Goal: Task Accomplishment & Management: Complete application form

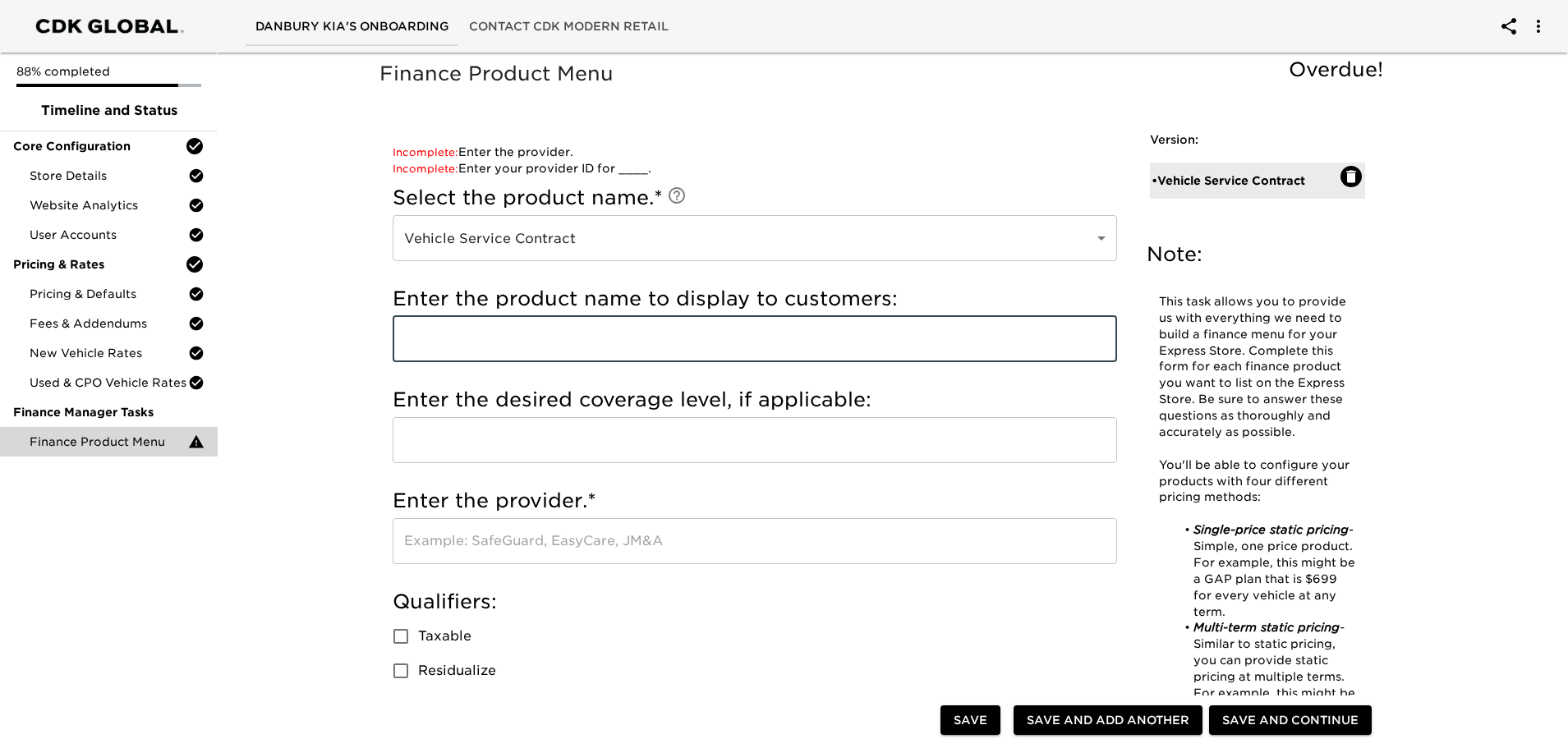
click at [582, 344] on input "text" at bounding box center [755, 339] width 725 height 46
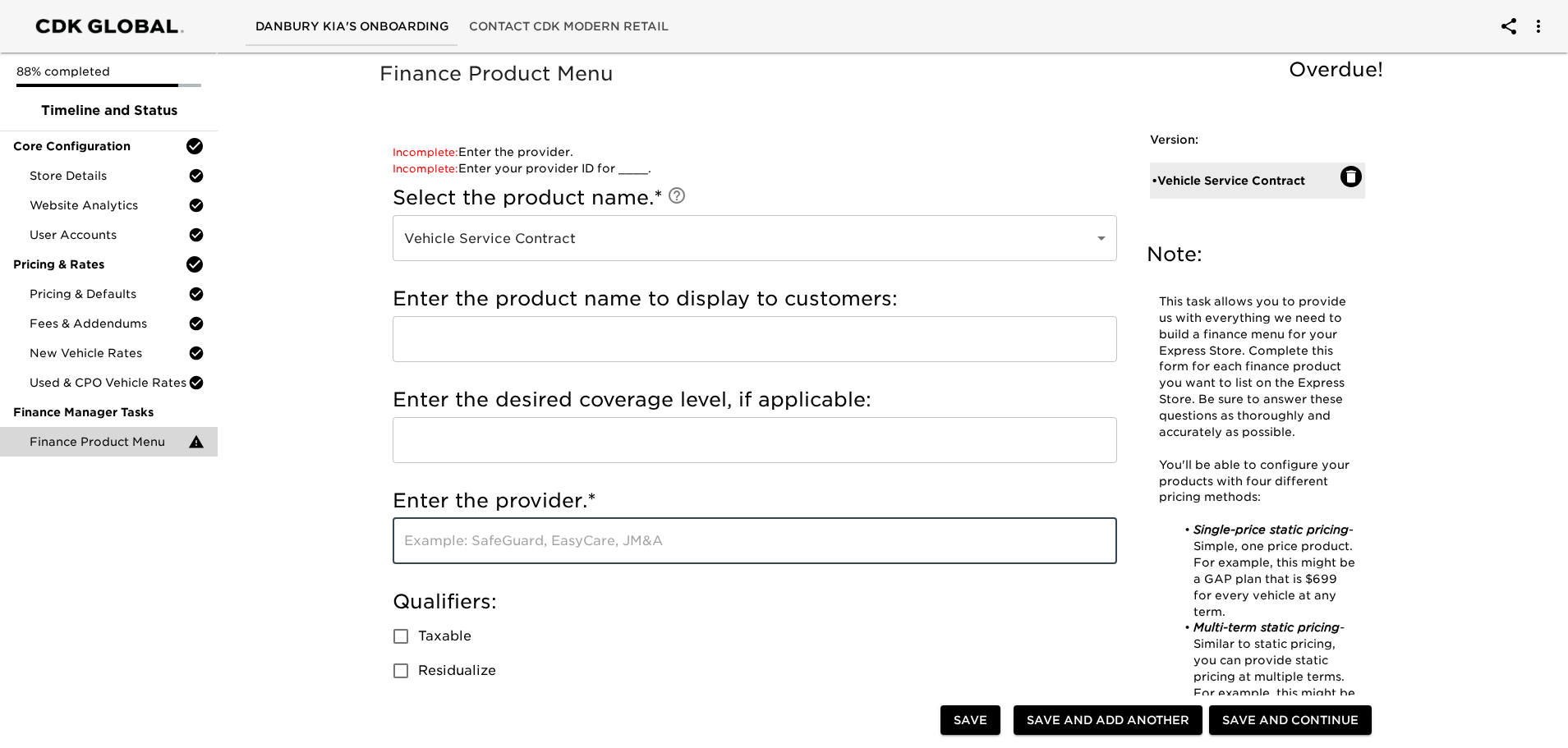
click at [420, 543] on input "text" at bounding box center [755, 541] width 725 height 46
type input "z"
type input "[GEOGRAPHIC_DATA]"
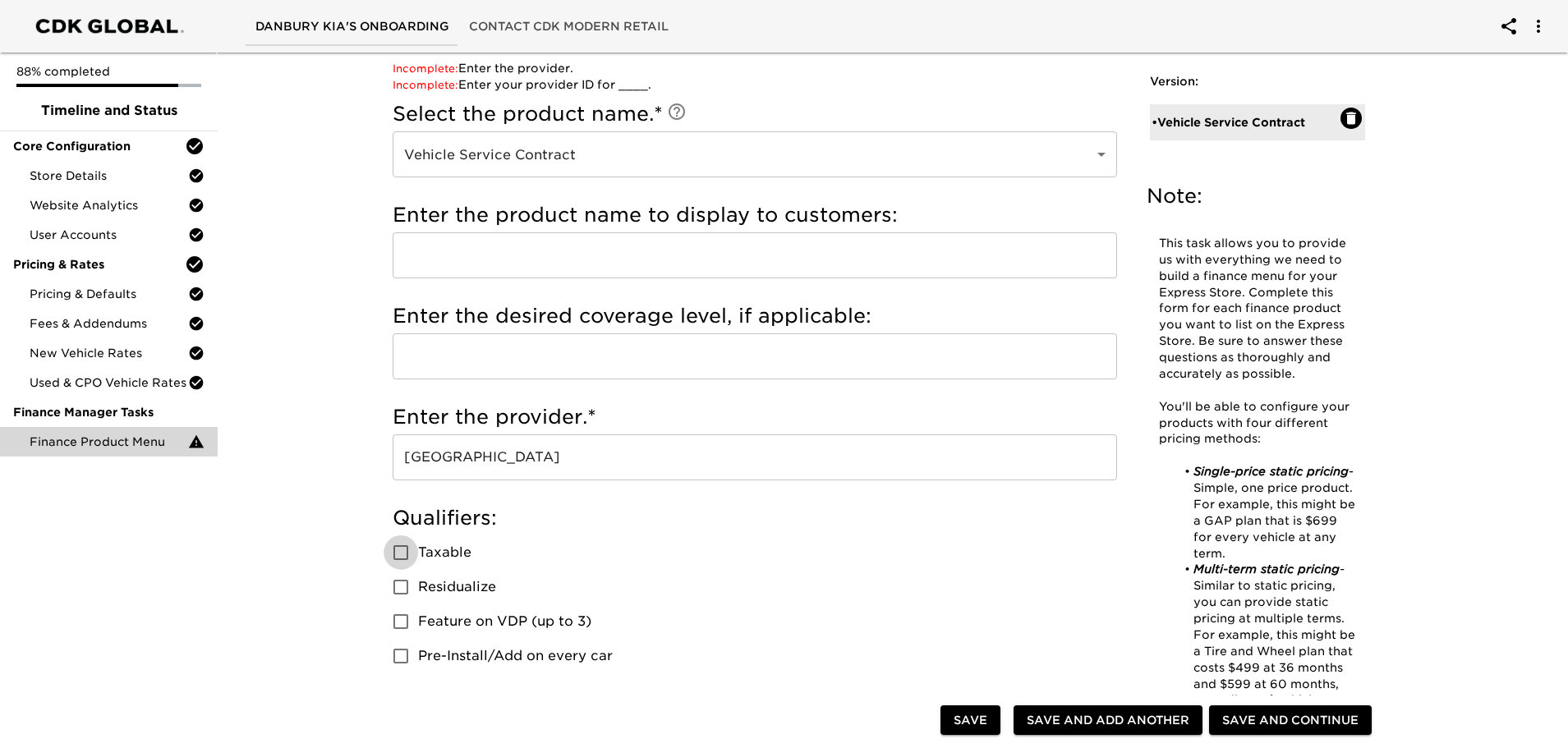
scroll to position [246, 0]
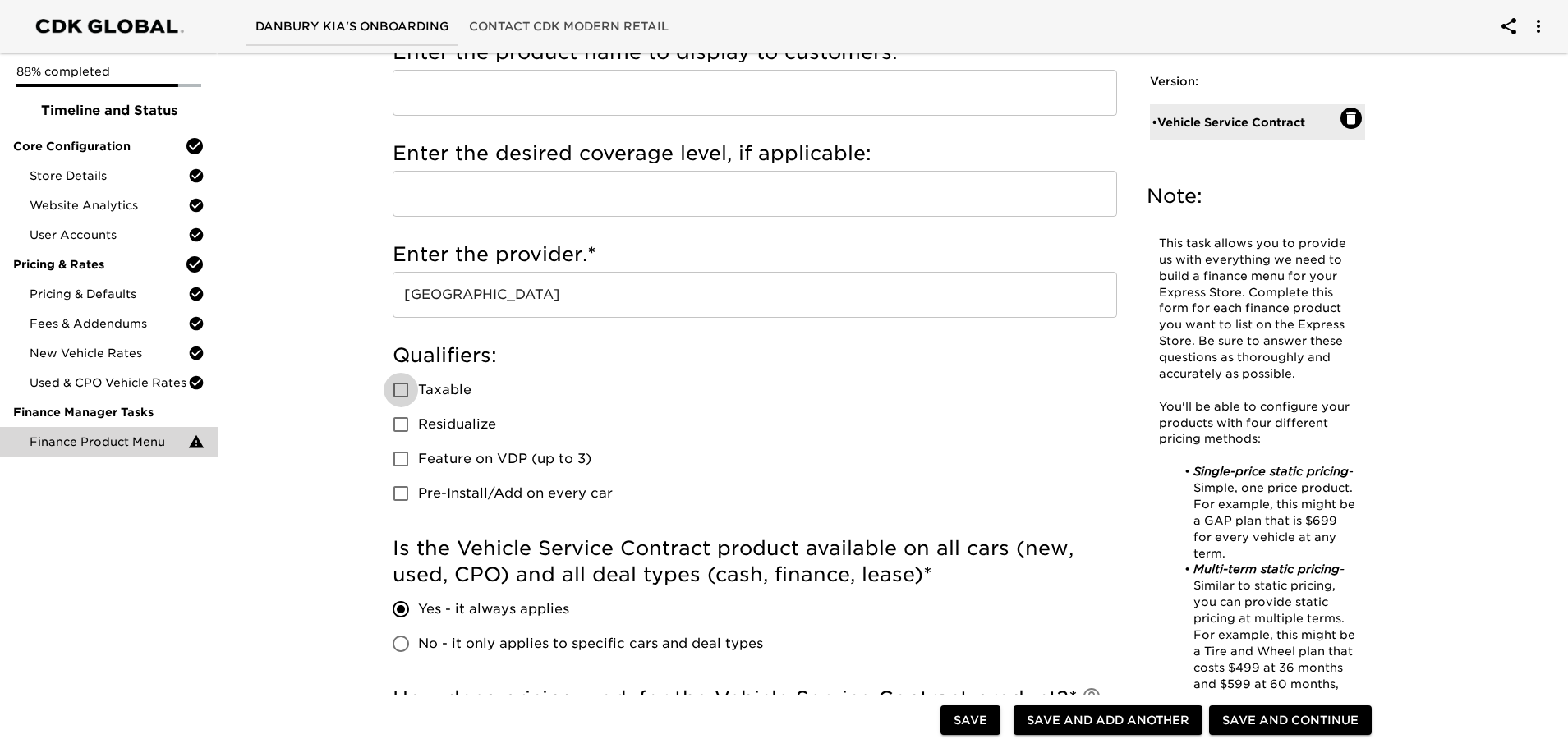
click at [399, 386] on input "Taxable" at bounding box center [400, 390] width 34 height 34
checkbox input "true"
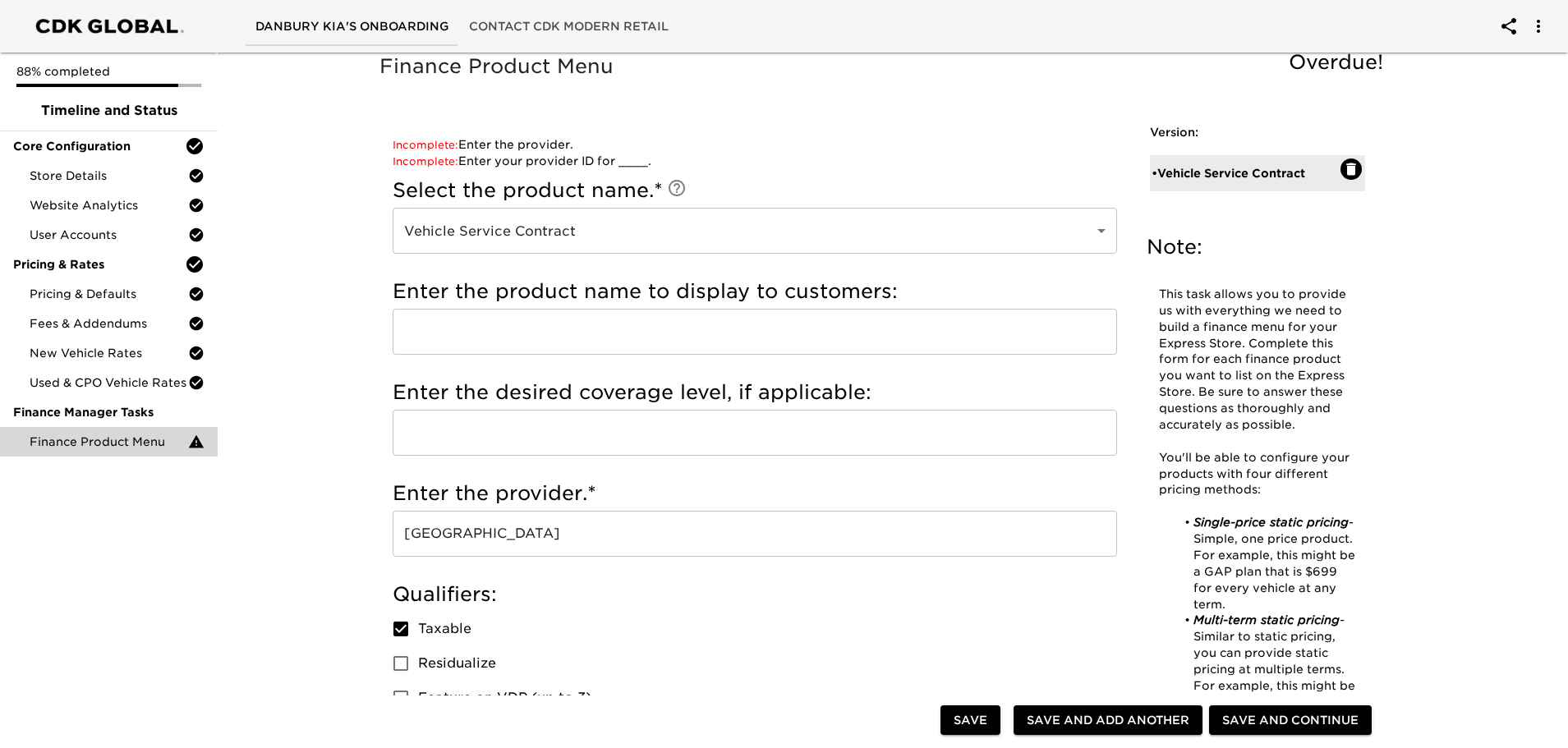
scroll to position [0, 0]
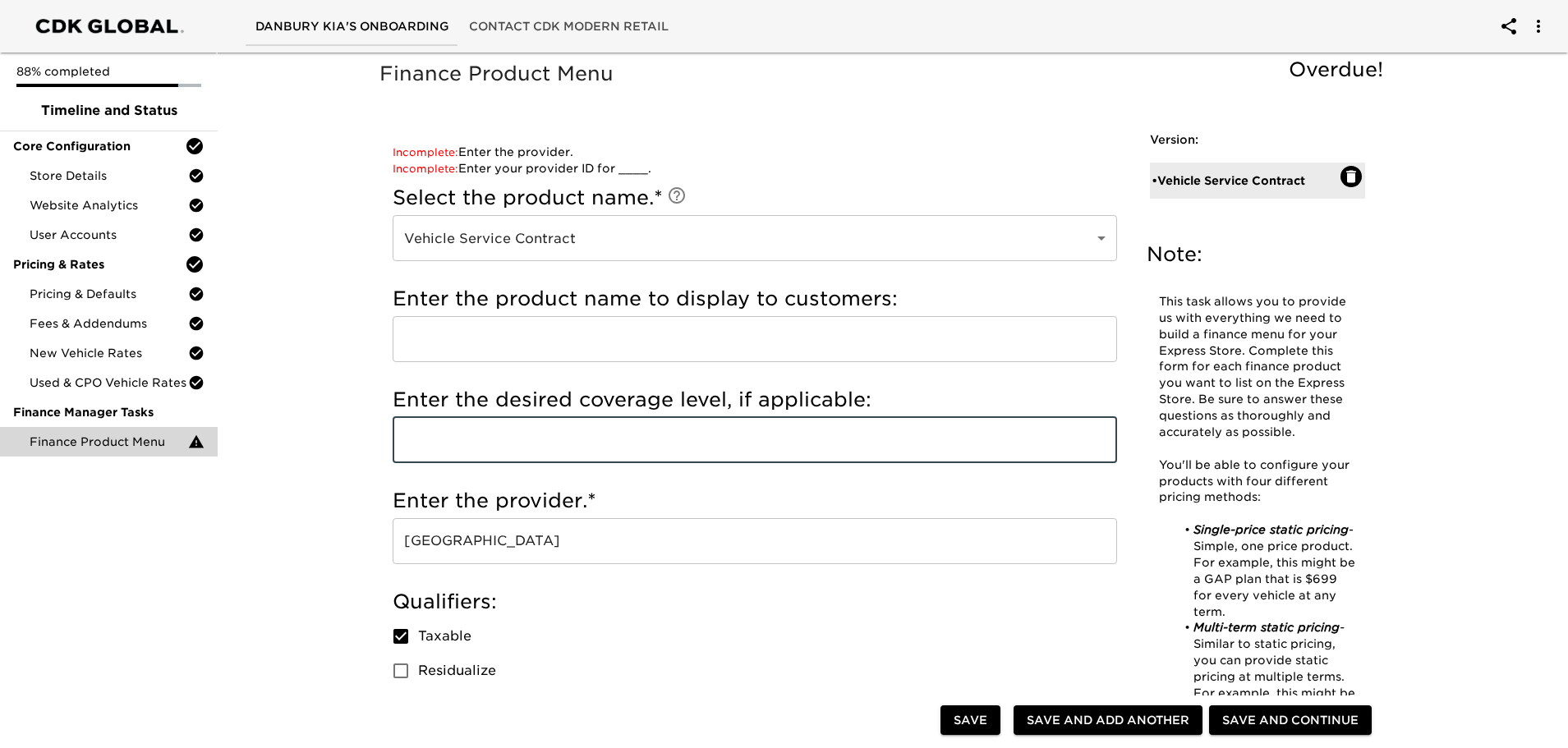
click at [568, 447] on input "text" at bounding box center [755, 440] width 725 height 46
click at [528, 438] on input "text" at bounding box center [755, 440] width 725 height 46
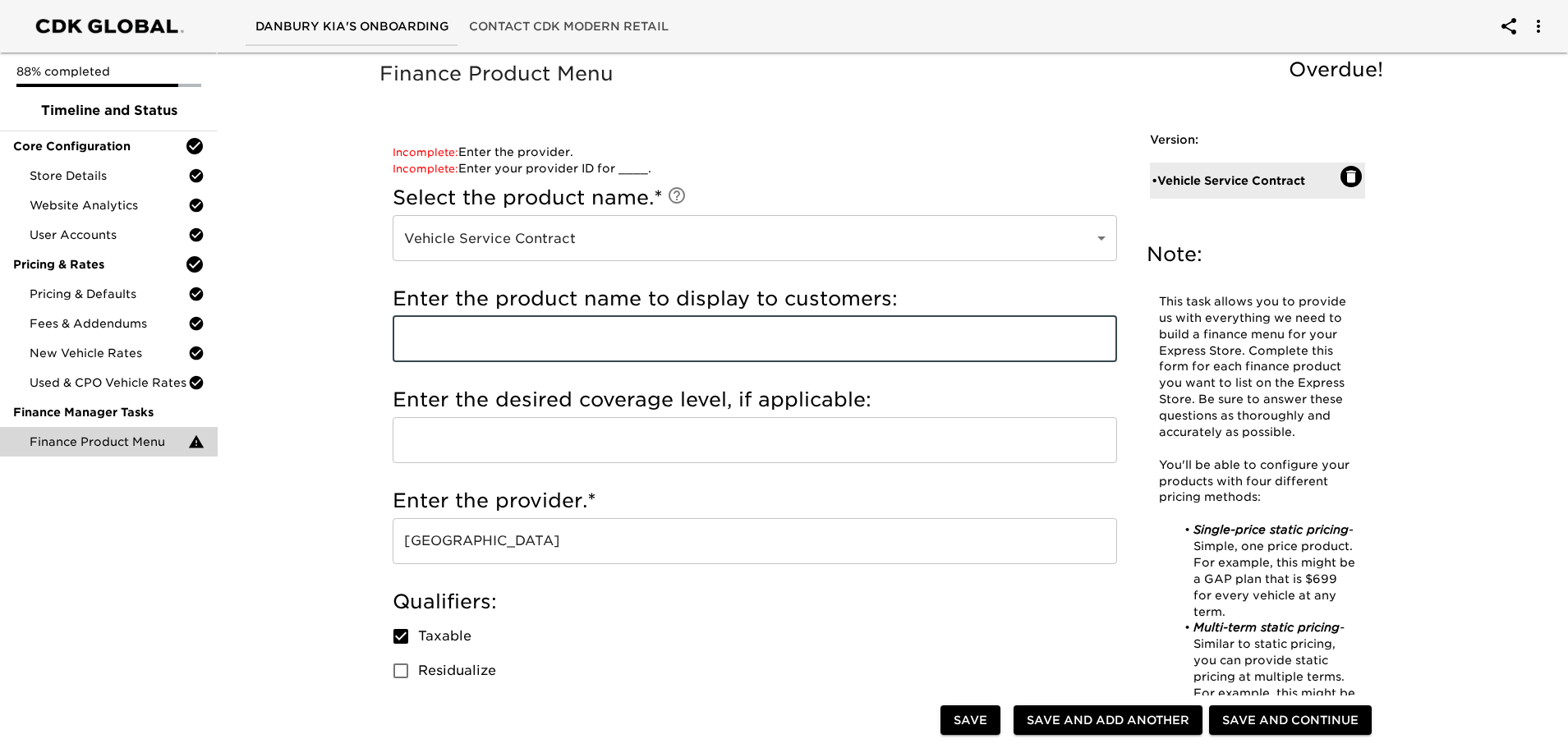
click at [428, 343] on input "text" at bounding box center [755, 339] width 725 height 46
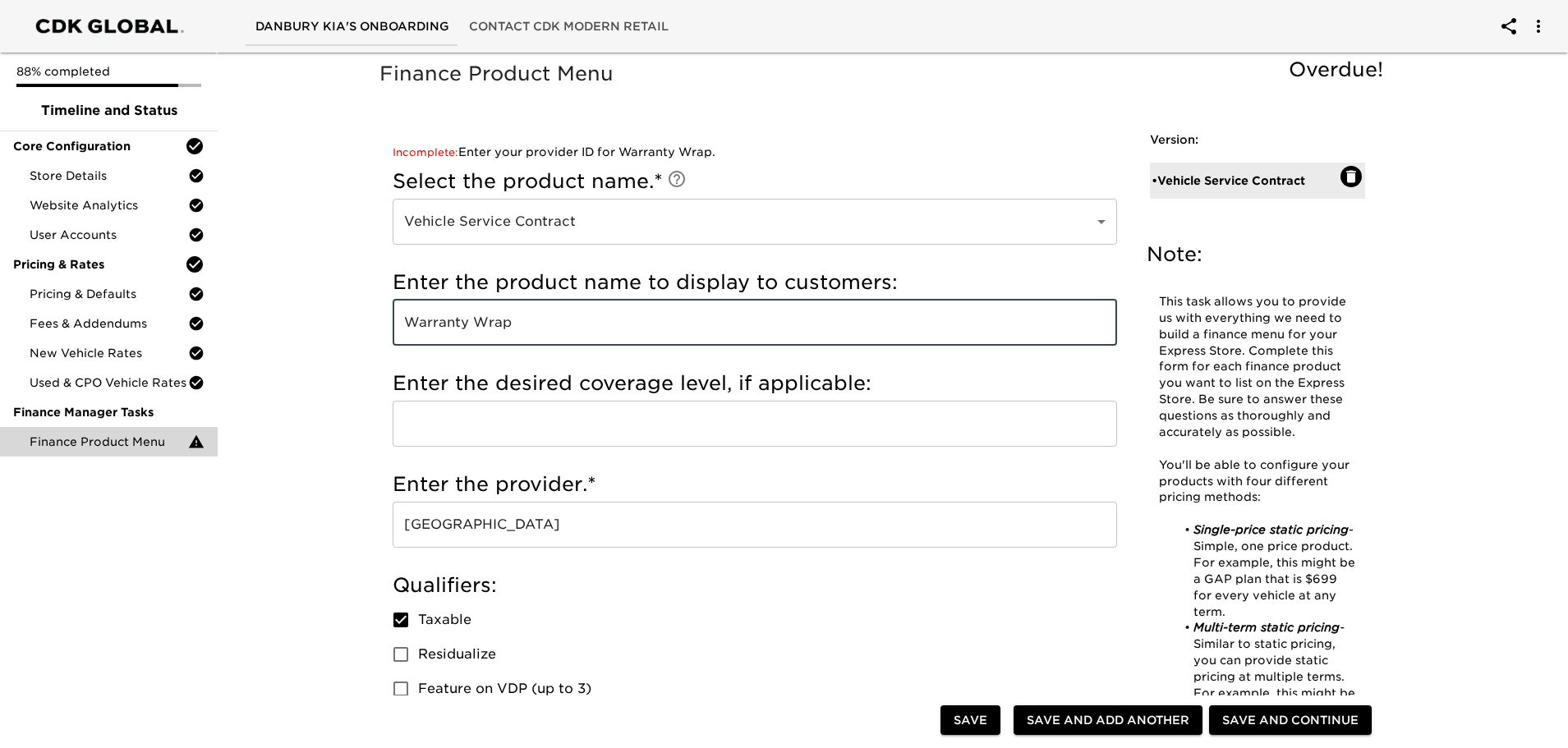
type input "Warranty Wrap"
click at [445, 429] on input "text" at bounding box center [755, 424] width 725 height 46
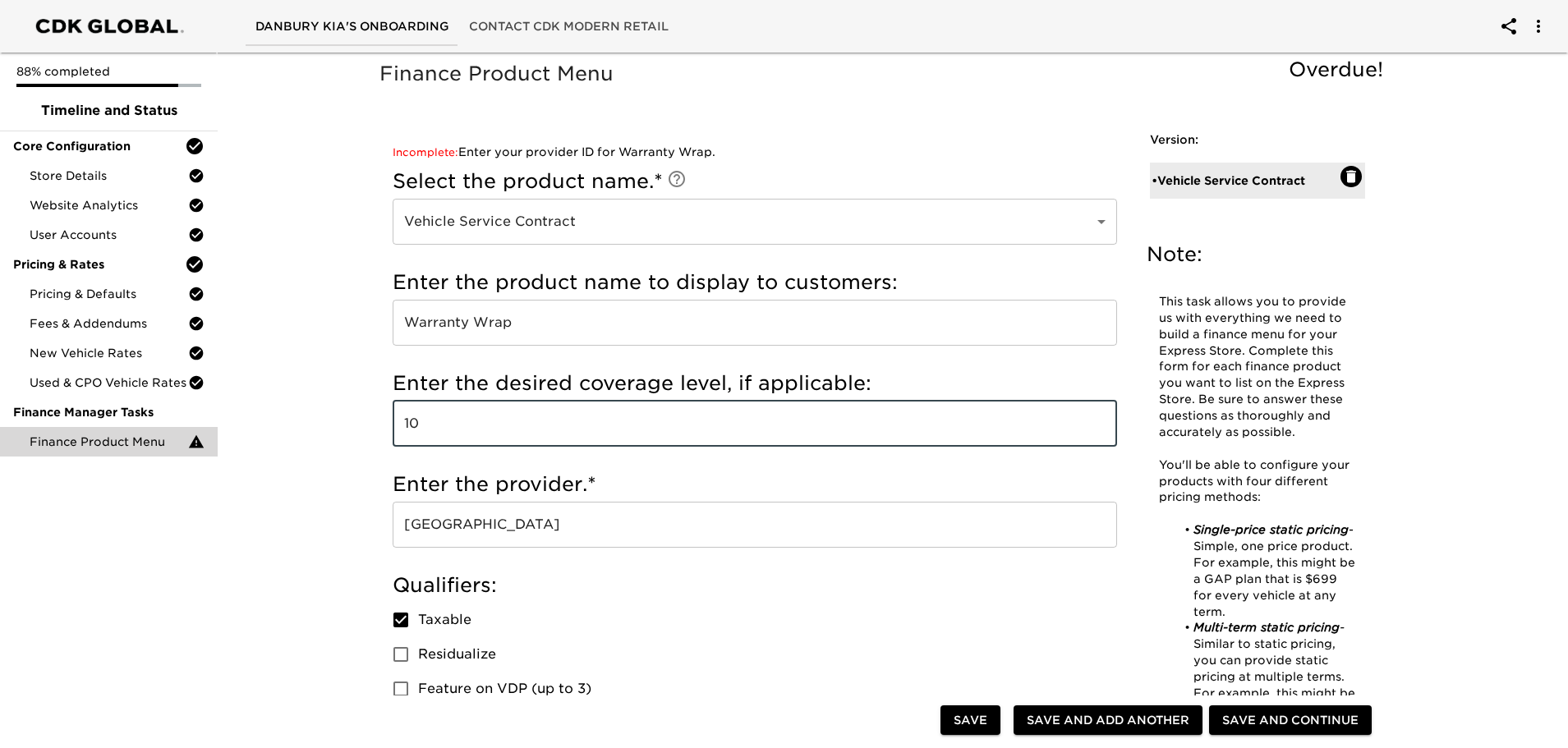
type input "1"
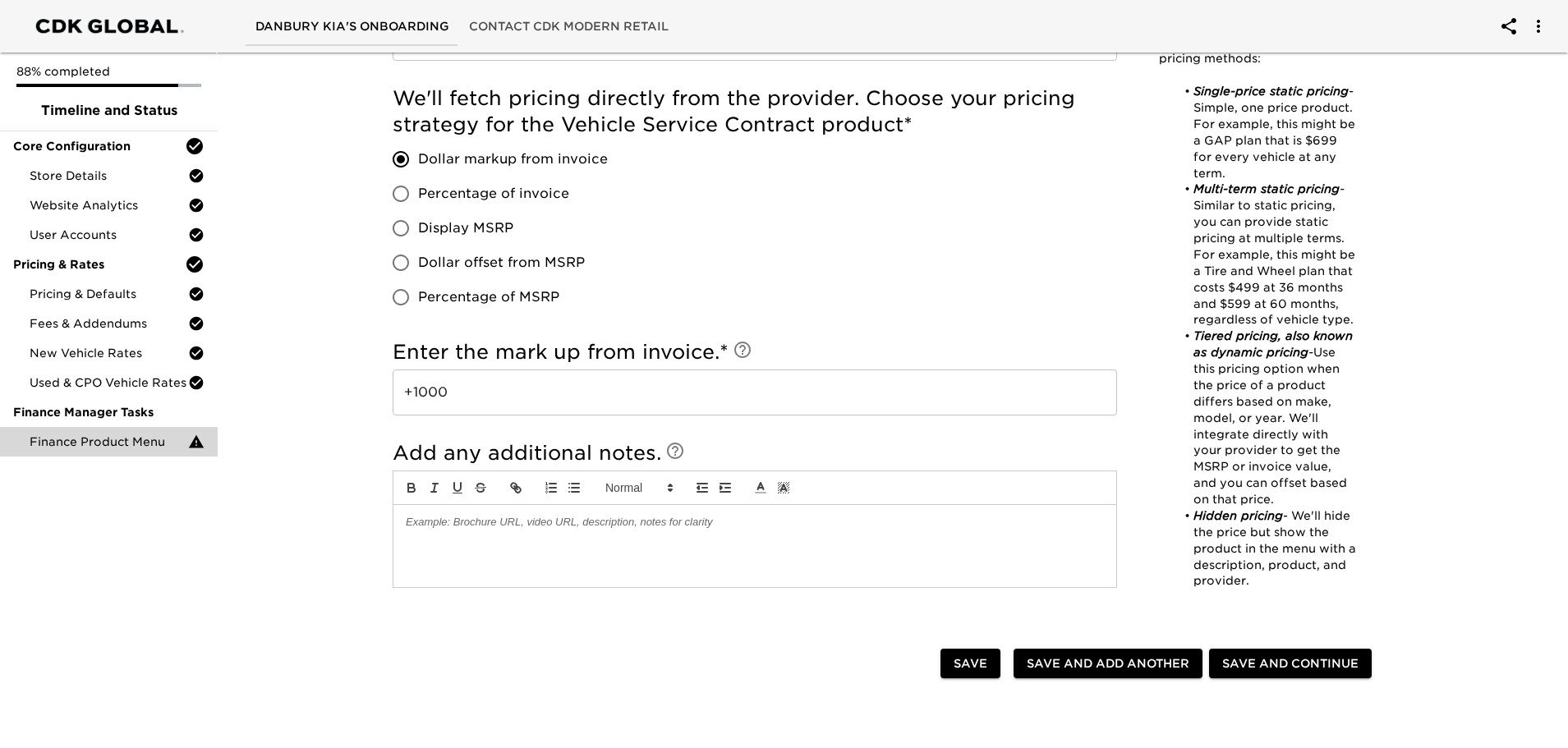
scroll to position [1149, 0]
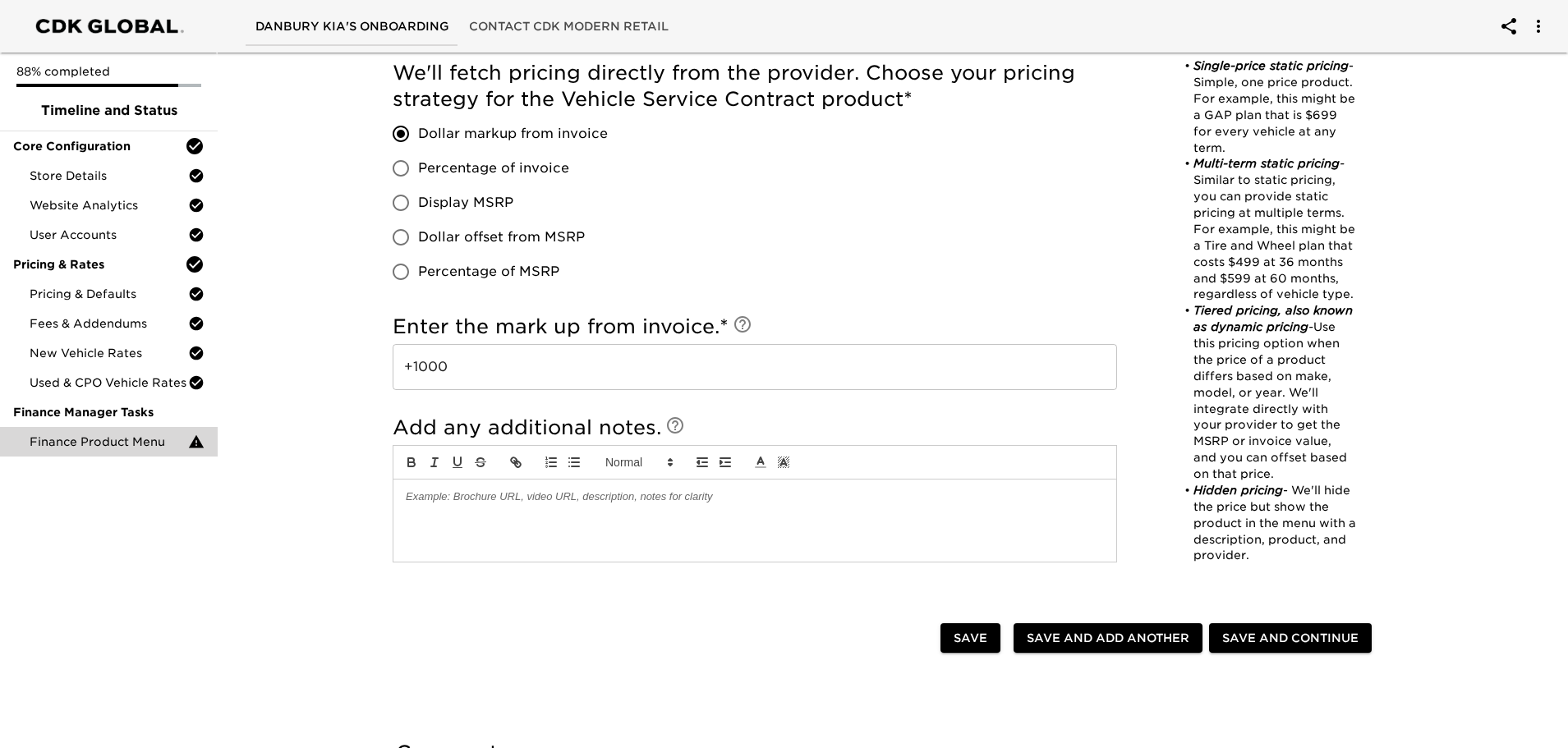
click at [967, 633] on span "Save" at bounding box center [970, 638] width 33 height 21
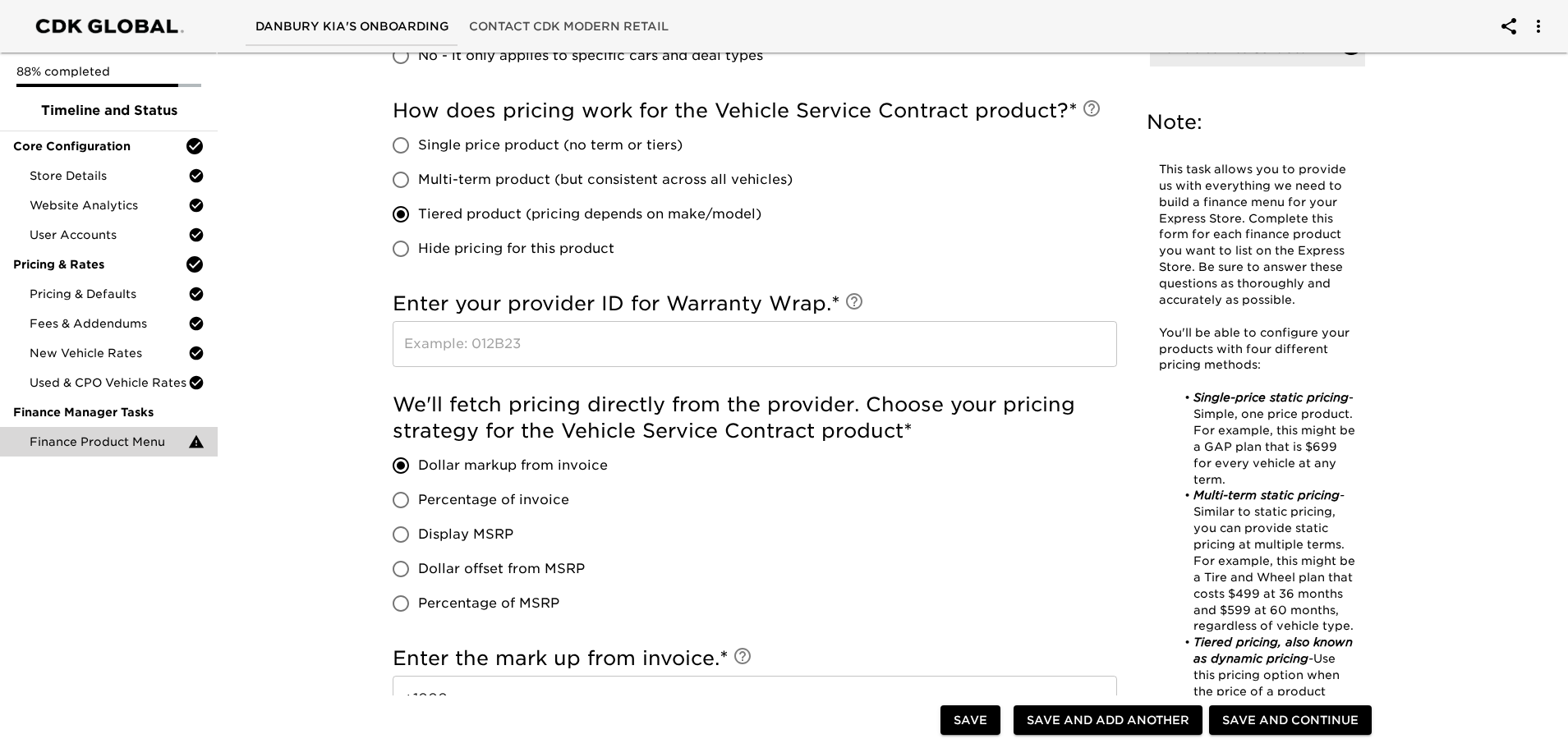
scroll to position [821, 0]
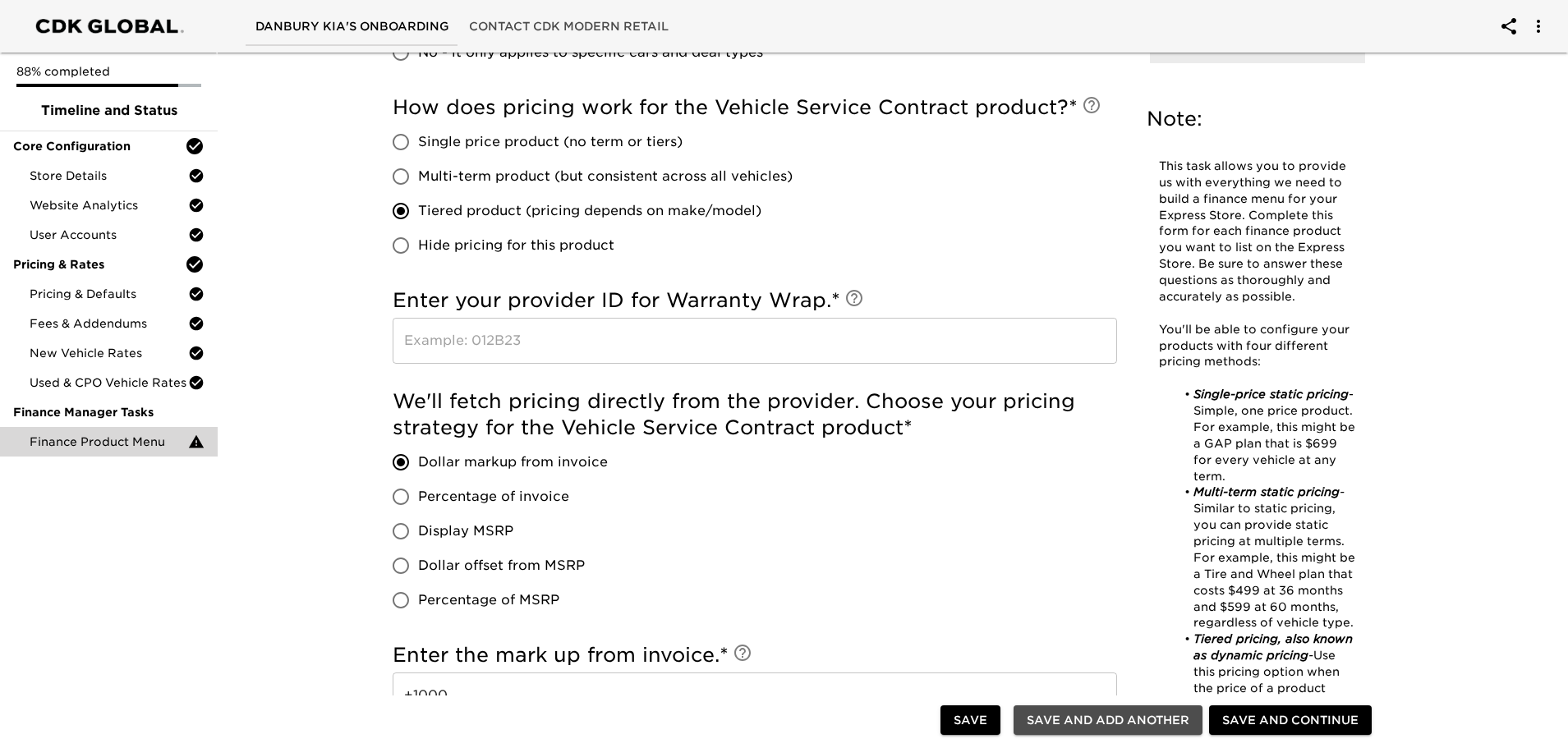
click at [1109, 716] on span "Save and Add Another" at bounding box center [1108, 720] width 162 height 21
checkbox input "false"
radio input "false"
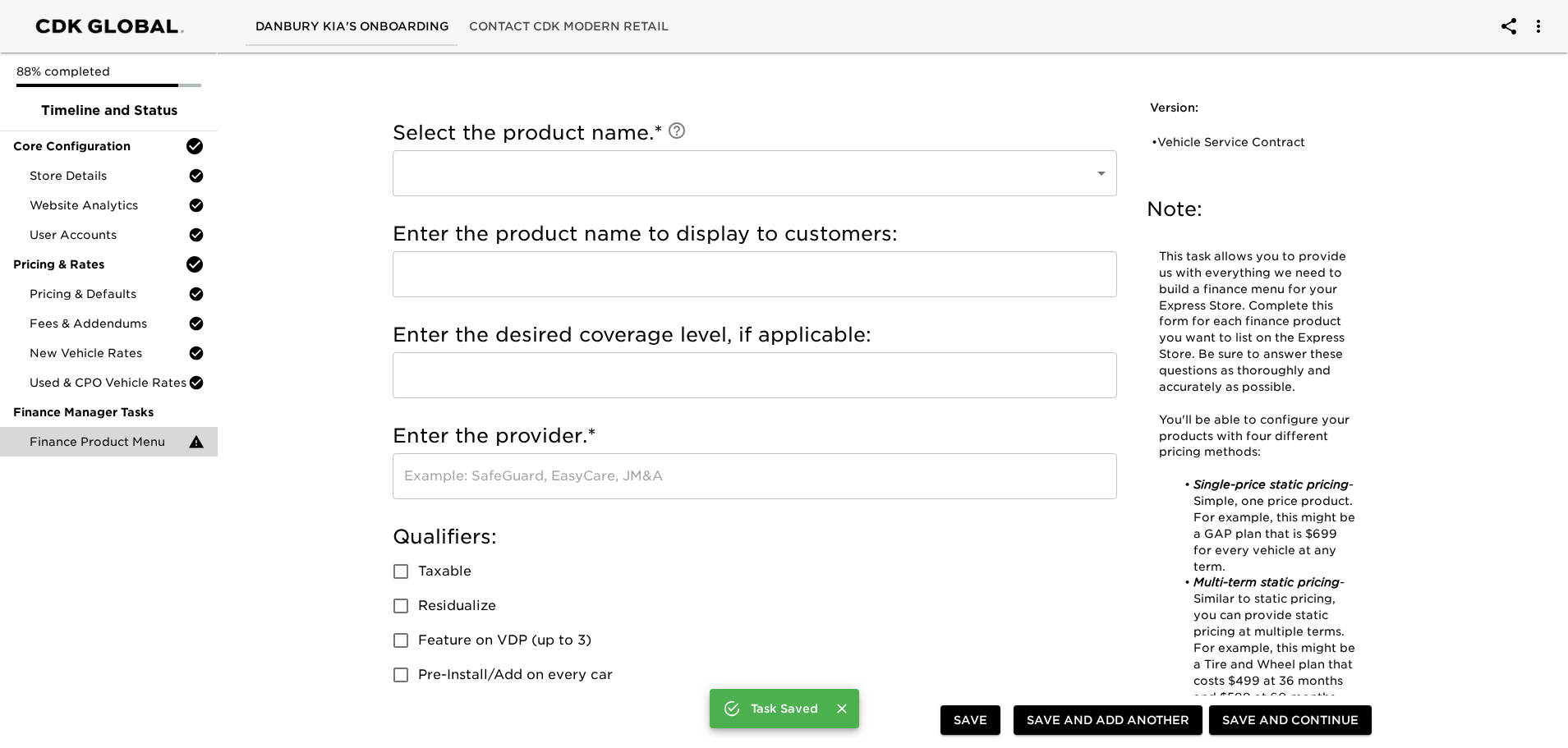
scroll to position [0, 0]
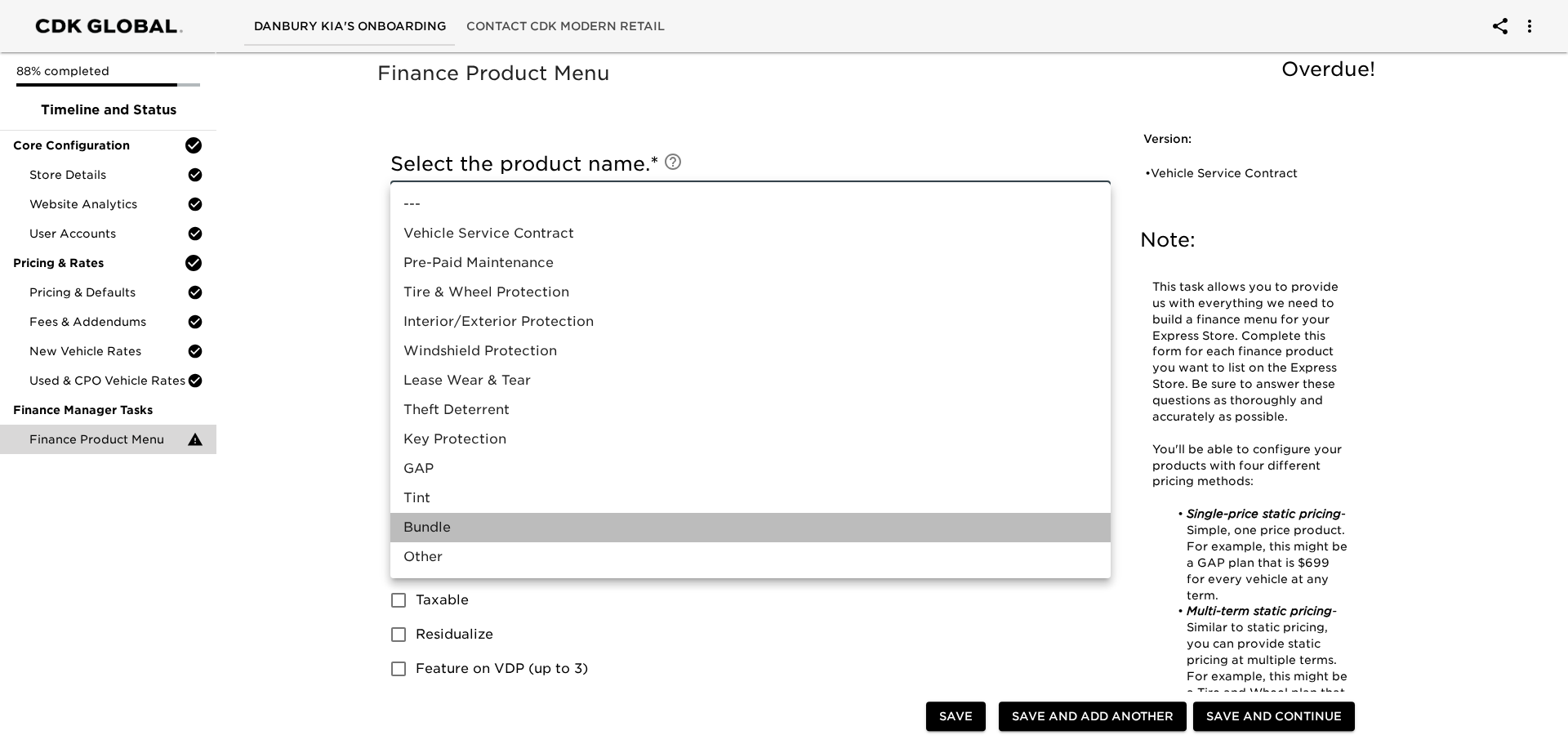
click at [432, 524] on li "Bundle" at bounding box center [750, 527] width 721 height 30
type input "Bundle"
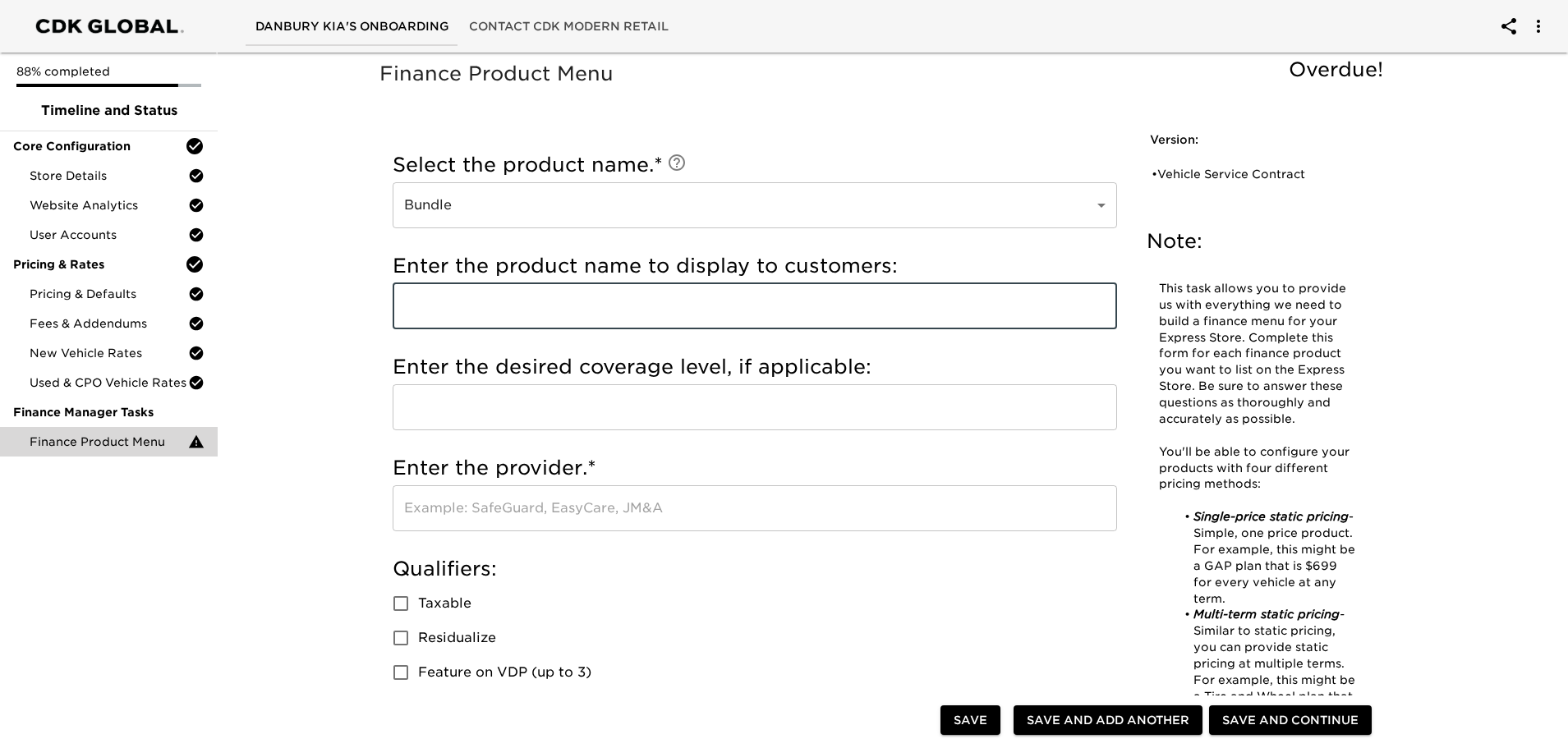
click at [424, 303] on input "text" at bounding box center [755, 306] width 725 height 46
type input "Total Care"
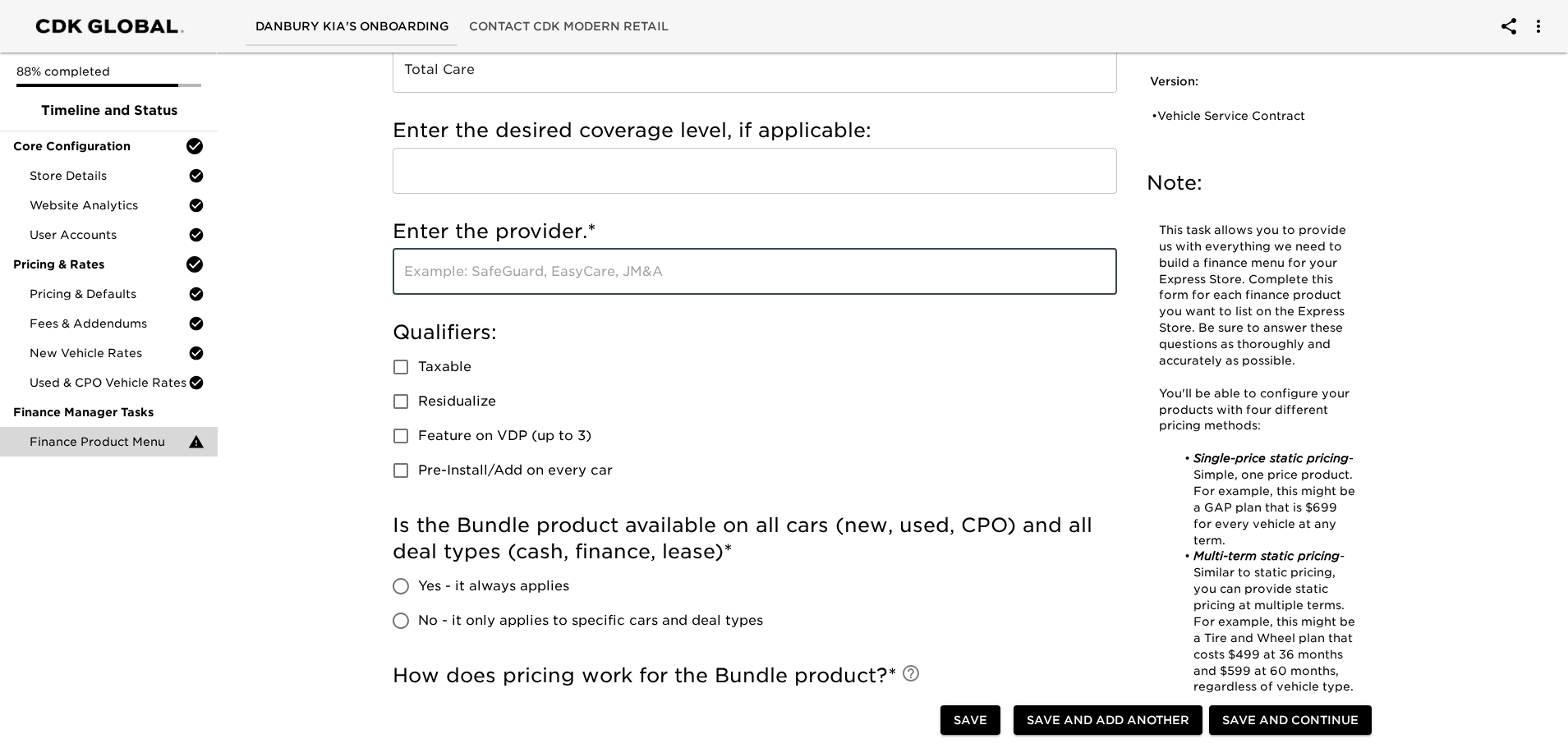
scroll to position [246, 0]
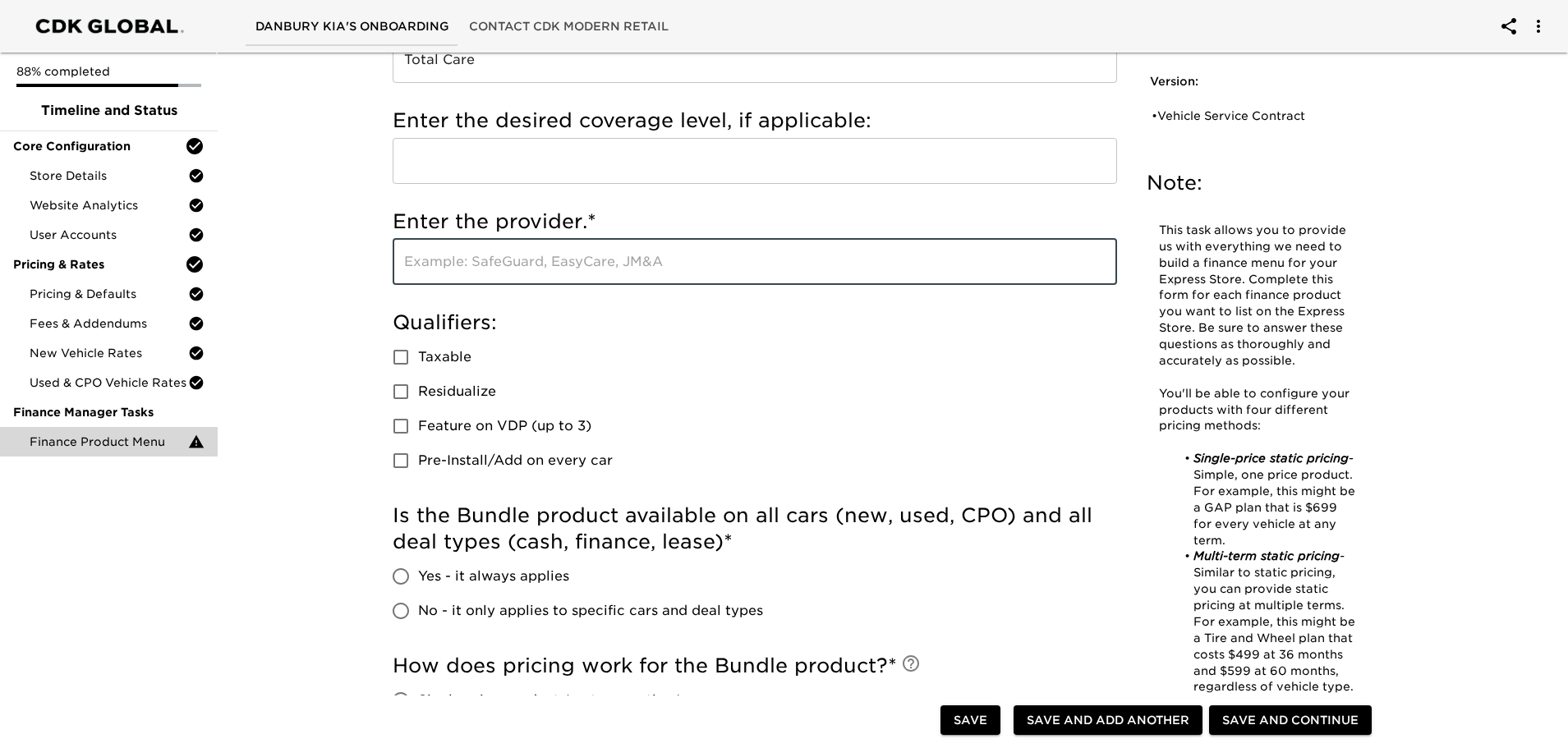
click at [406, 361] on input "Taxable" at bounding box center [400, 357] width 34 height 34
checkbox input "true"
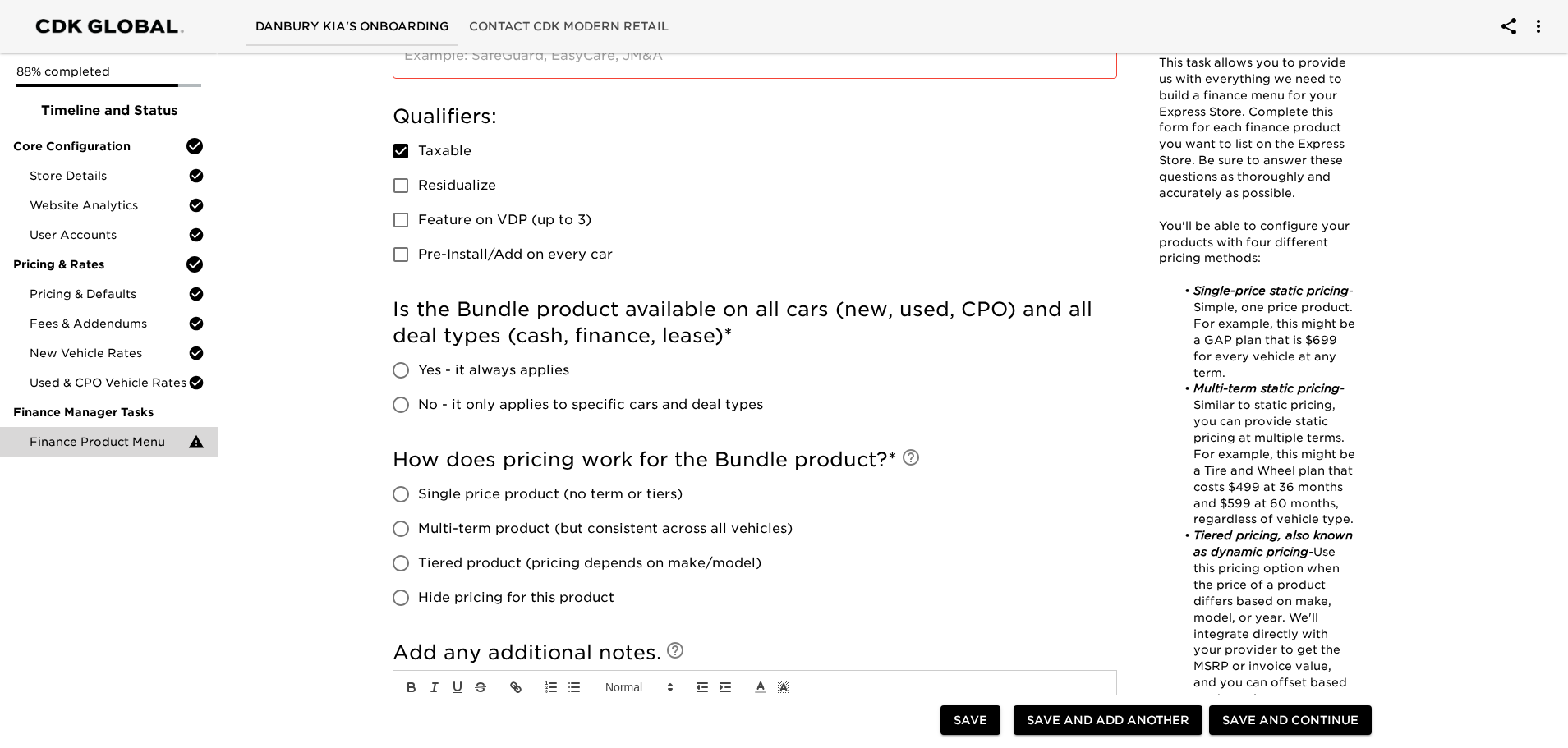
scroll to position [493, 0]
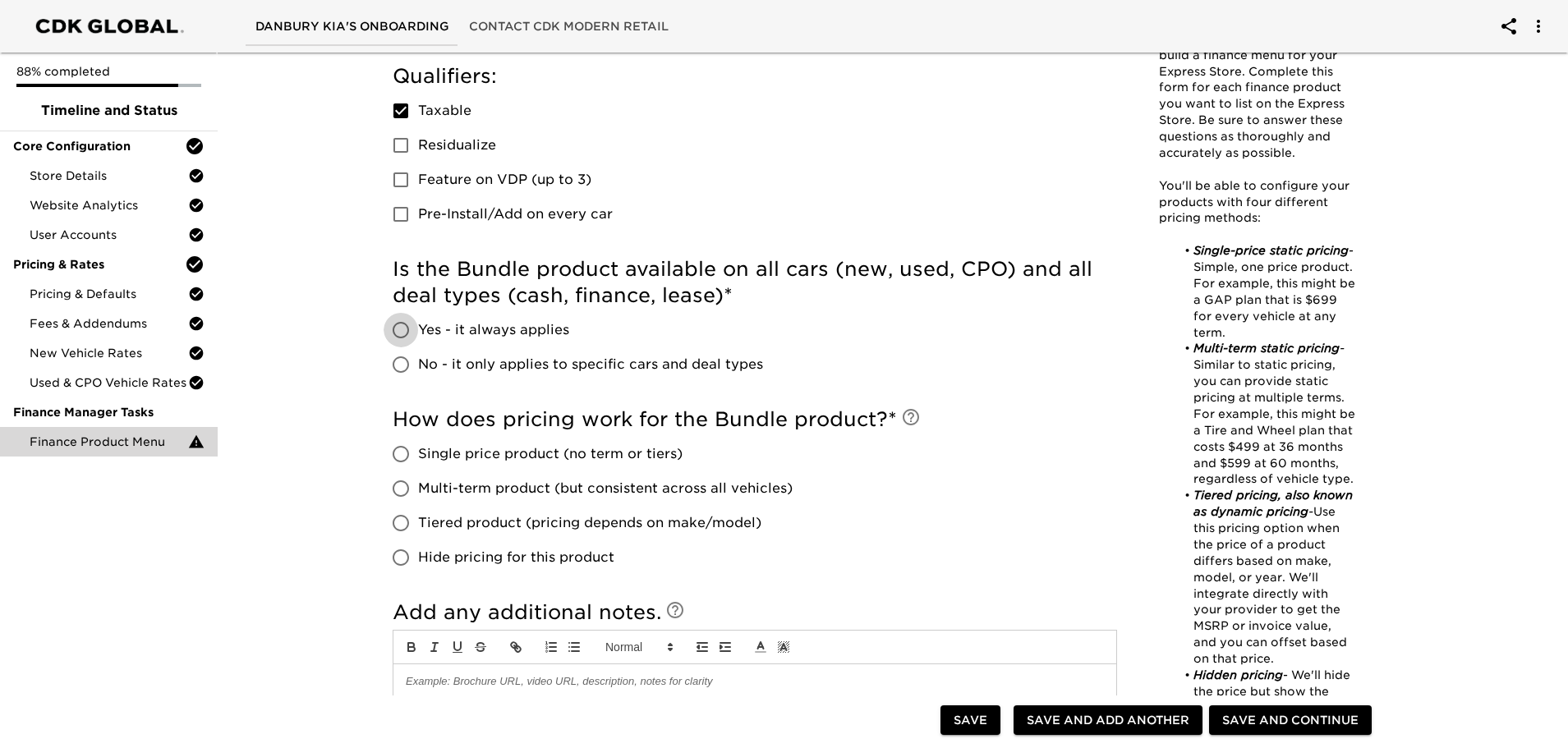
click at [399, 330] on input "Yes - it always applies" at bounding box center [400, 330] width 34 height 34
radio input "true"
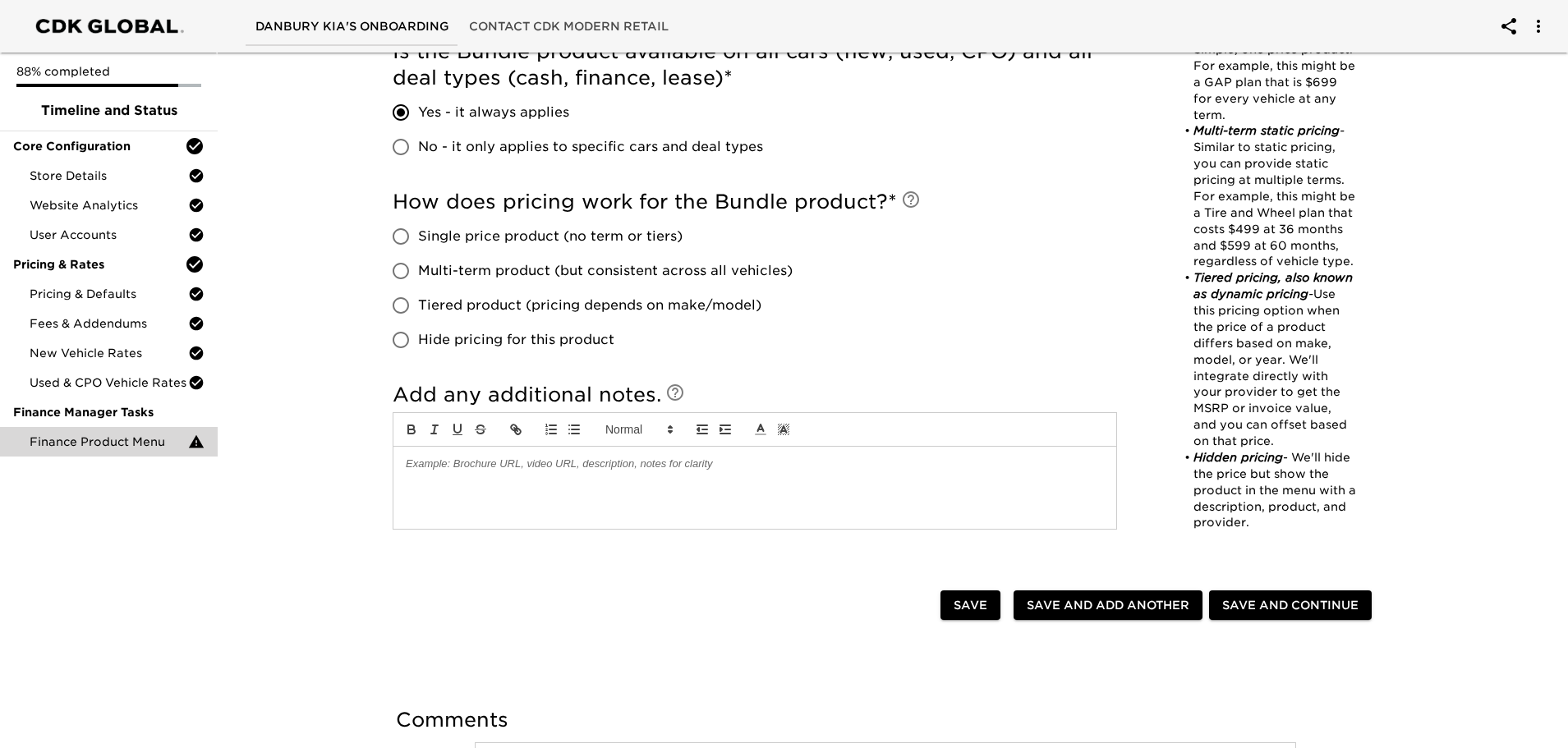
scroll to position [739, 0]
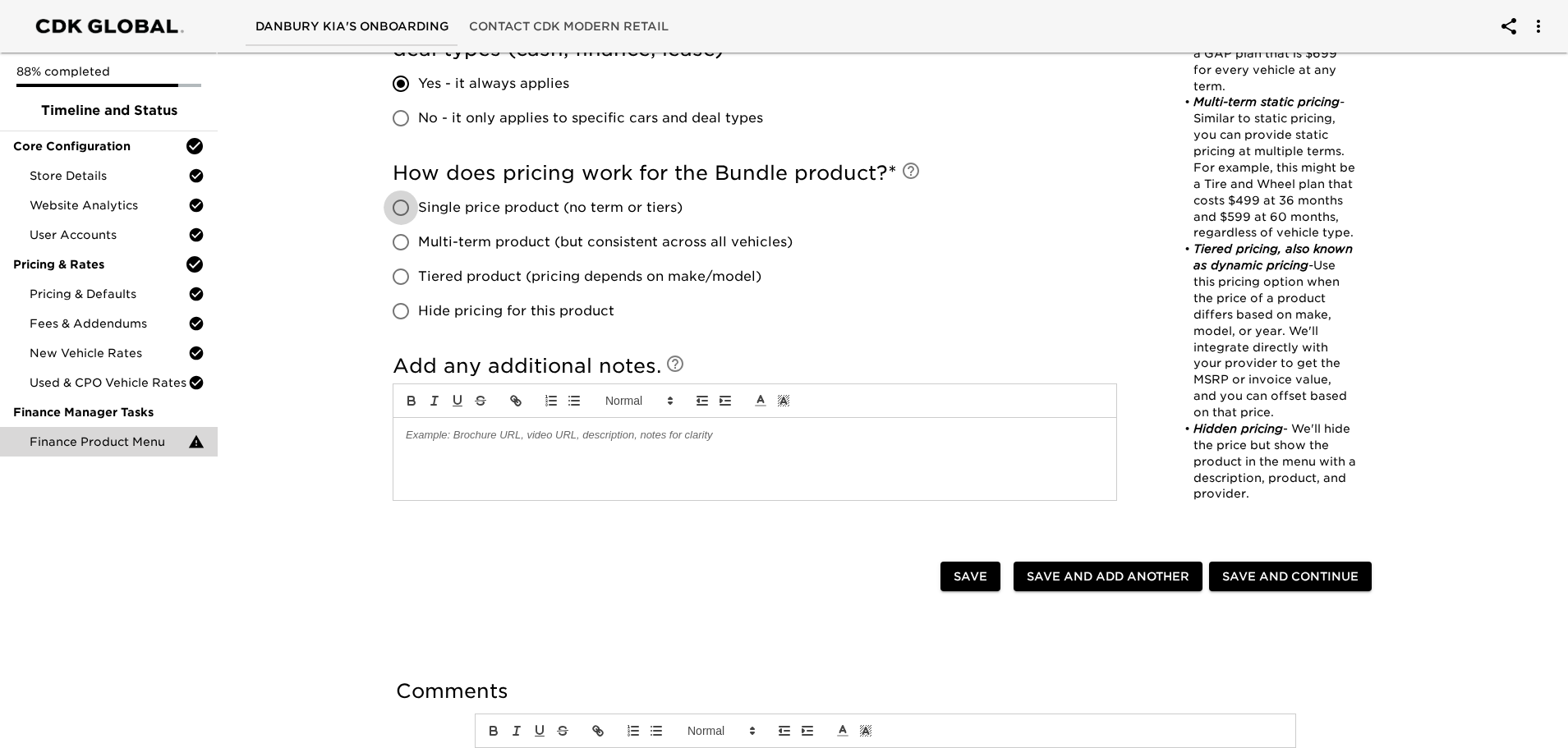
click at [406, 203] on input "Single price product (no term or tiers)" at bounding box center [400, 207] width 34 height 34
radio input "true"
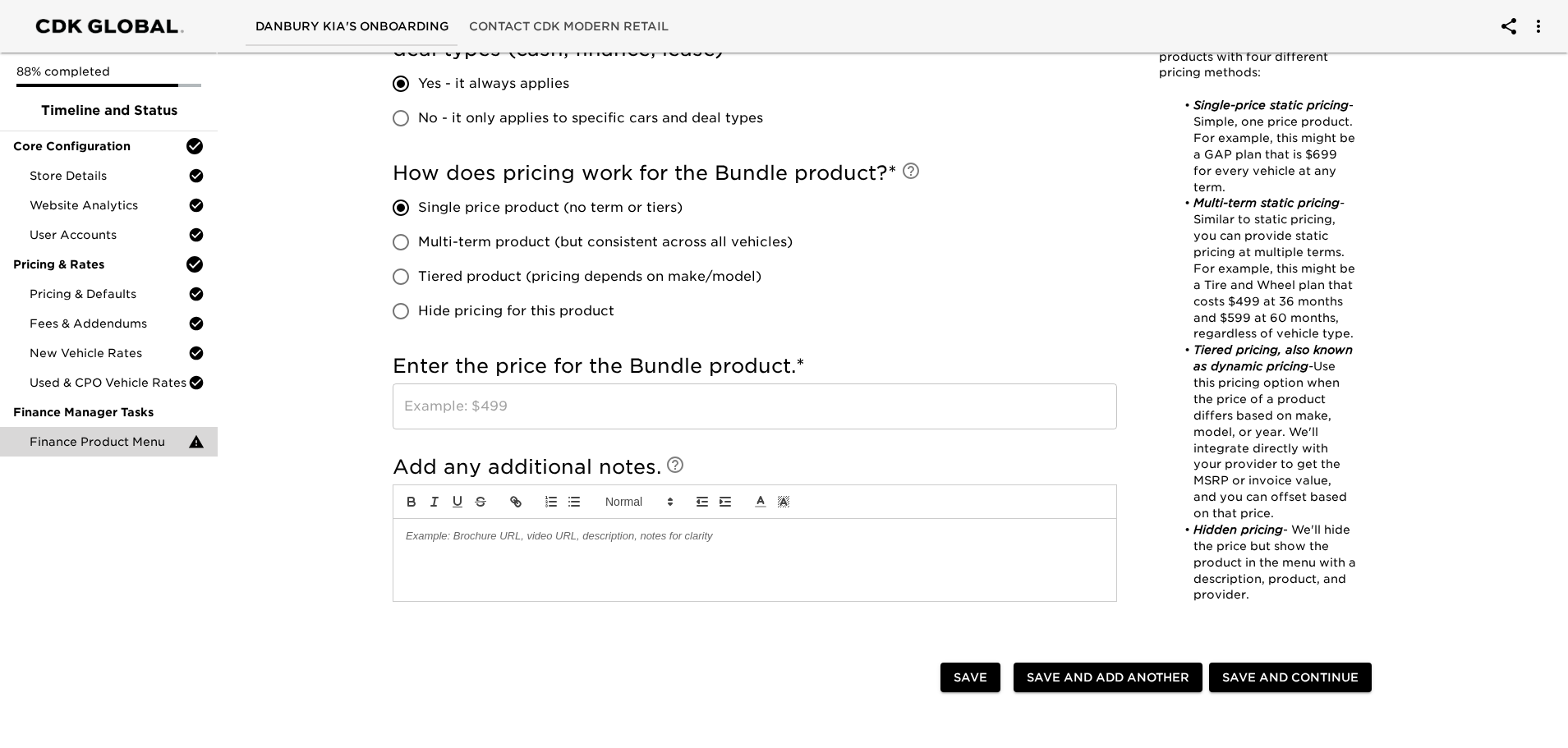
scroll to position [821, 0]
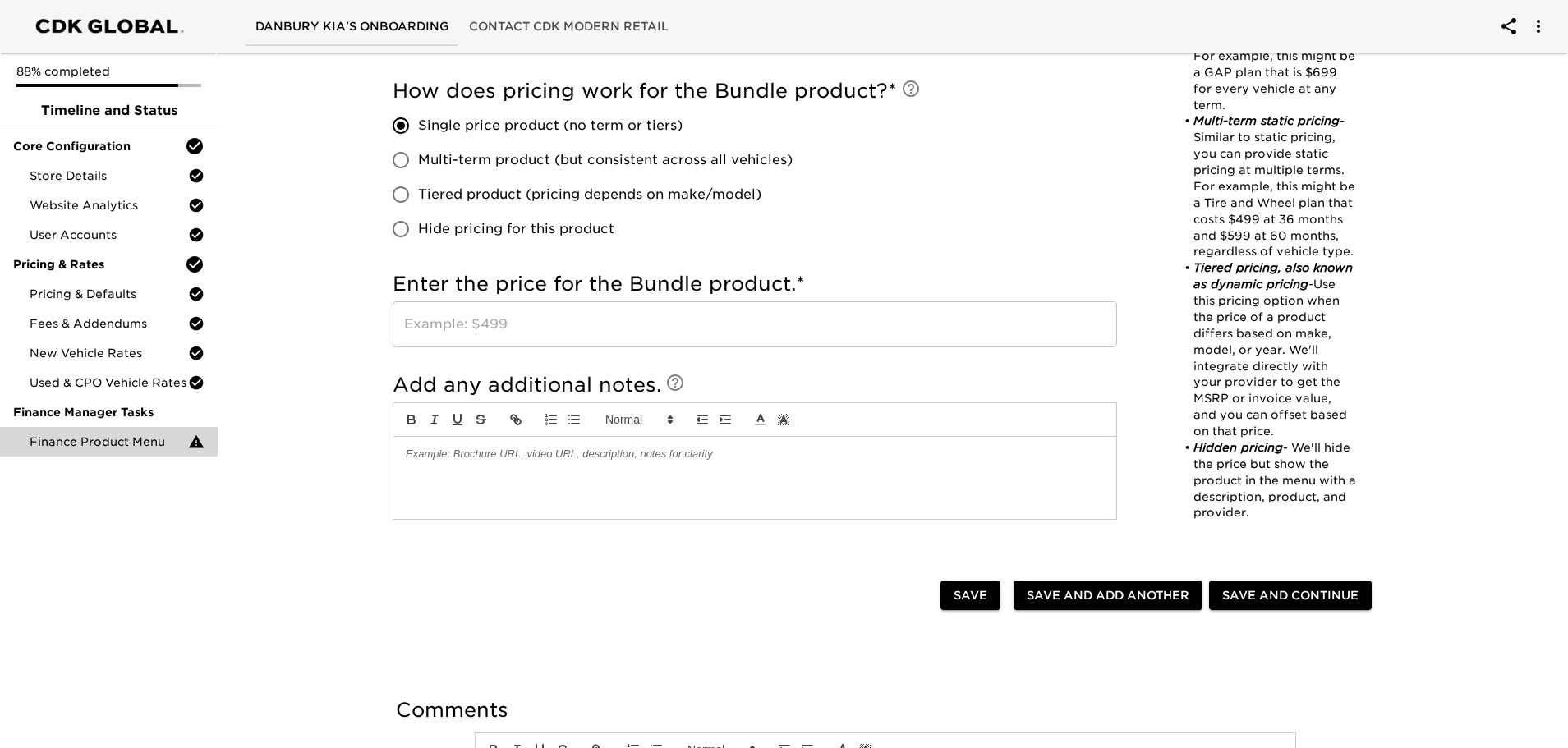
click at [484, 335] on input "text" at bounding box center [755, 324] width 725 height 46
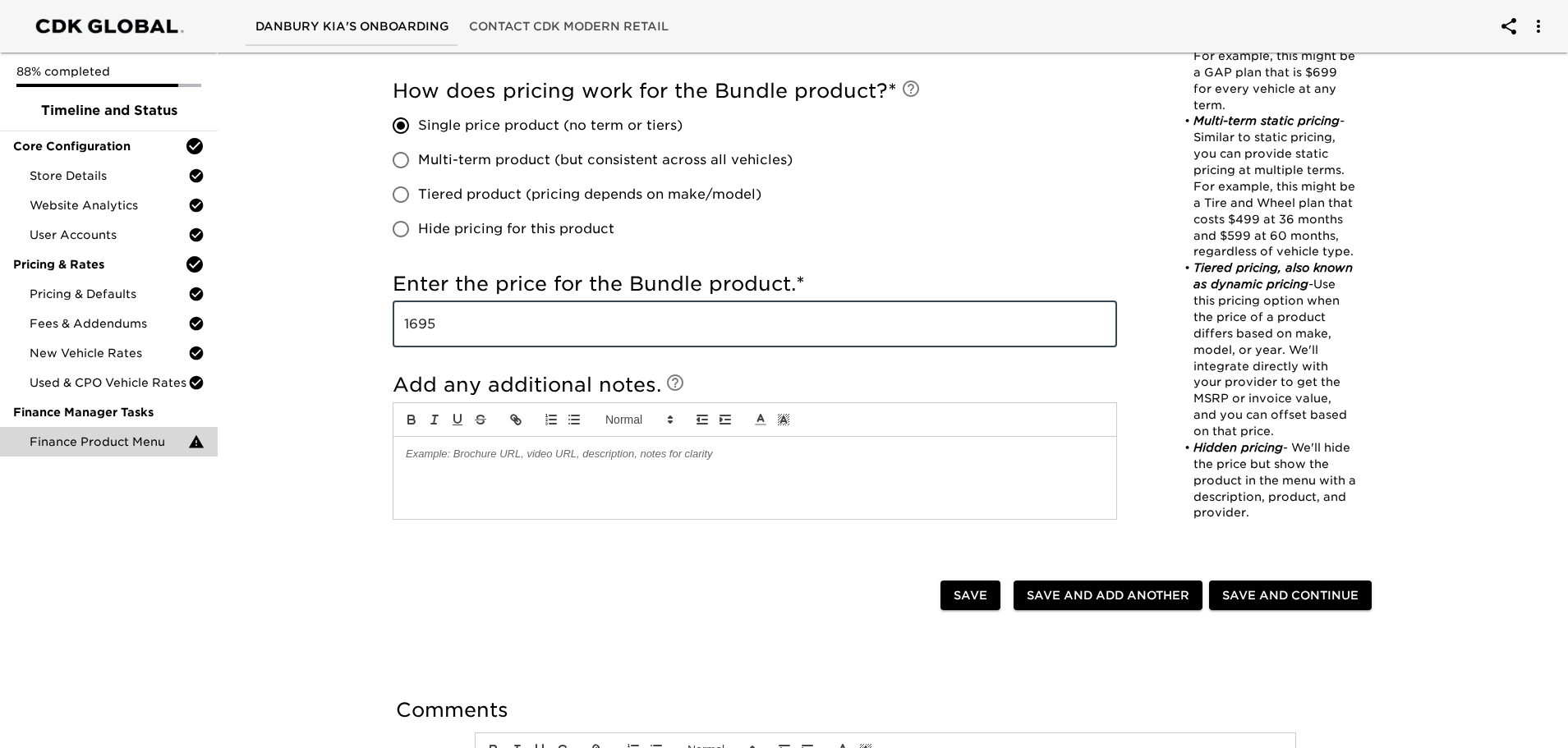
type input "1695"
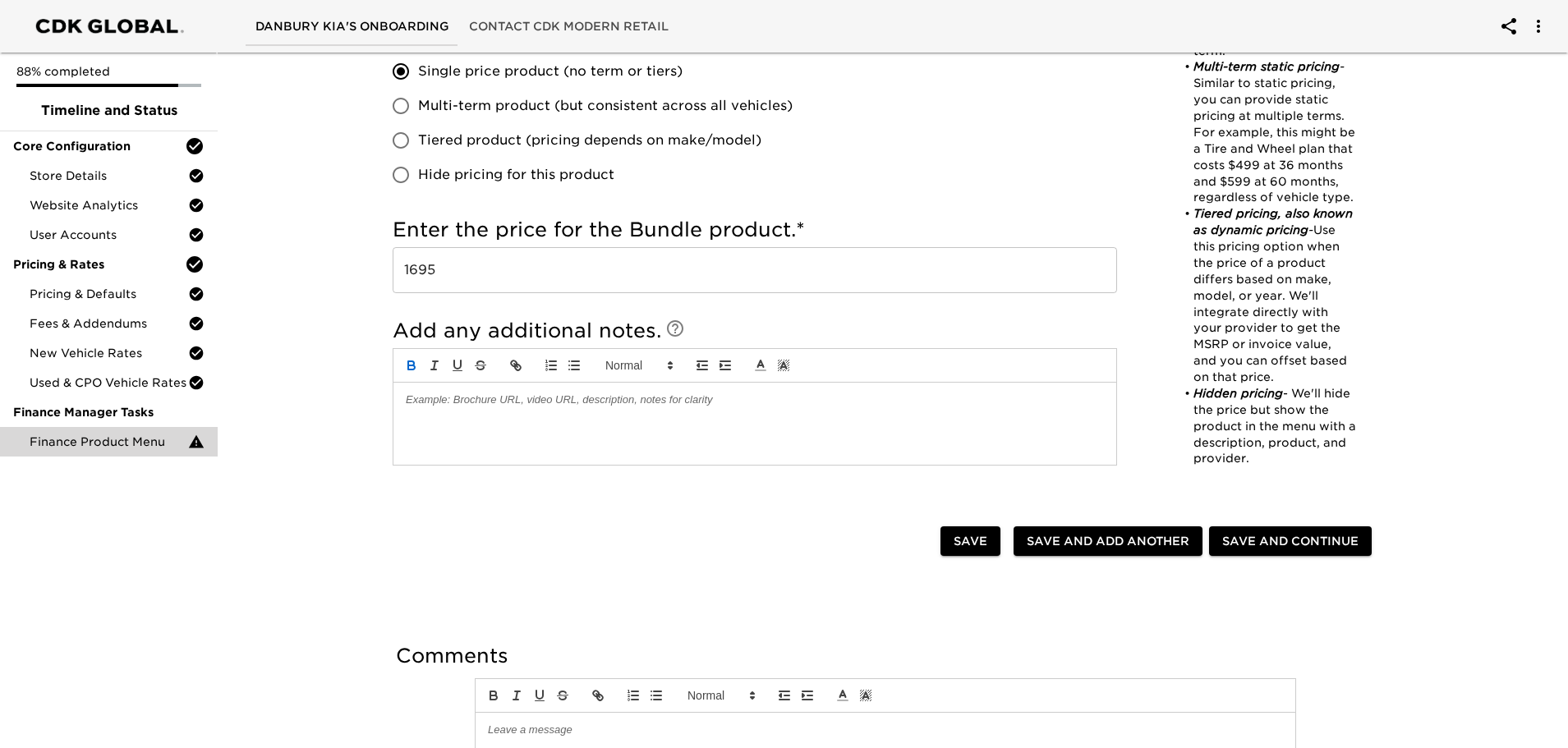
scroll to position [985, 0]
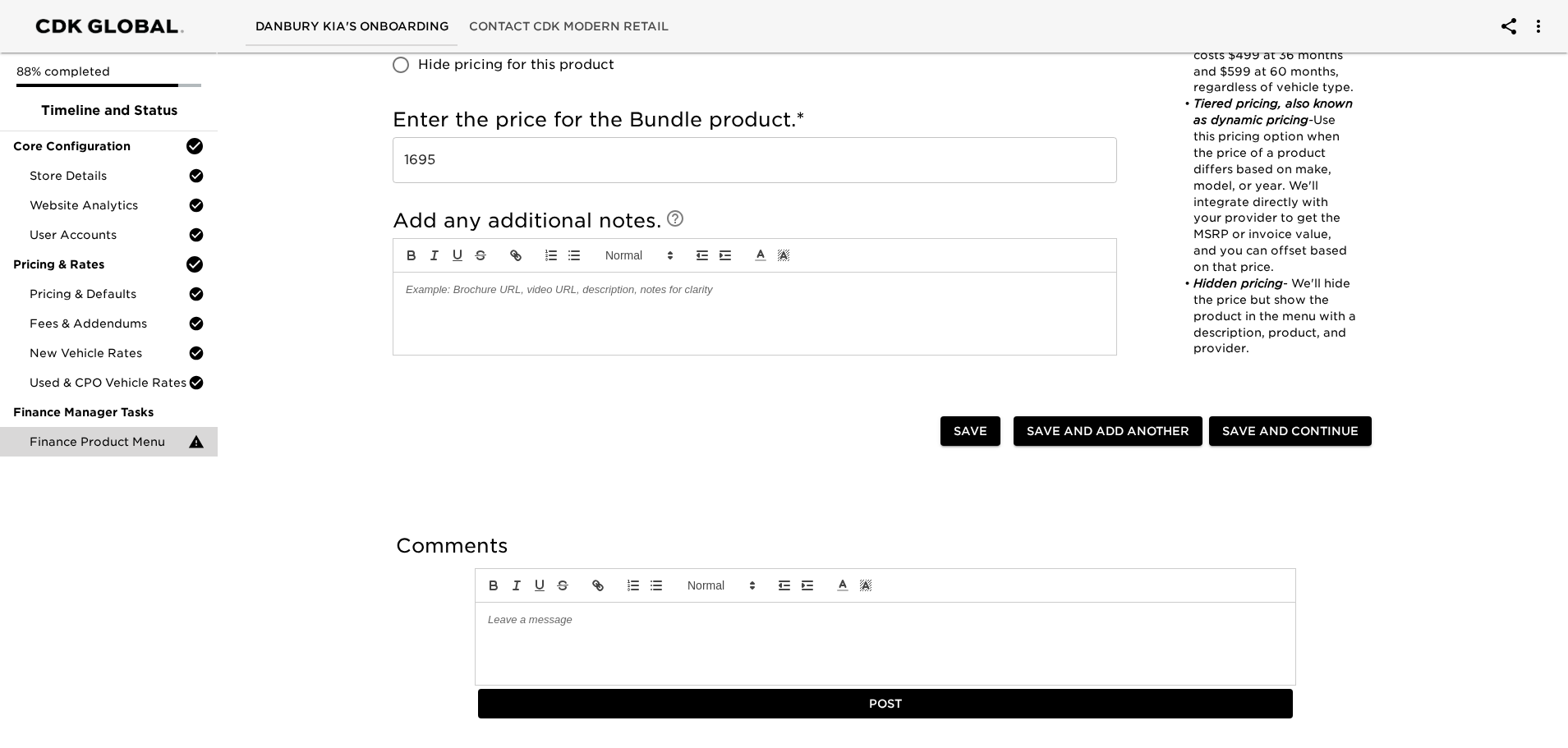
click at [1123, 436] on span "Save and Add Another" at bounding box center [1108, 431] width 162 height 21
checkbox input "false"
radio input "false"
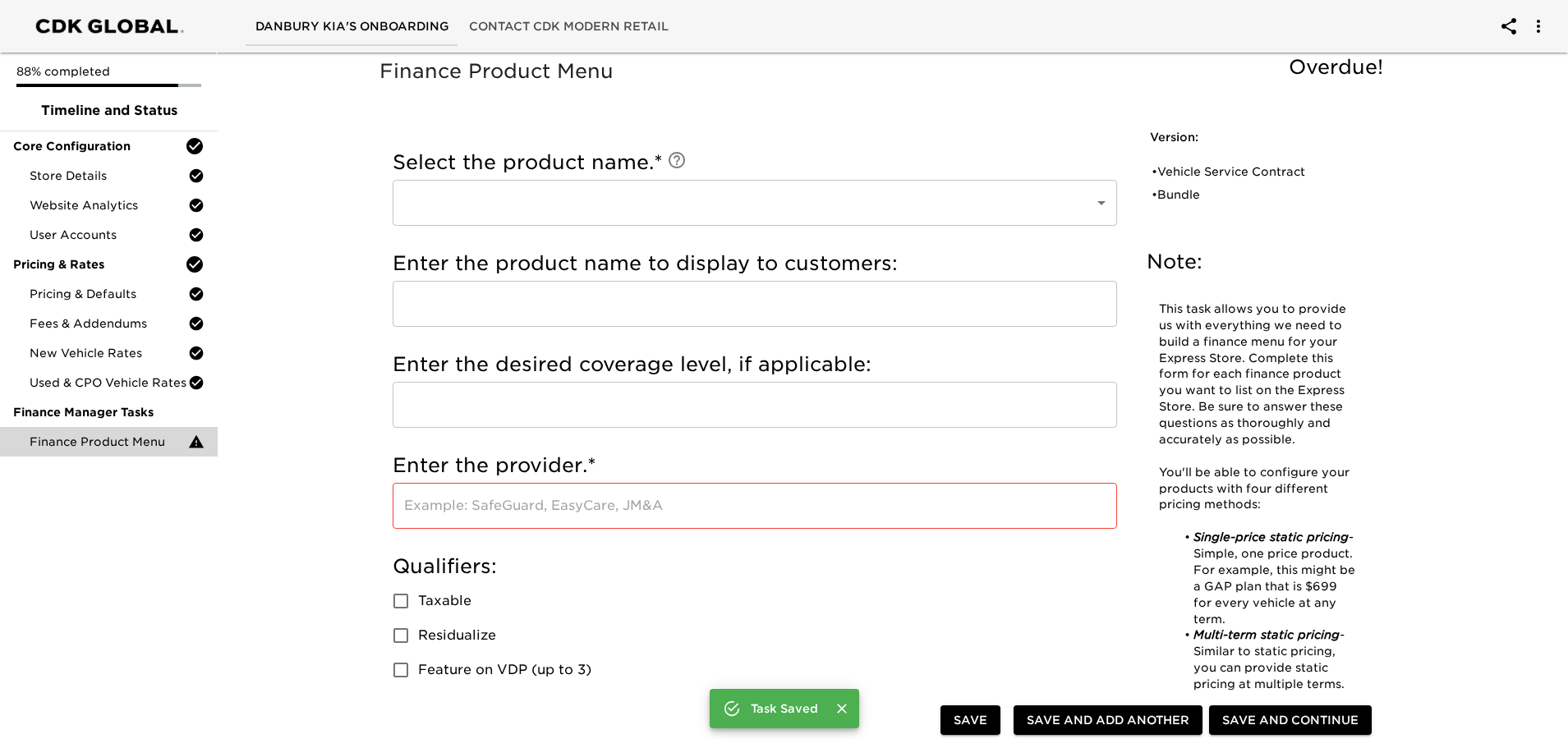
scroll to position [0, 0]
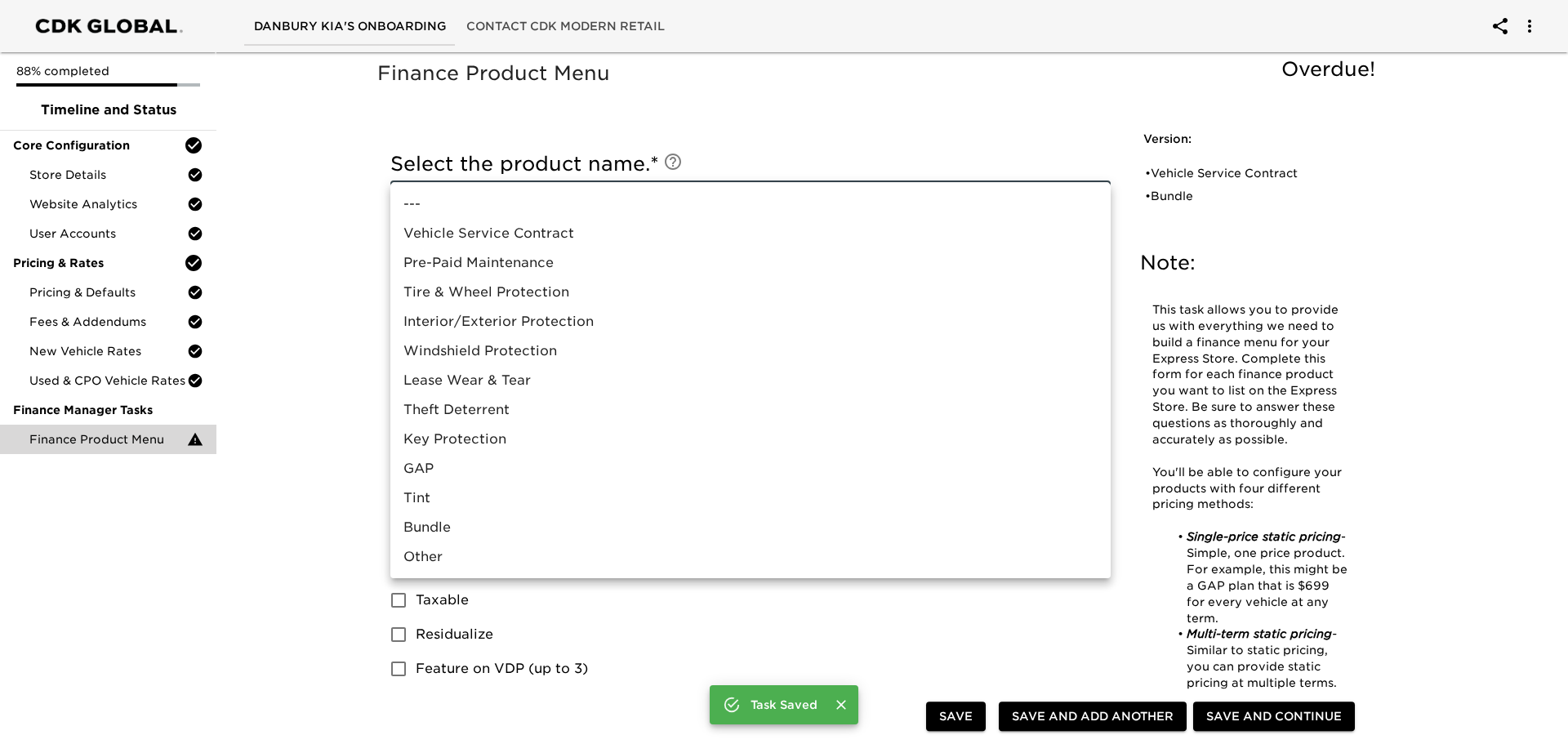
click at [432, 466] on li "GAP" at bounding box center [750, 469] width 721 height 30
type input "GAP"
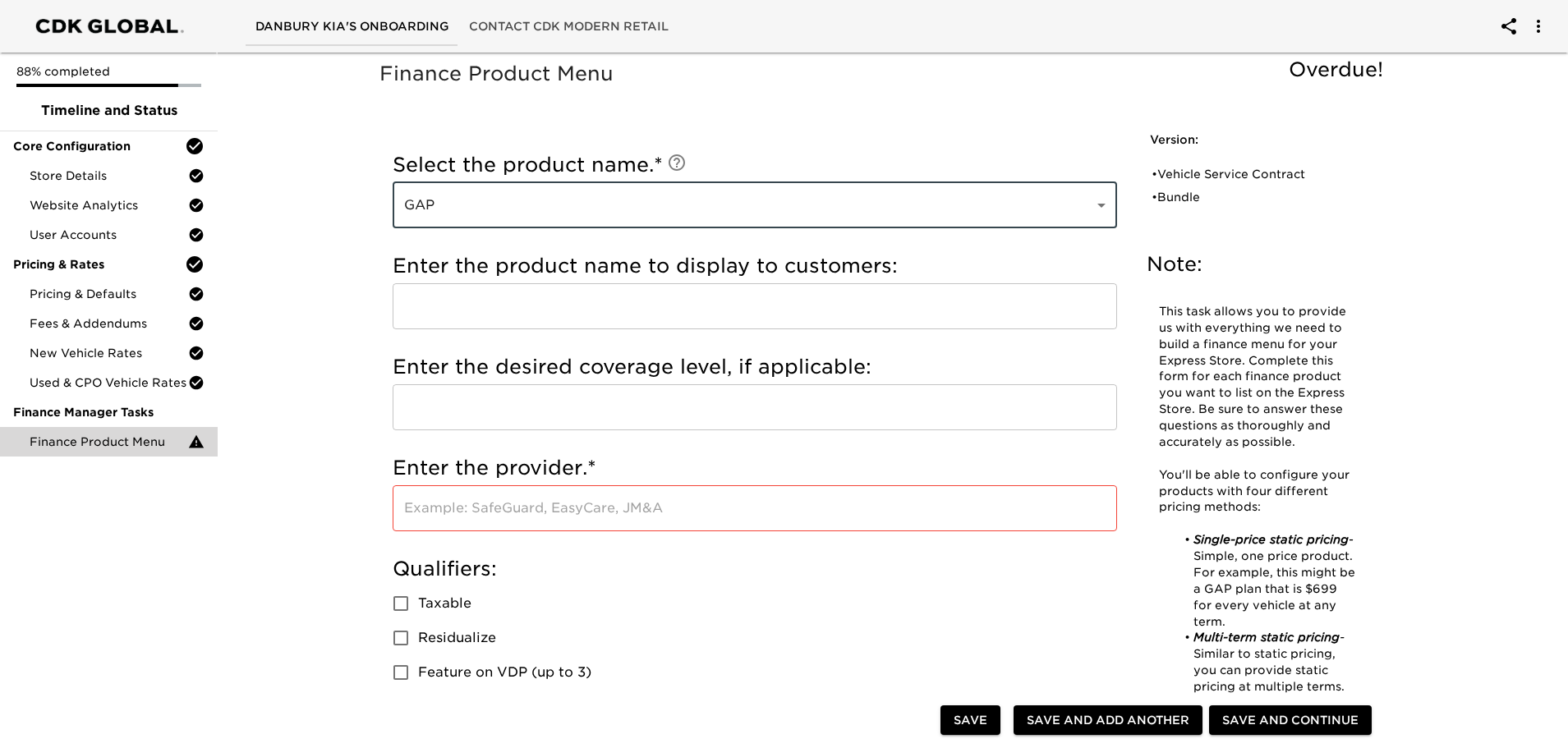
click at [418, 306] on input "text" at bounding box center [755, 306] width 725 height 46
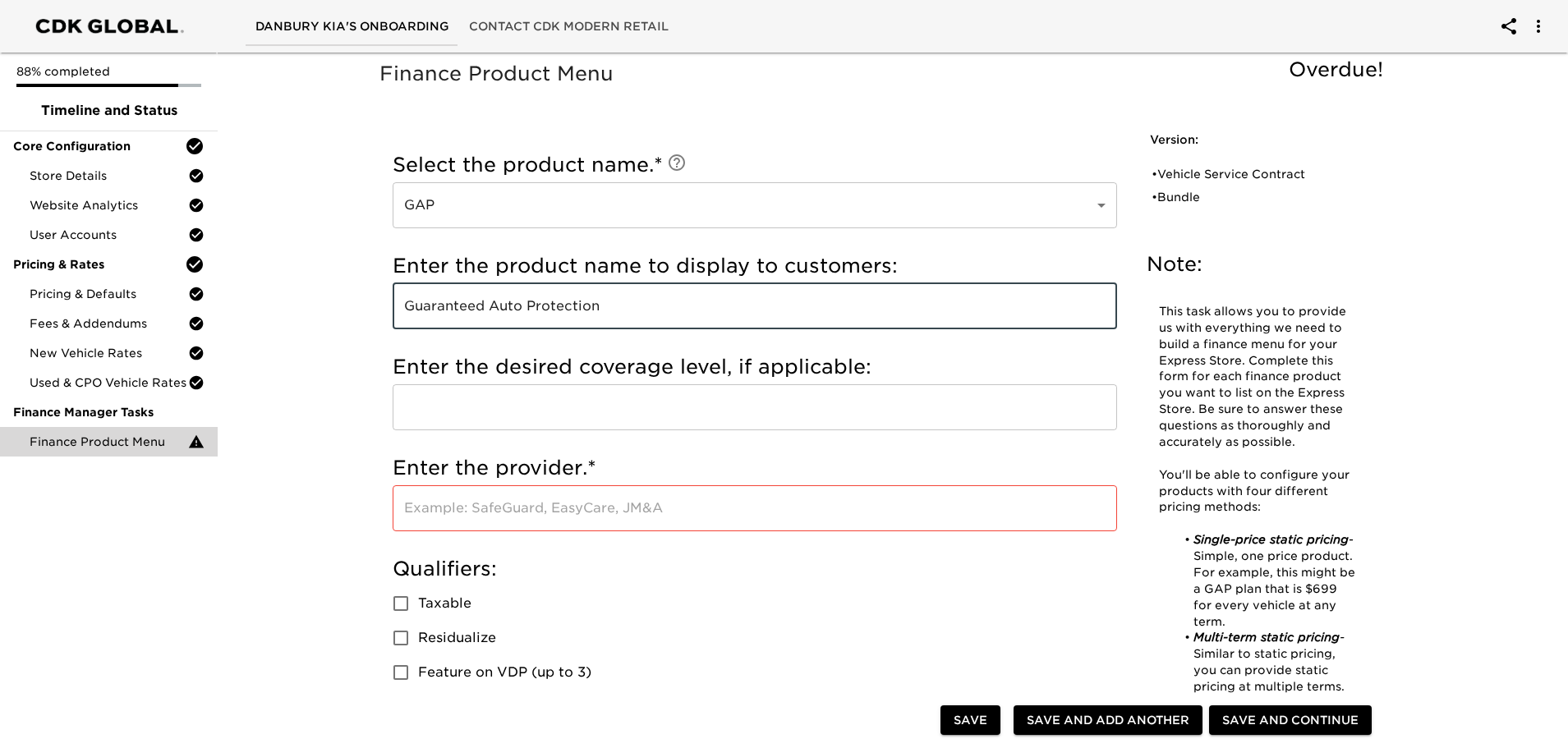
type input "Guaranteed Auto Protection"
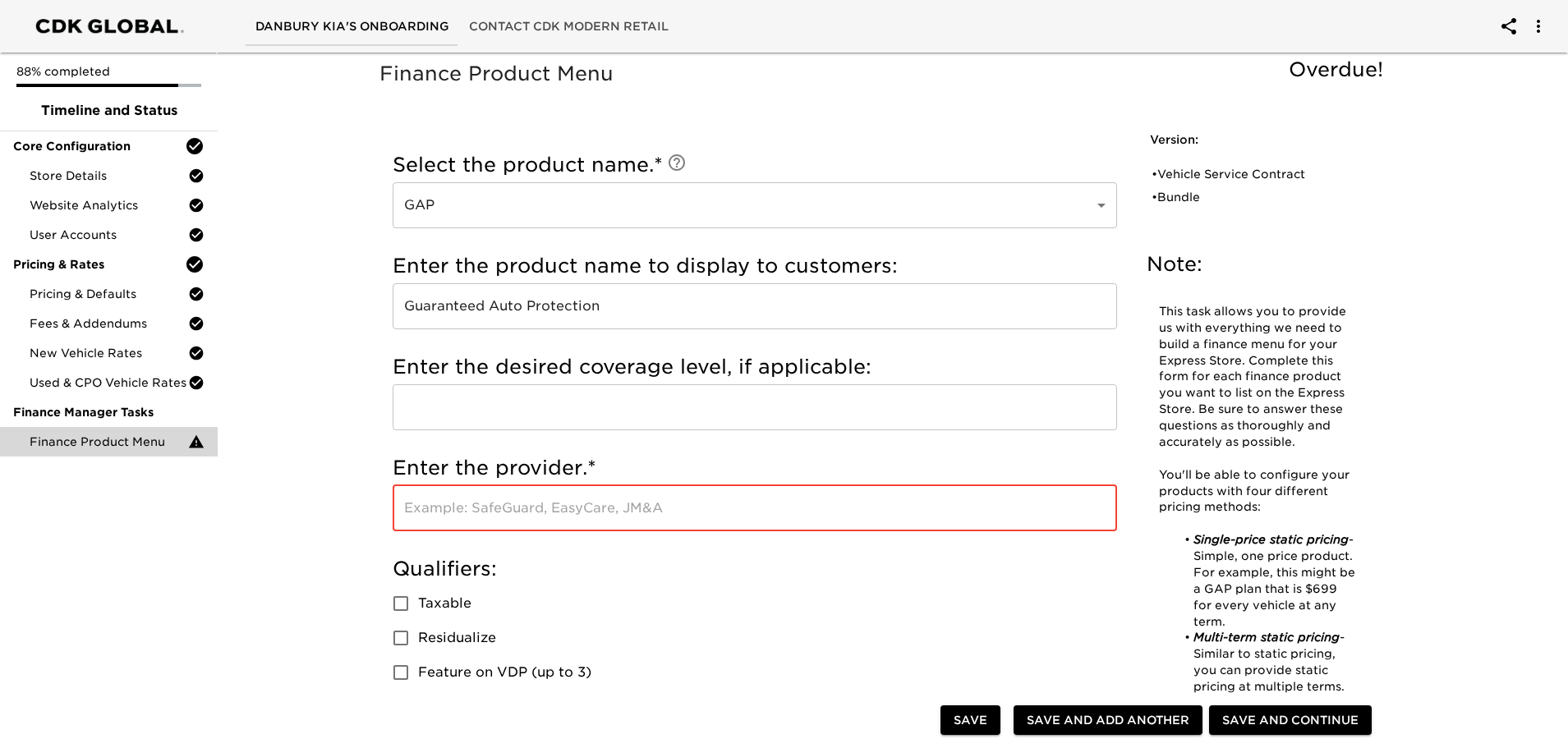
type input "X"
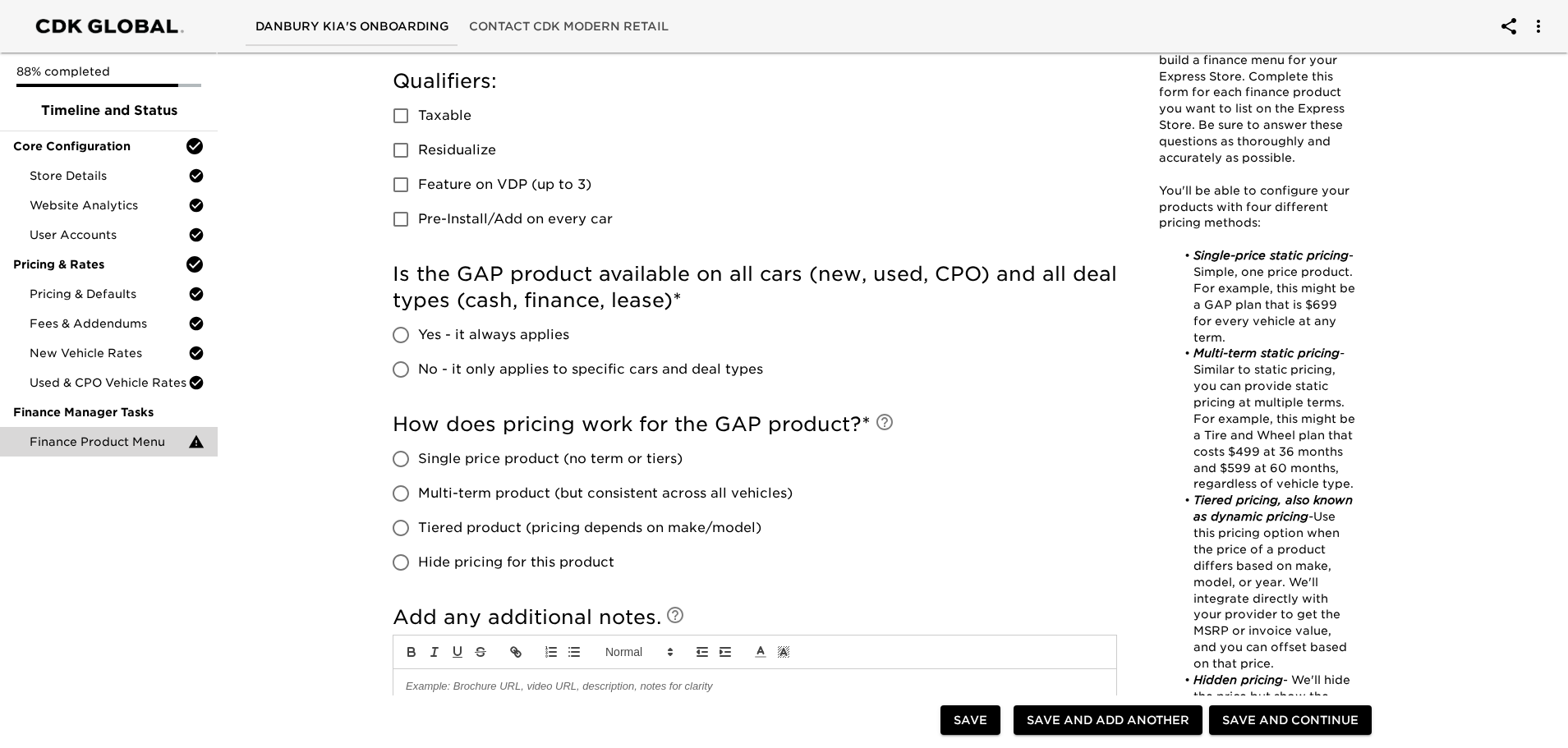
scroll to position [493, 0]
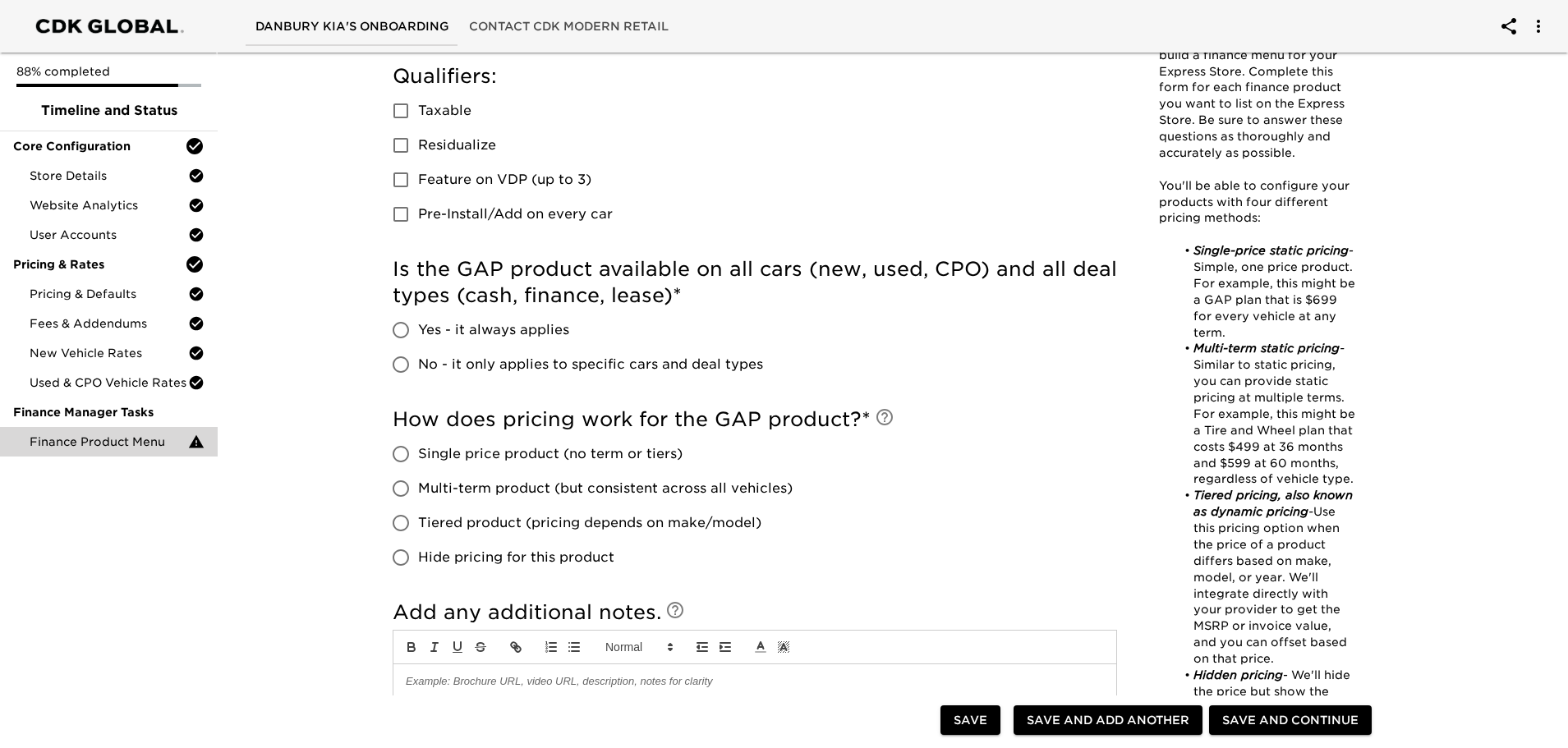
type input "[GEOGRAPHIC_DATA]"
click at [404, 333] on input "Yes - it always applies" at bounding box center [400, 330] width 34 height 34
radio input "true"
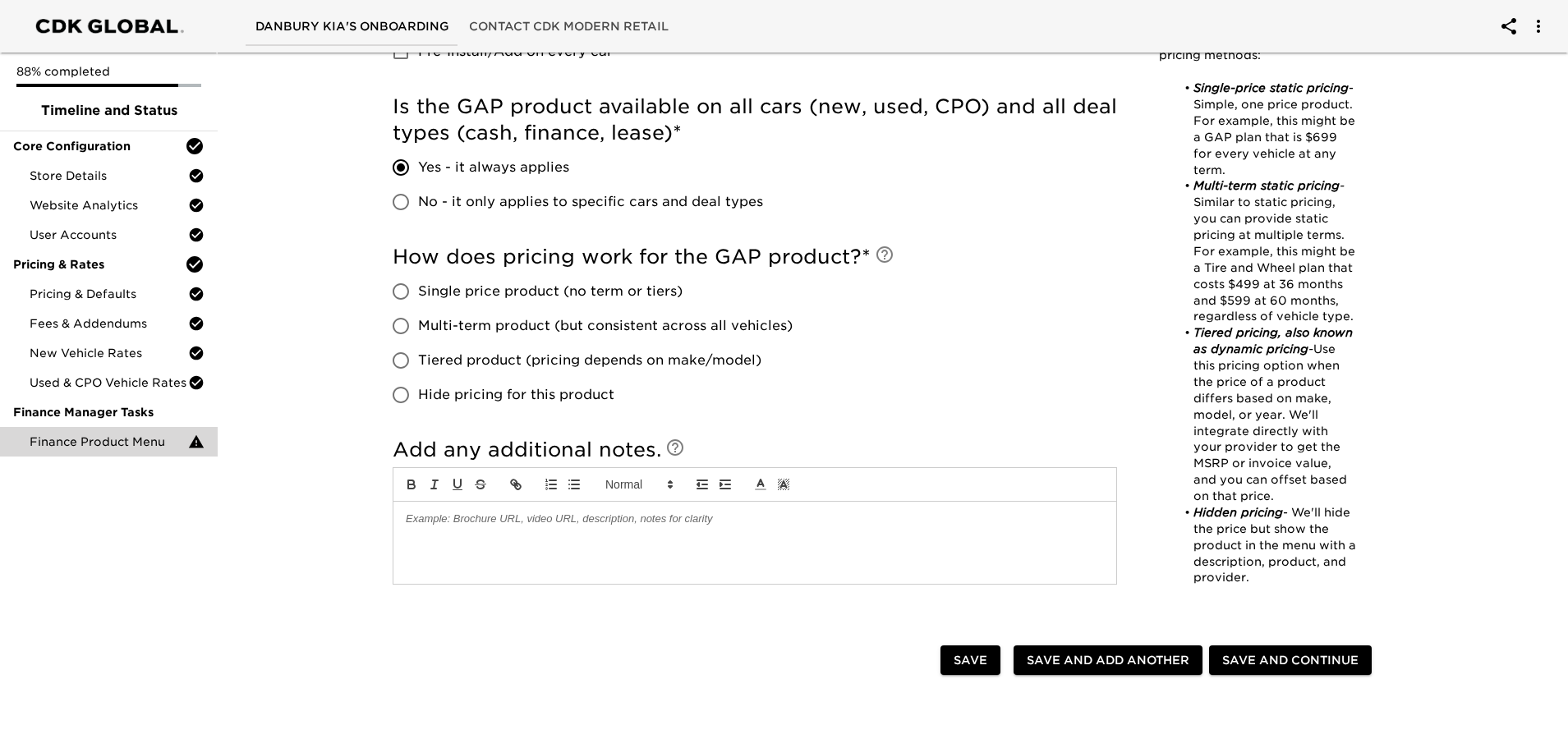
scroll to position [739, 0]
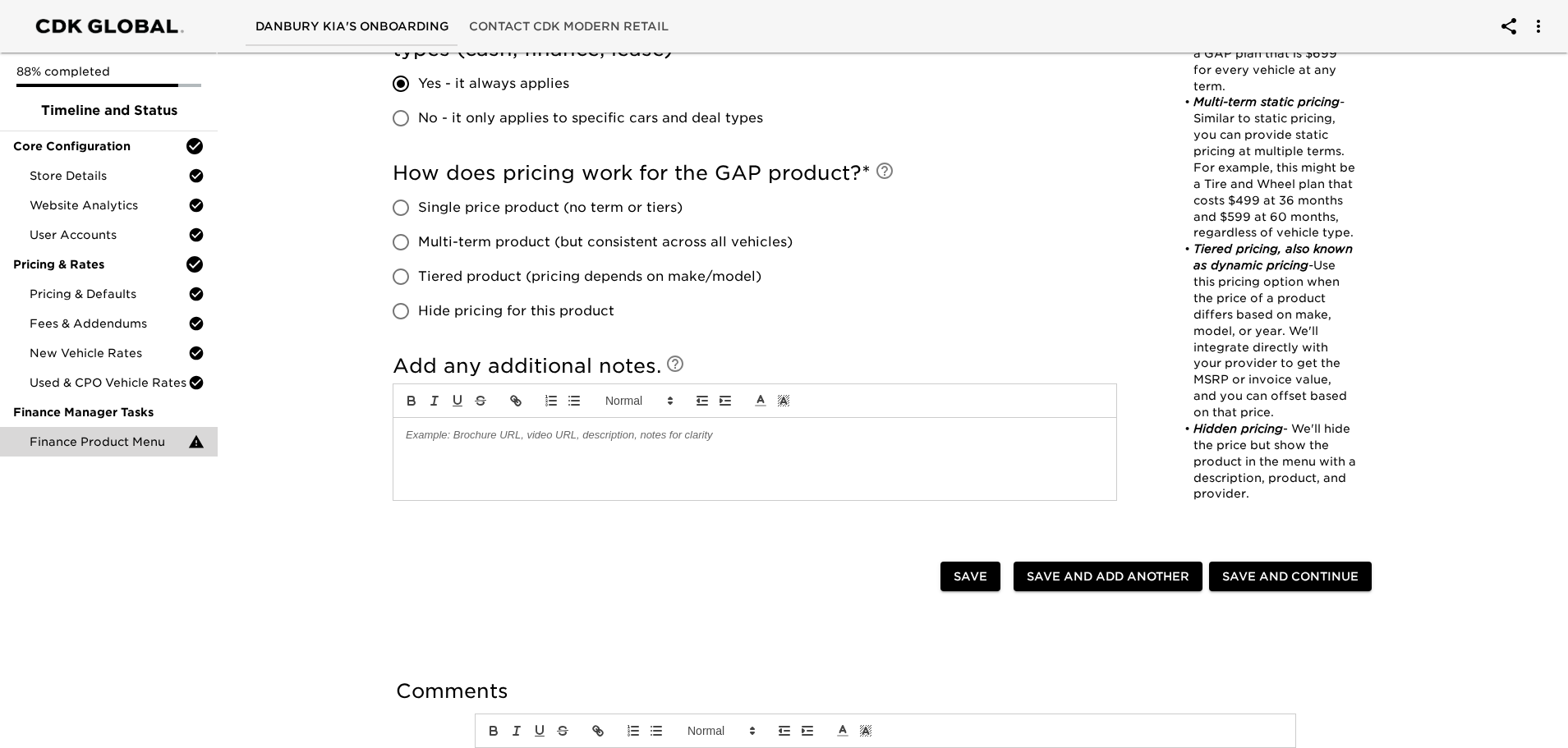
click at [408, 205] on input "Single price product (no term or tiers)" at bounding box center [400, 207] width 34 height 34
radio input "true"
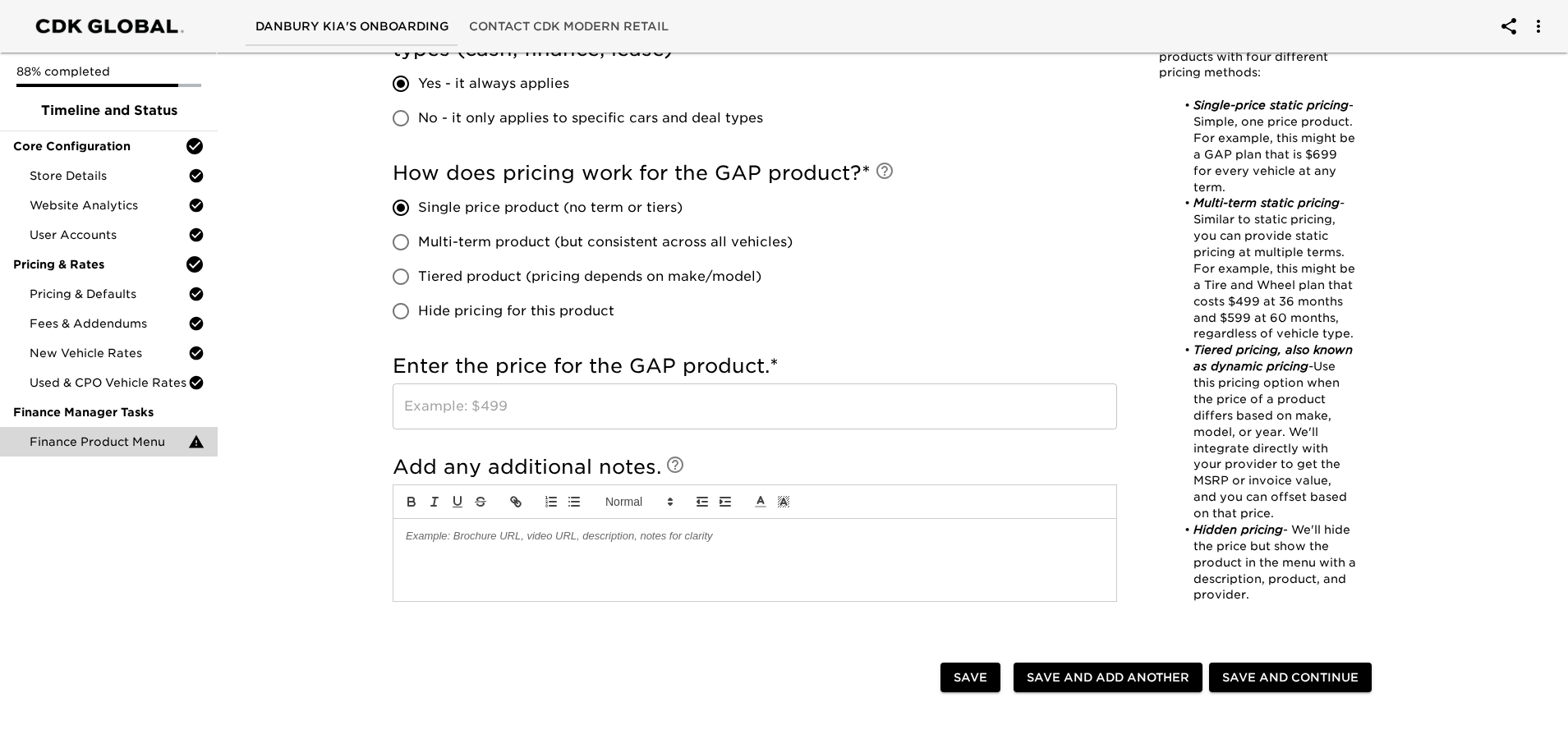
click at [433, 407] on input "text" at bounding box center [755, 406] width 725 height 46
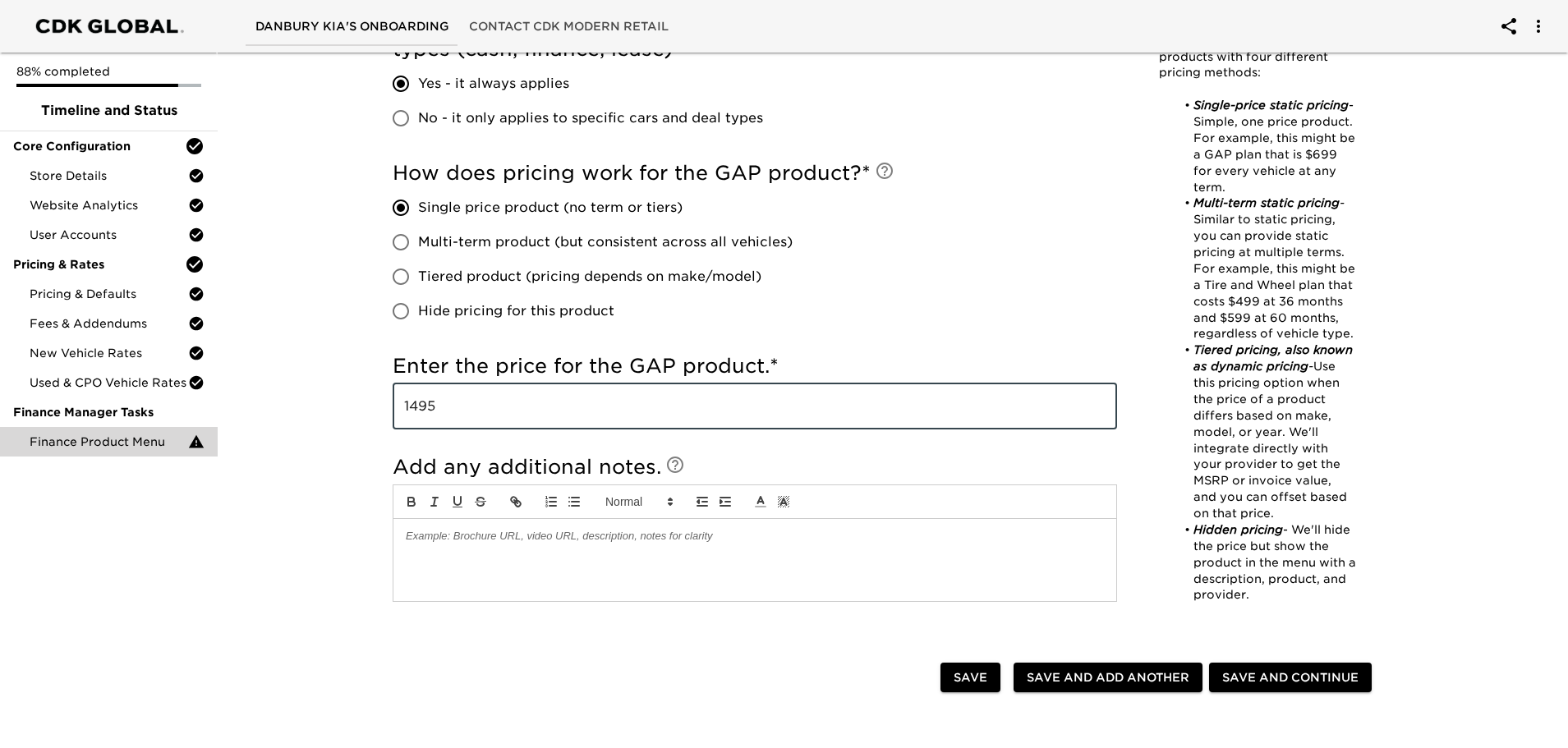
type input "1495"
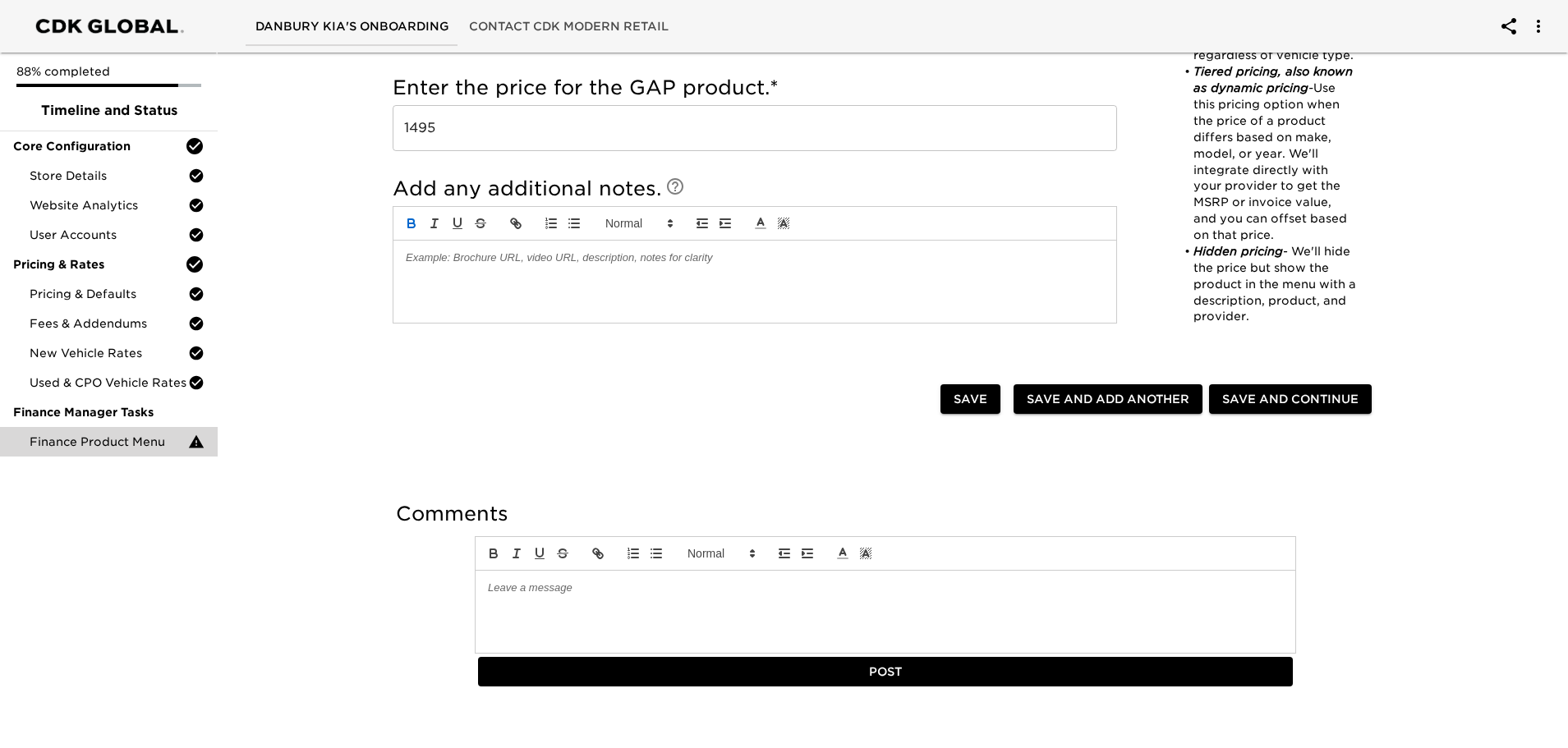
scroll to position [1033, 0]
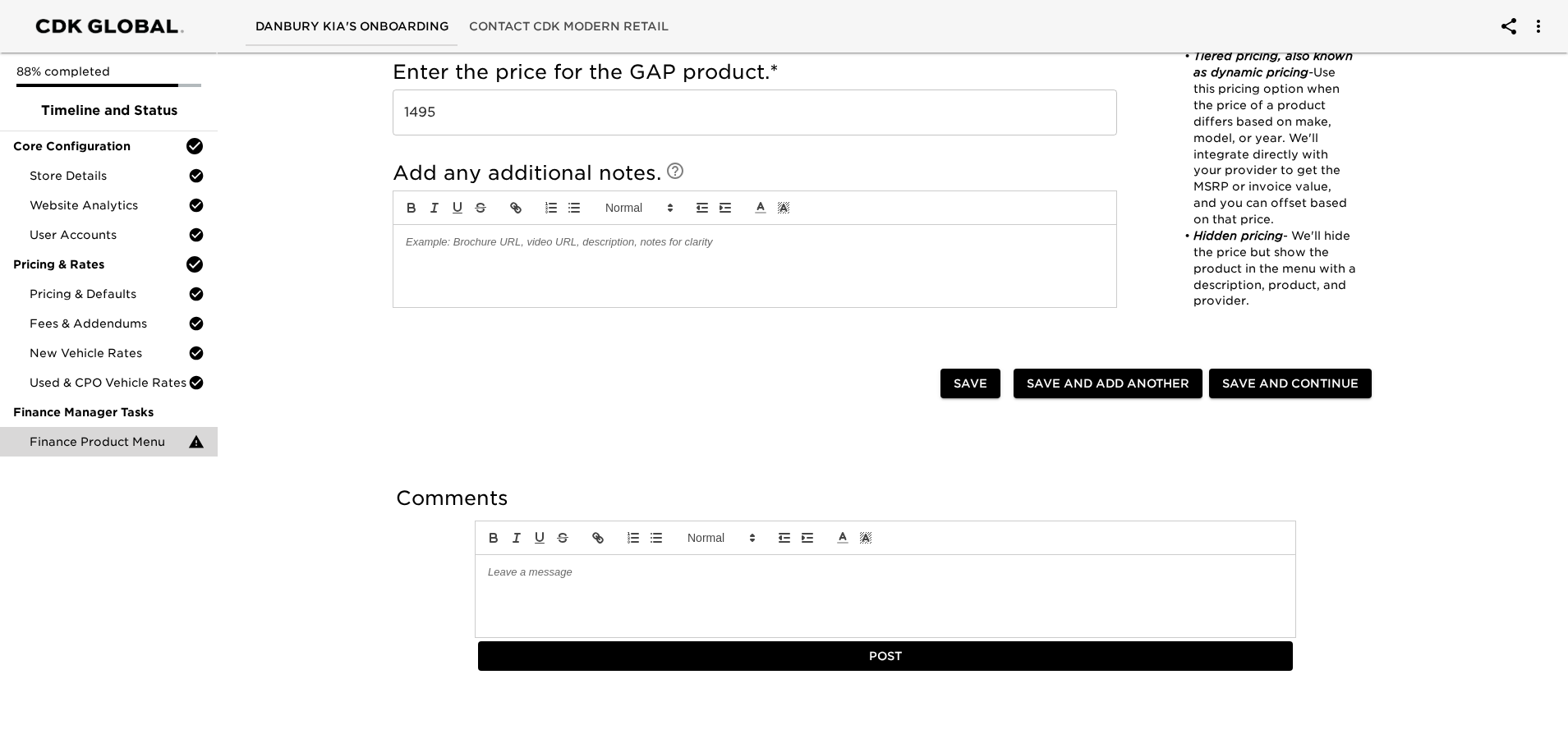
click at [1130, 382] on span "Save and Add Another" at bounding box center [1108, 384] width 162 height 21
radio input "false"
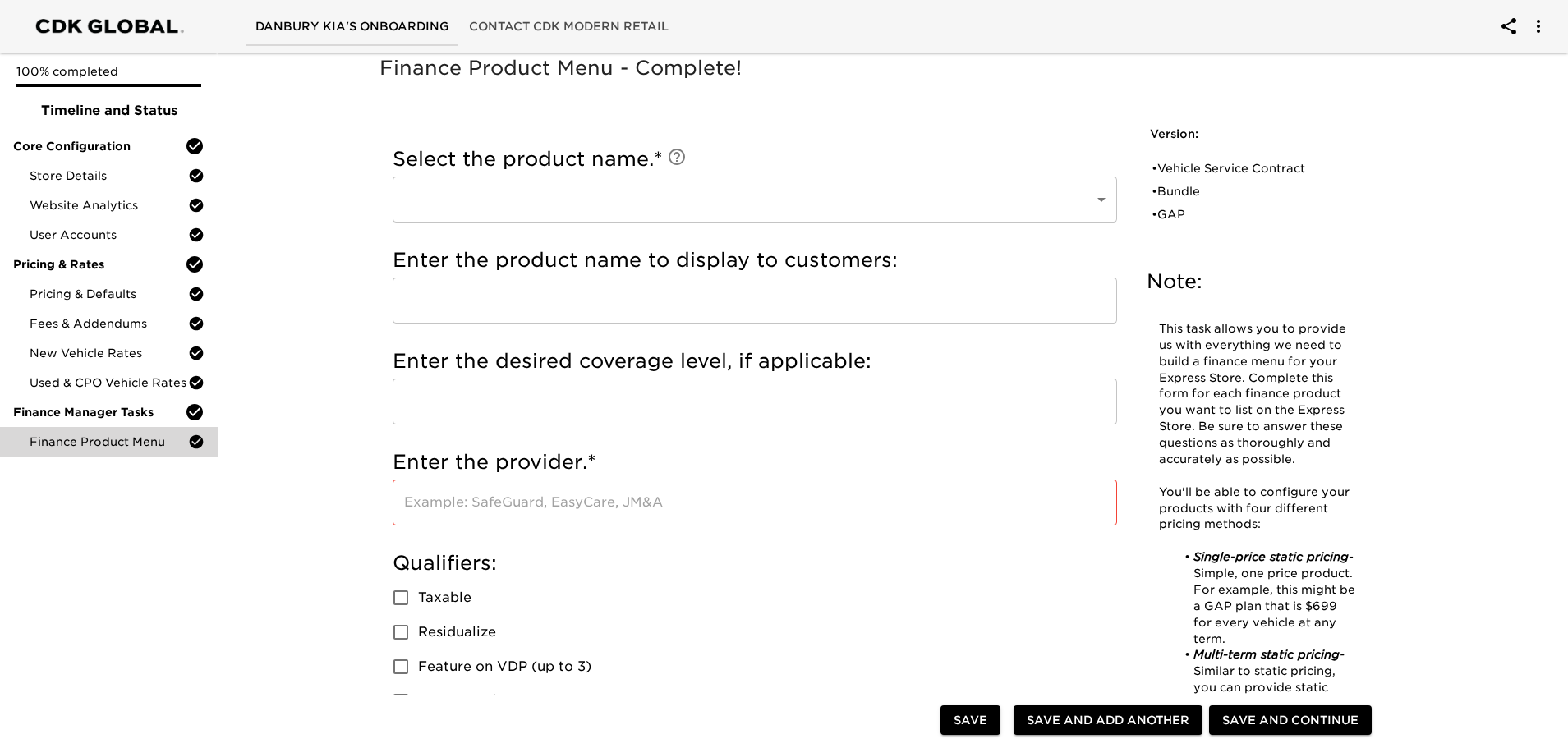
scroll to position [0, 0]
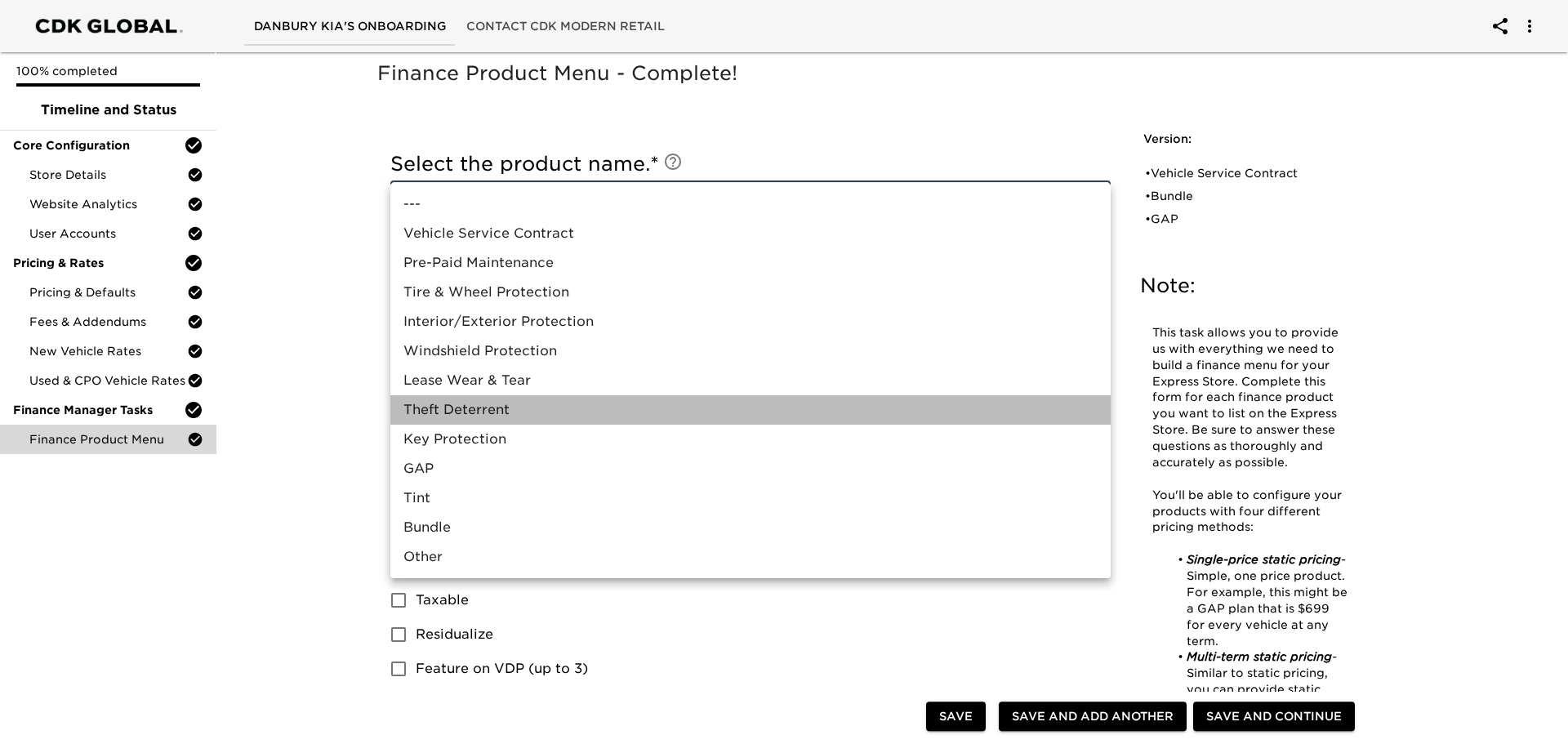
click at [455, 411] on li "Theft Deterrent" at bounding box center [750, 410] width 721 height 30
type input "Theft Deterrent"
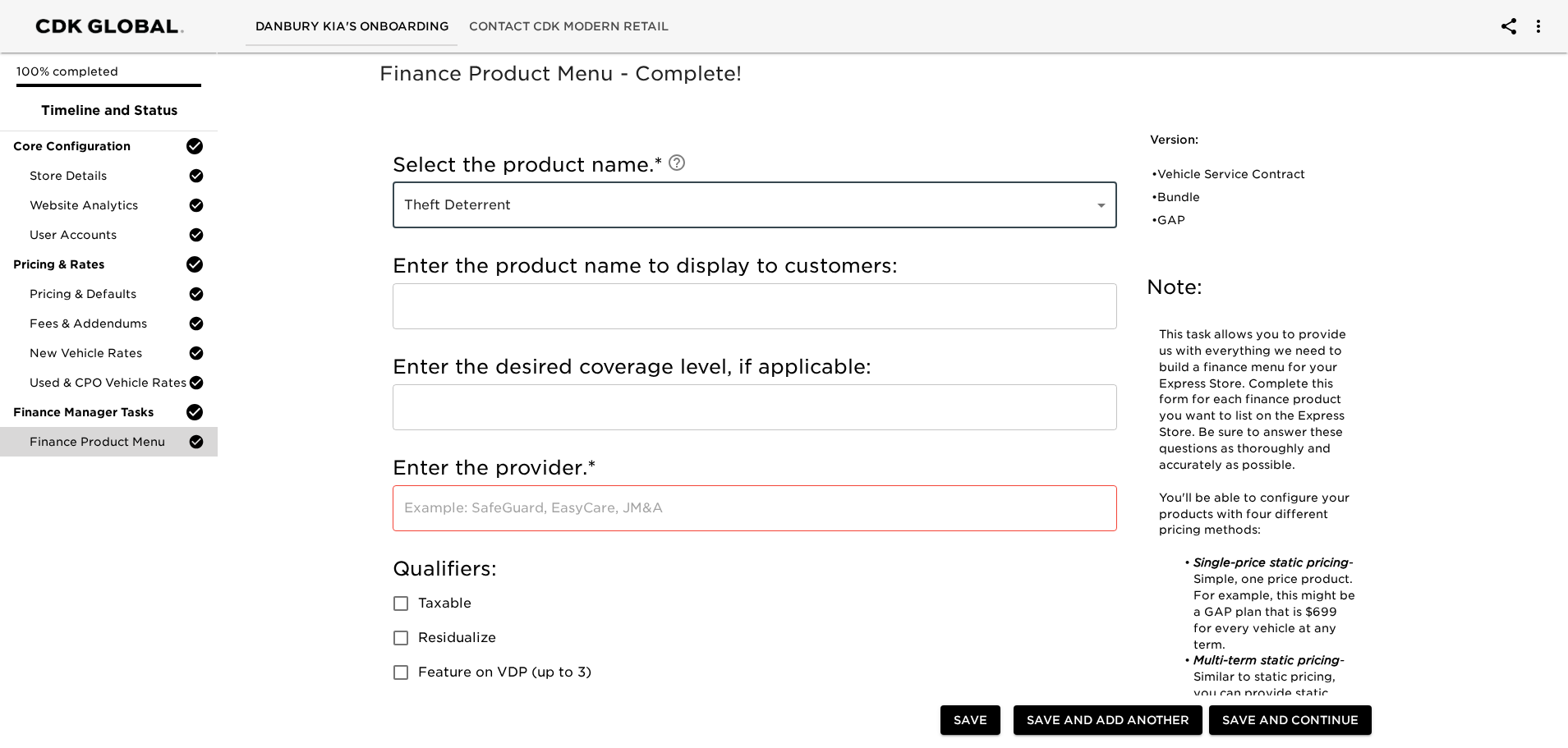
click at [421, 320] on input "text" at bounding box center [755, 306] width 725 height 46
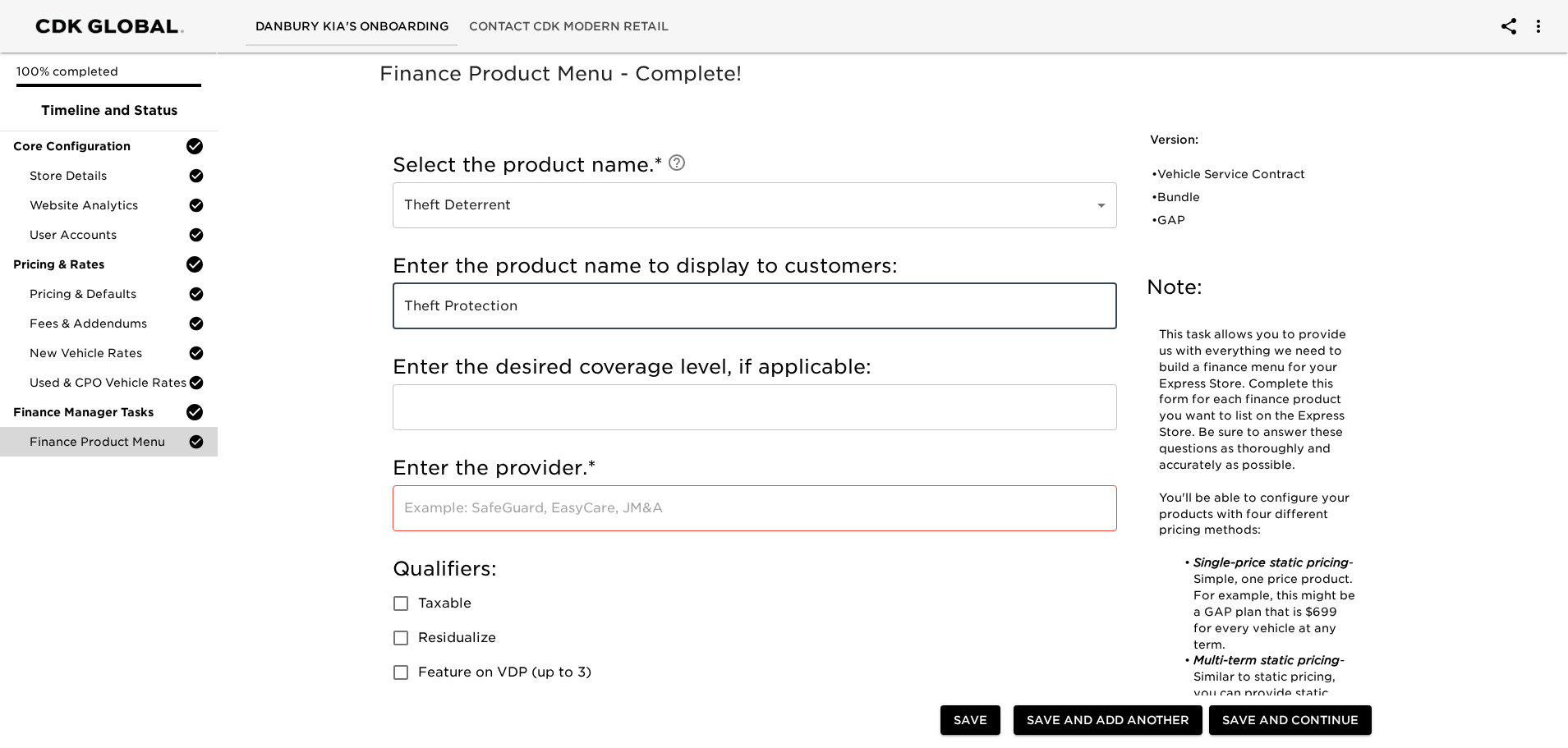
type input "Theft Protection"
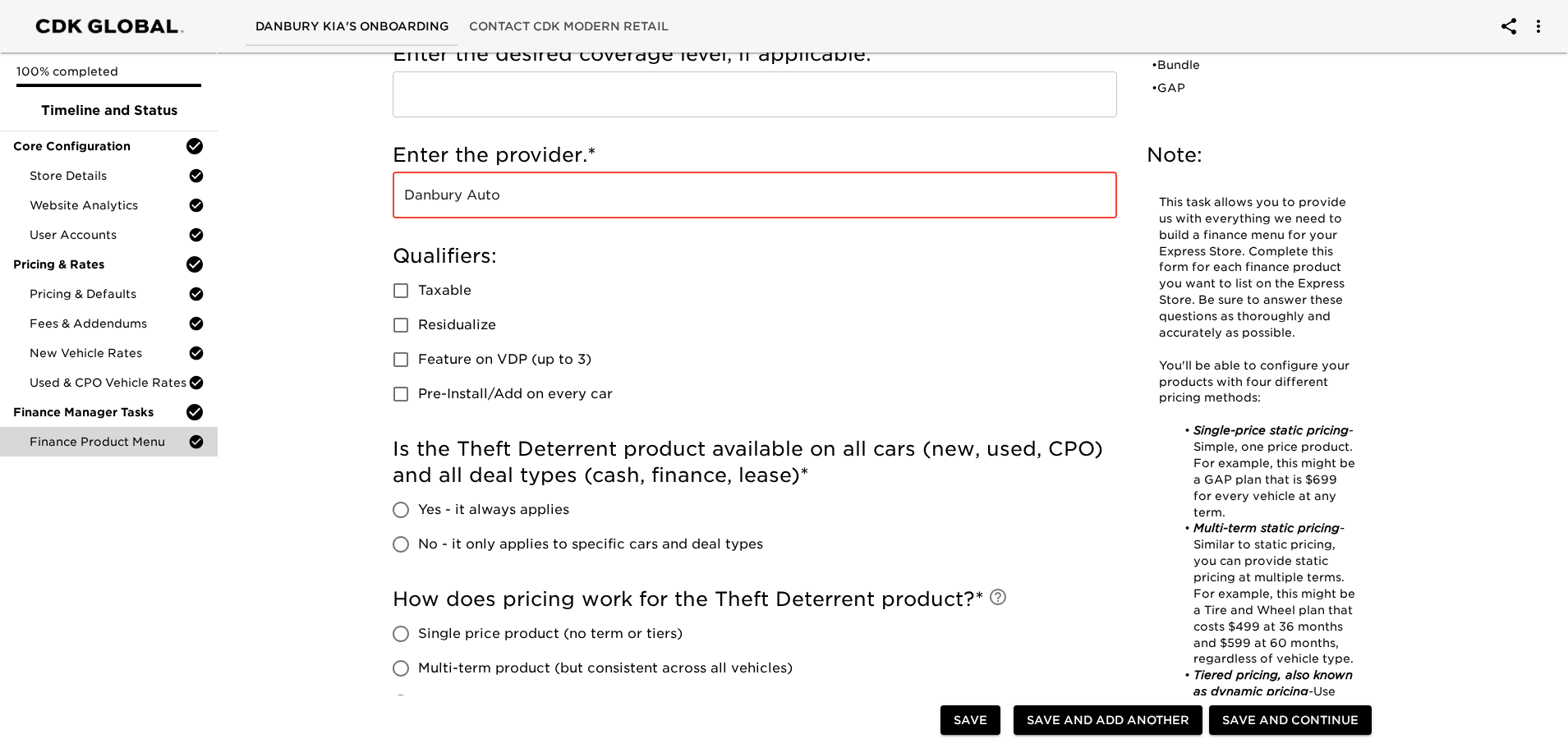
scroll to position [328, 0]
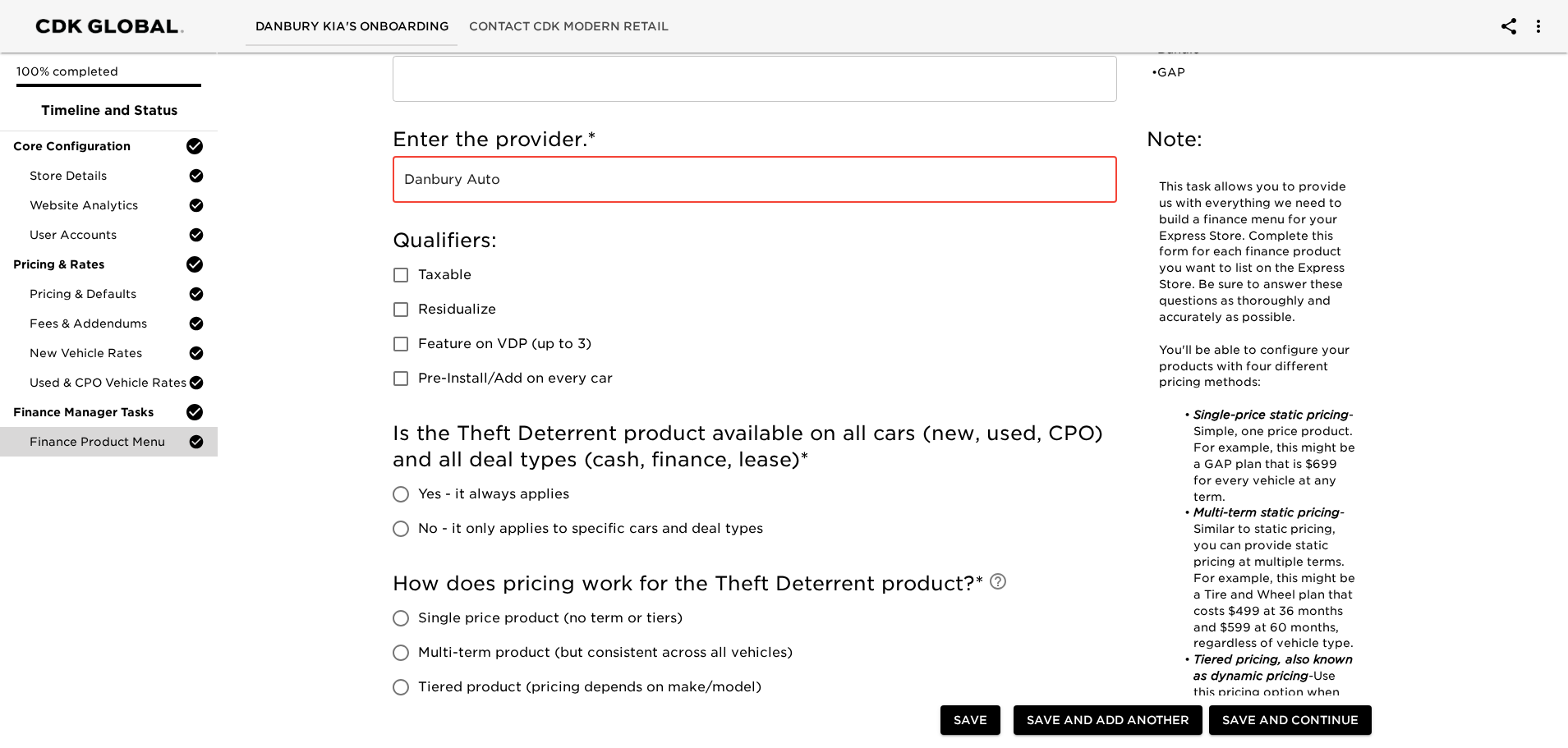
type input "Danbury Auto"
click at [398, 272] on input "Taxable" at bounding box center [400, 275] width 34 height 34
checkbox input "true"
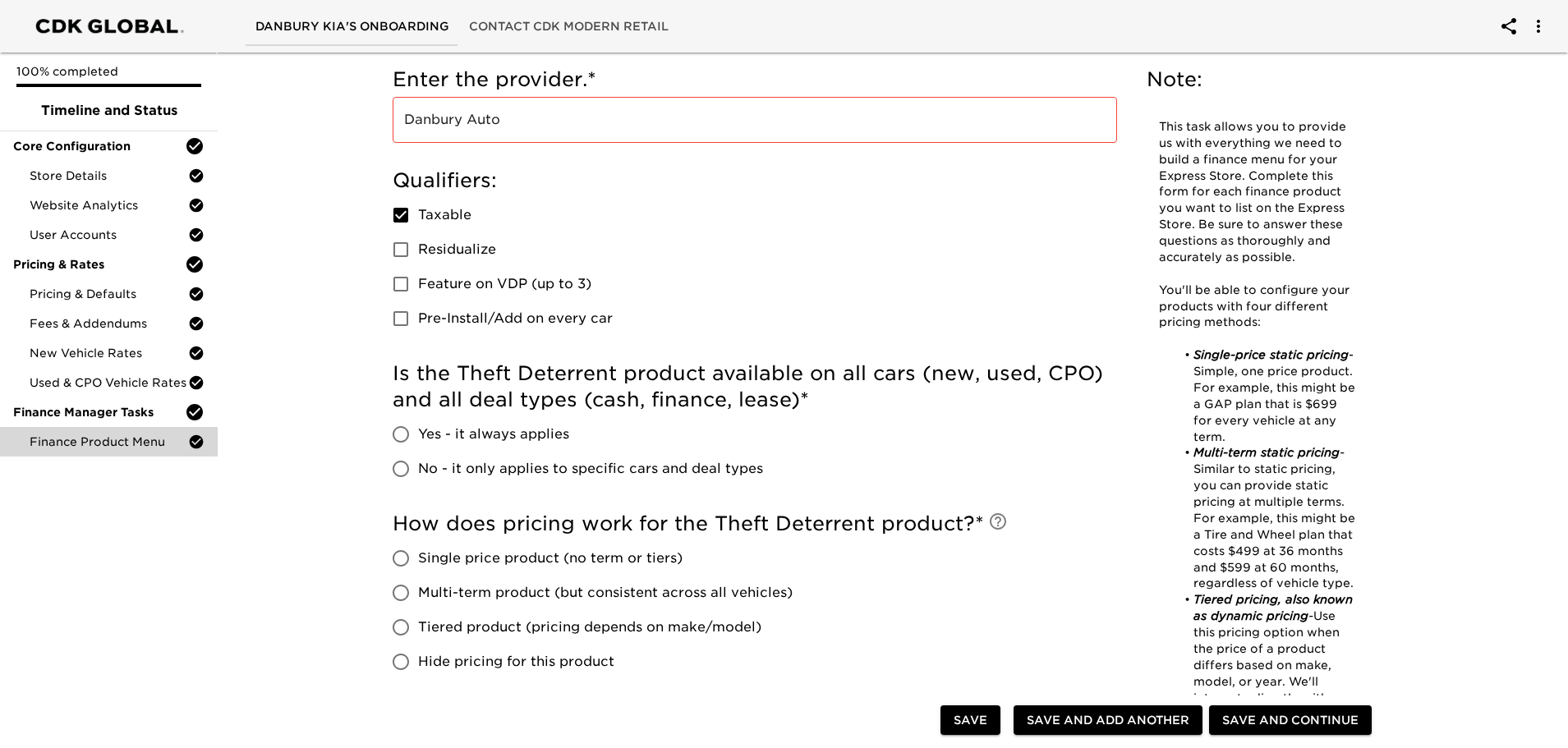
scroll to position [493, 0]
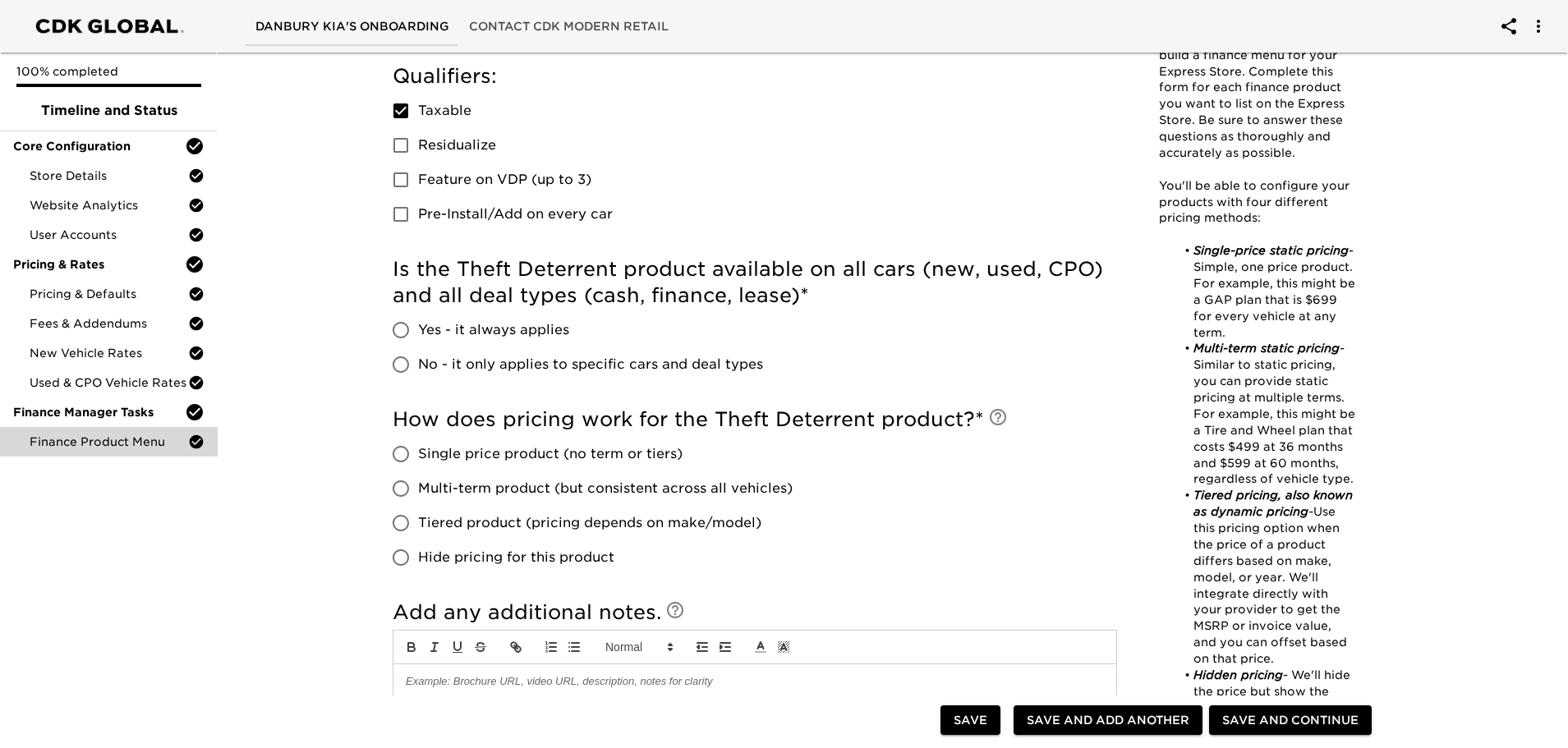
click at [400, 329] on input "Yes - it always applies" at bounding box center [400, 330] width 34 height 34
radio input "true"
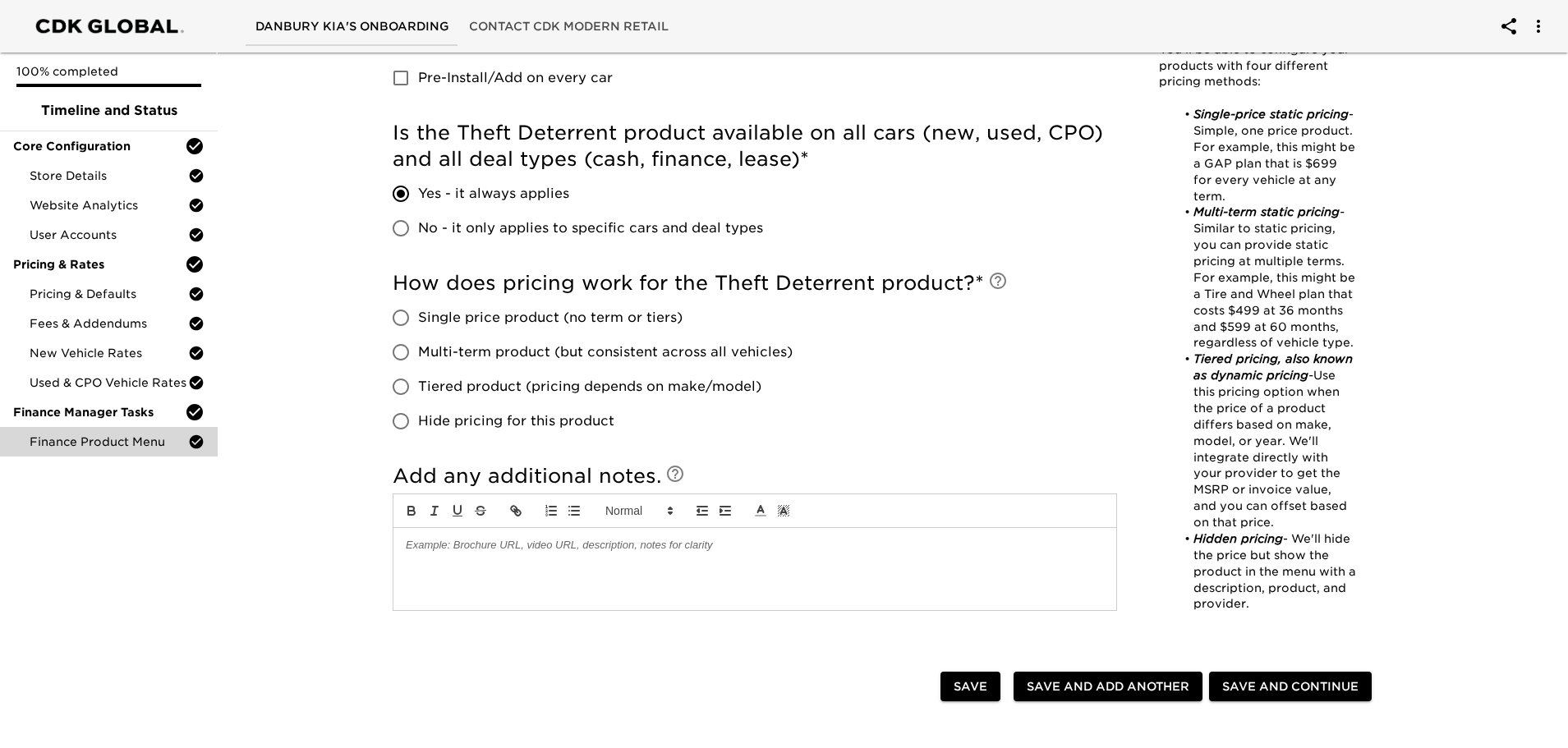
scroll to position [657, 0]
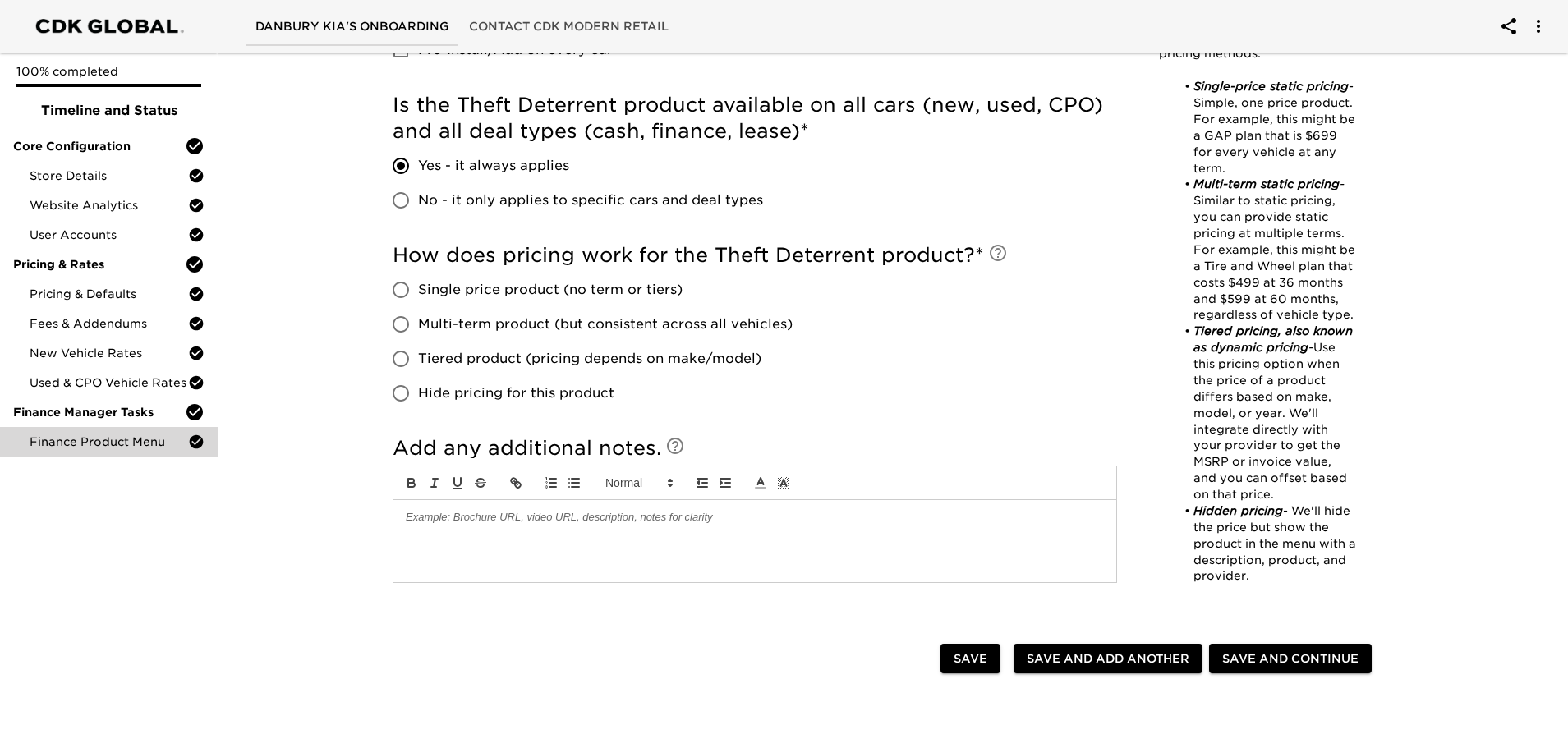
click at [401, 286] on input "Single price product (no term or tiers)" at bounding box center [400, 289] width 34 height 34
radio input "true"
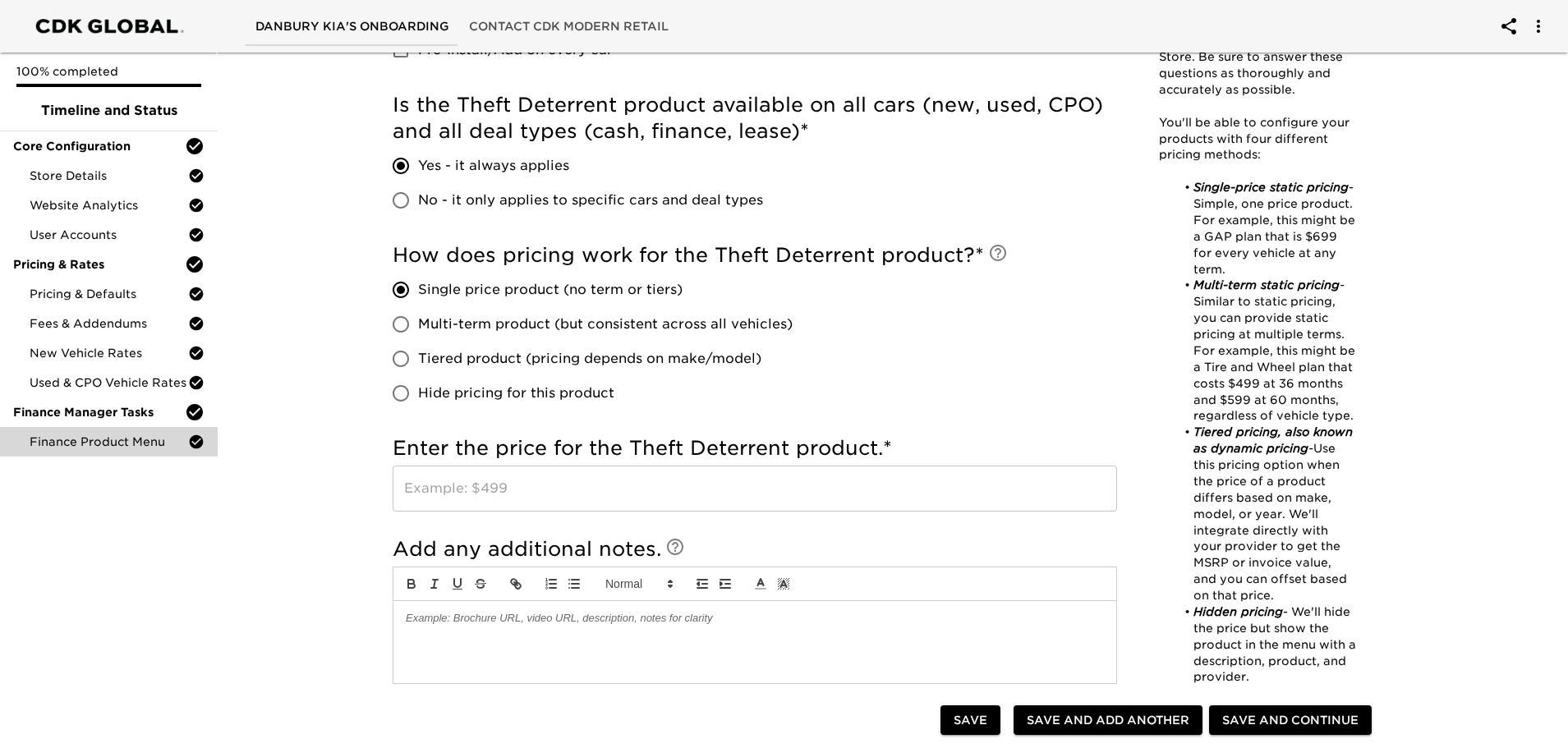
click at [443, 486] on input "text" at bounding box center [755, 488] width 725 height 46
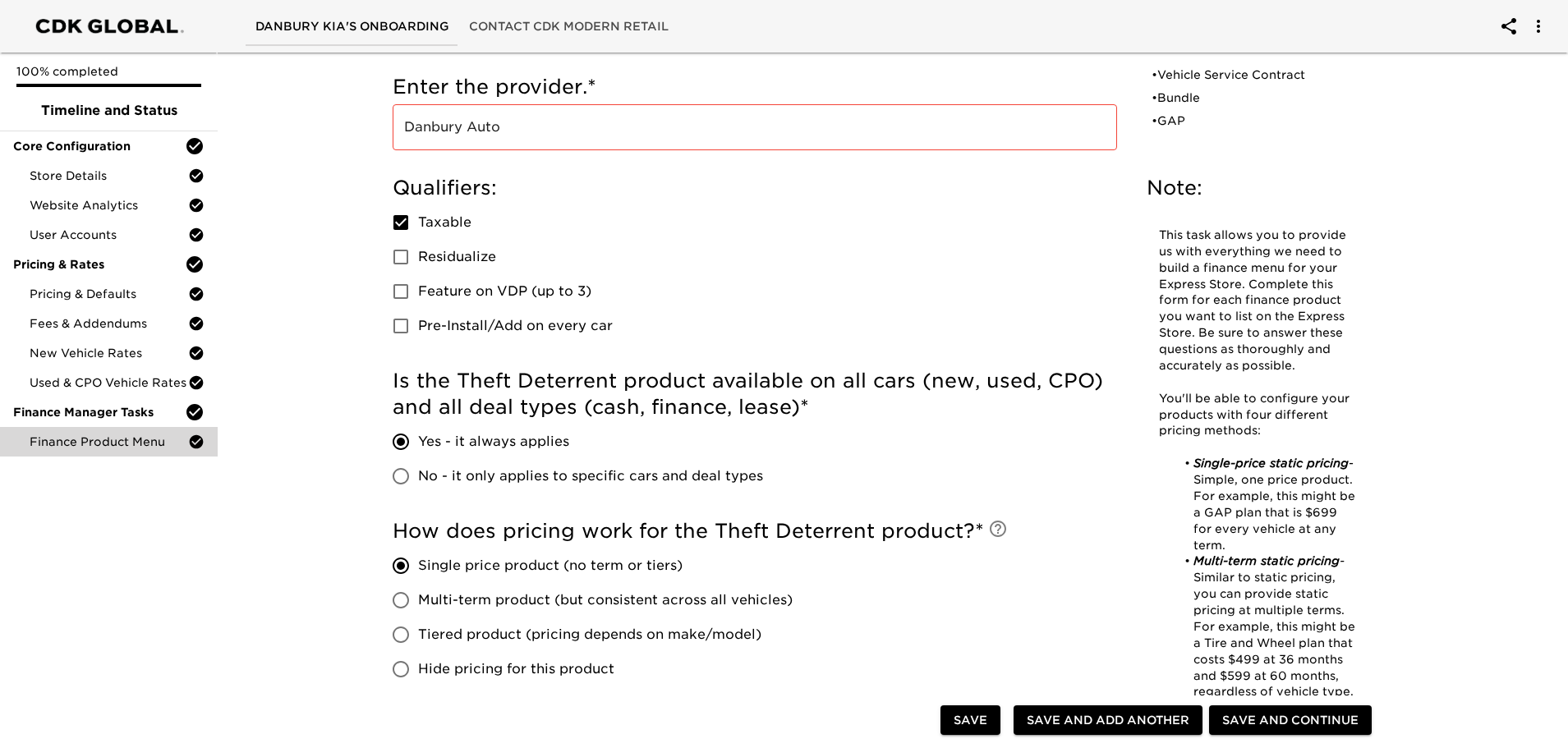
scroll to position [411, 0]
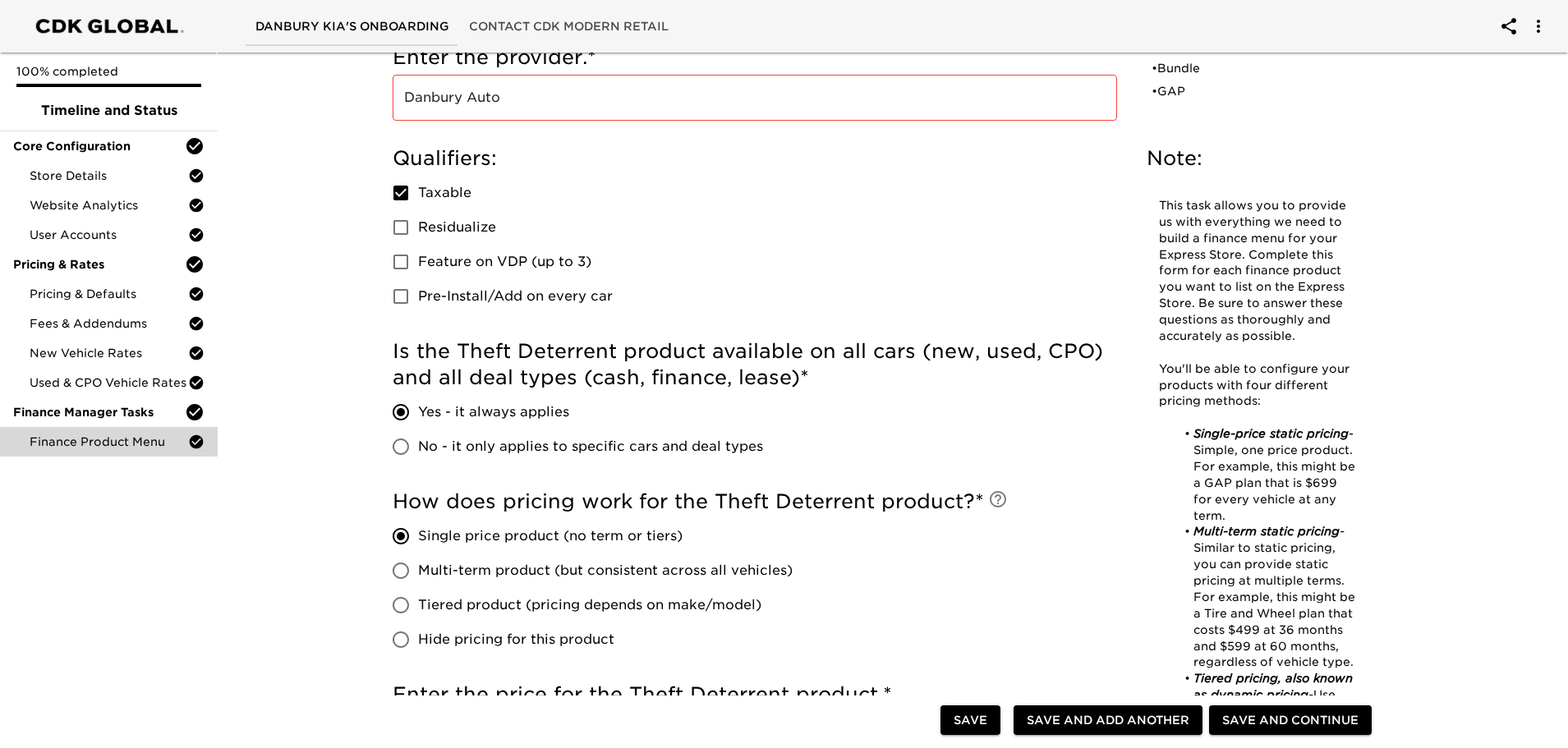
type input "299"
click at [404, 297] on input "Pre-Install/Add on every car" at bounding box center [400, 296] width 34 height 34
checkbox input "true"
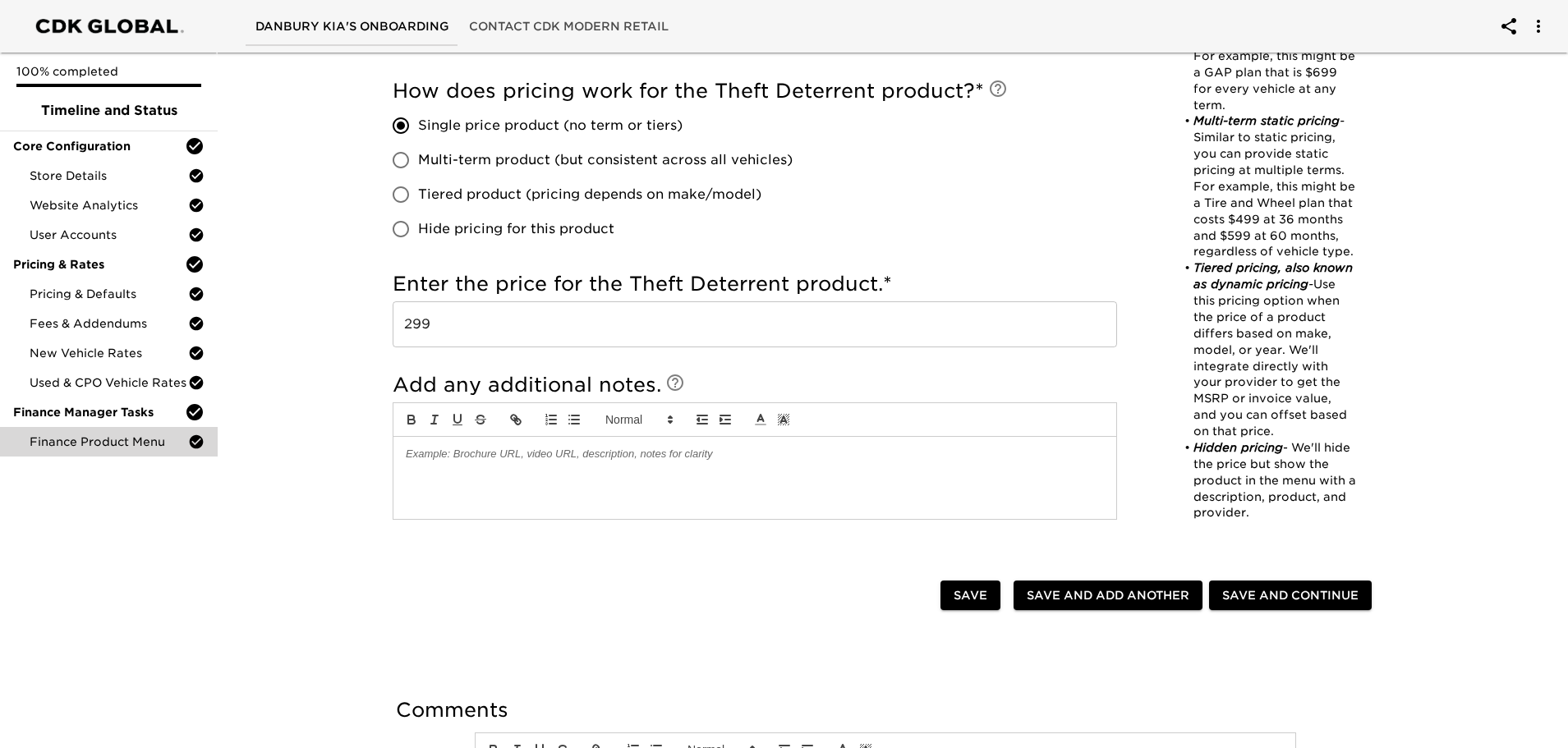
scroll to position [1033, 0]
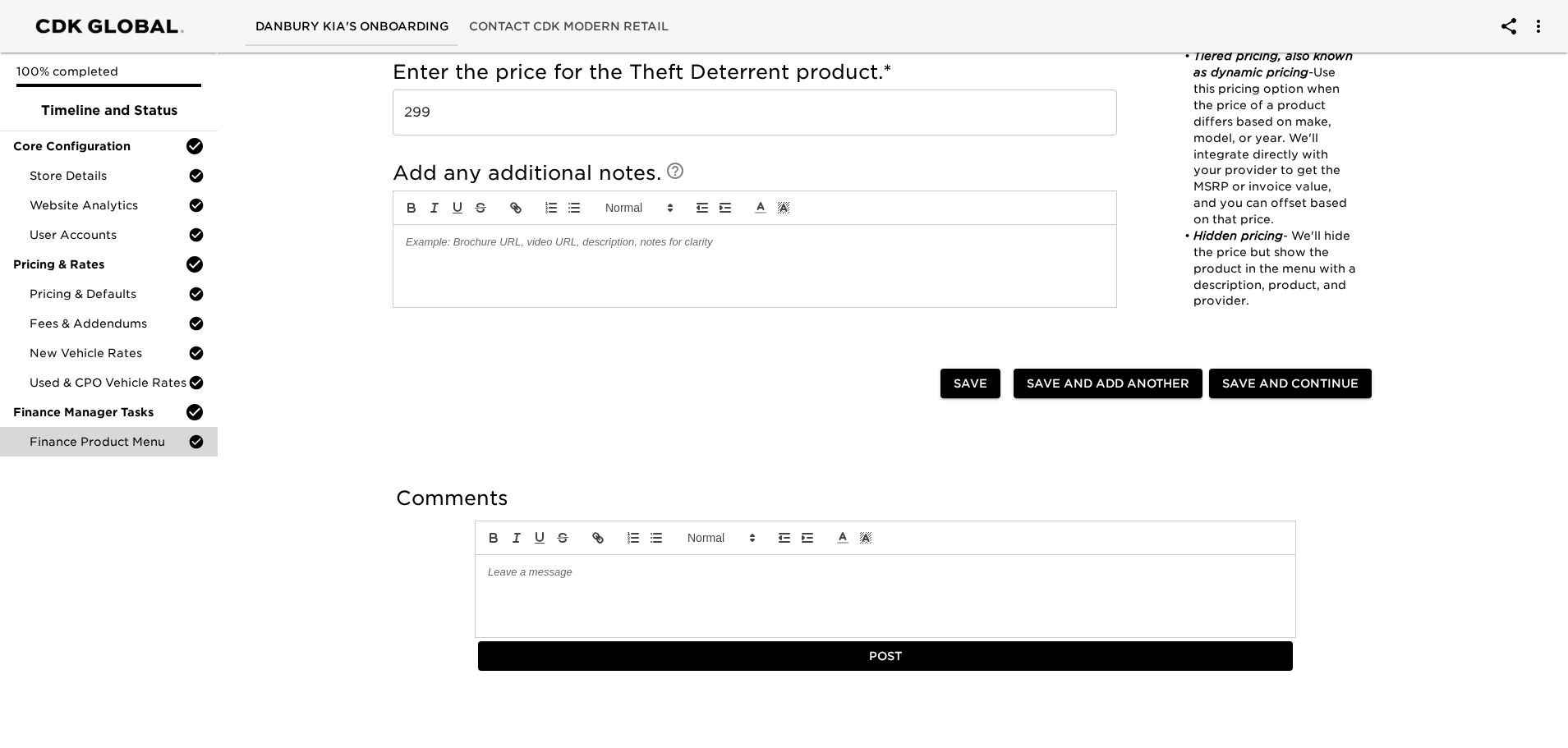
click at [980, 389] on span "Save" at bounding box center [970, 384] width 33 height 21
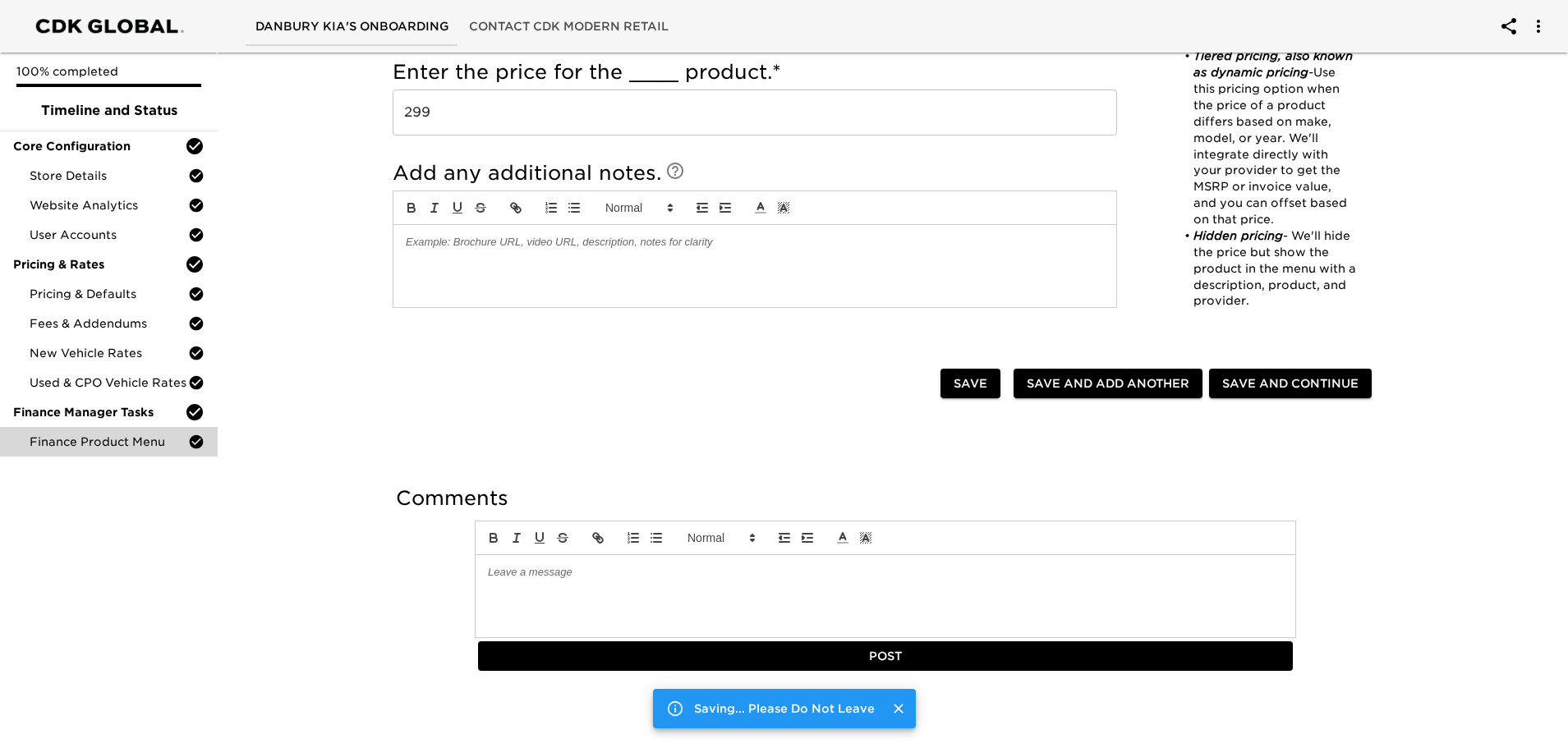
checkbox input "true"
radio input "true"
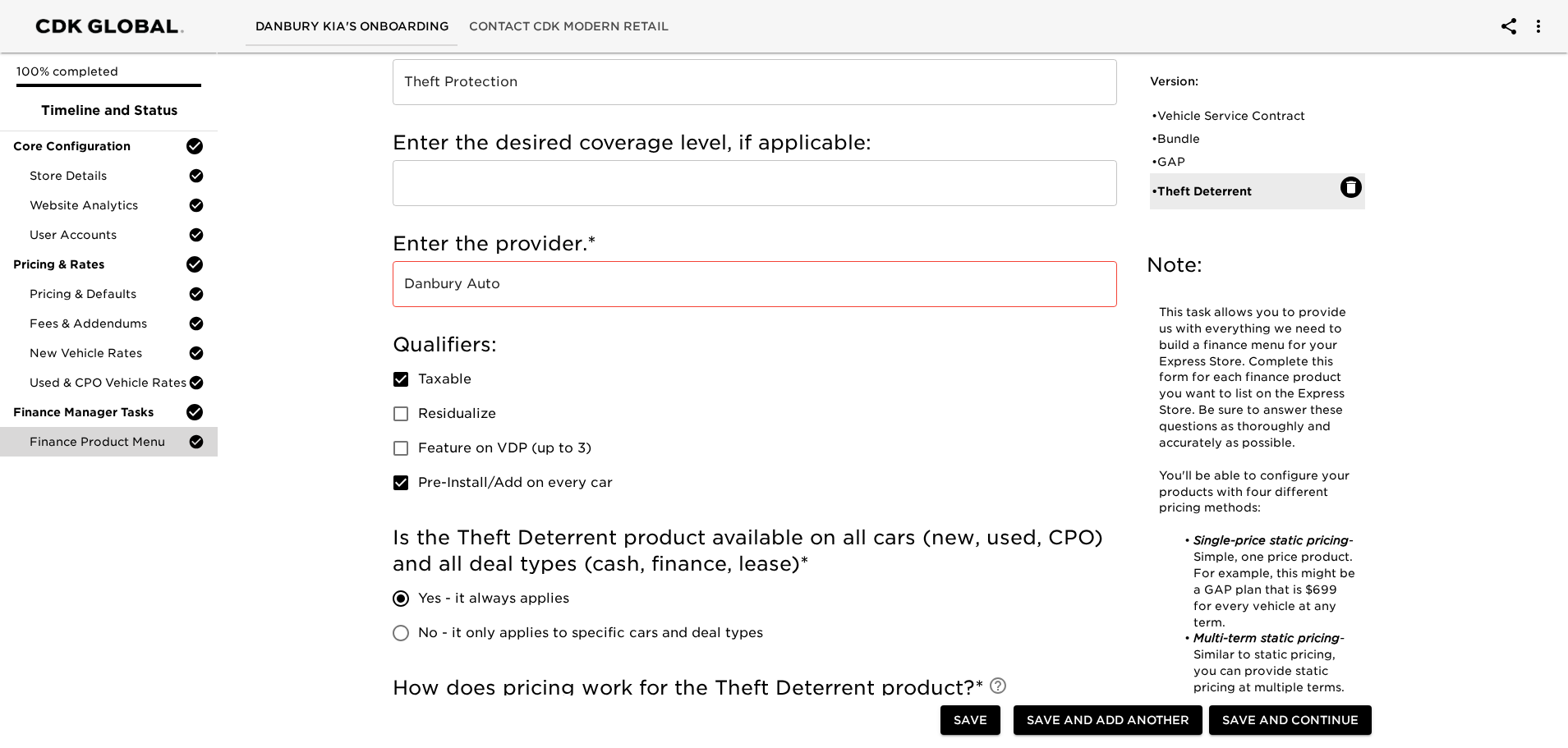
scroll to position [246, 0]
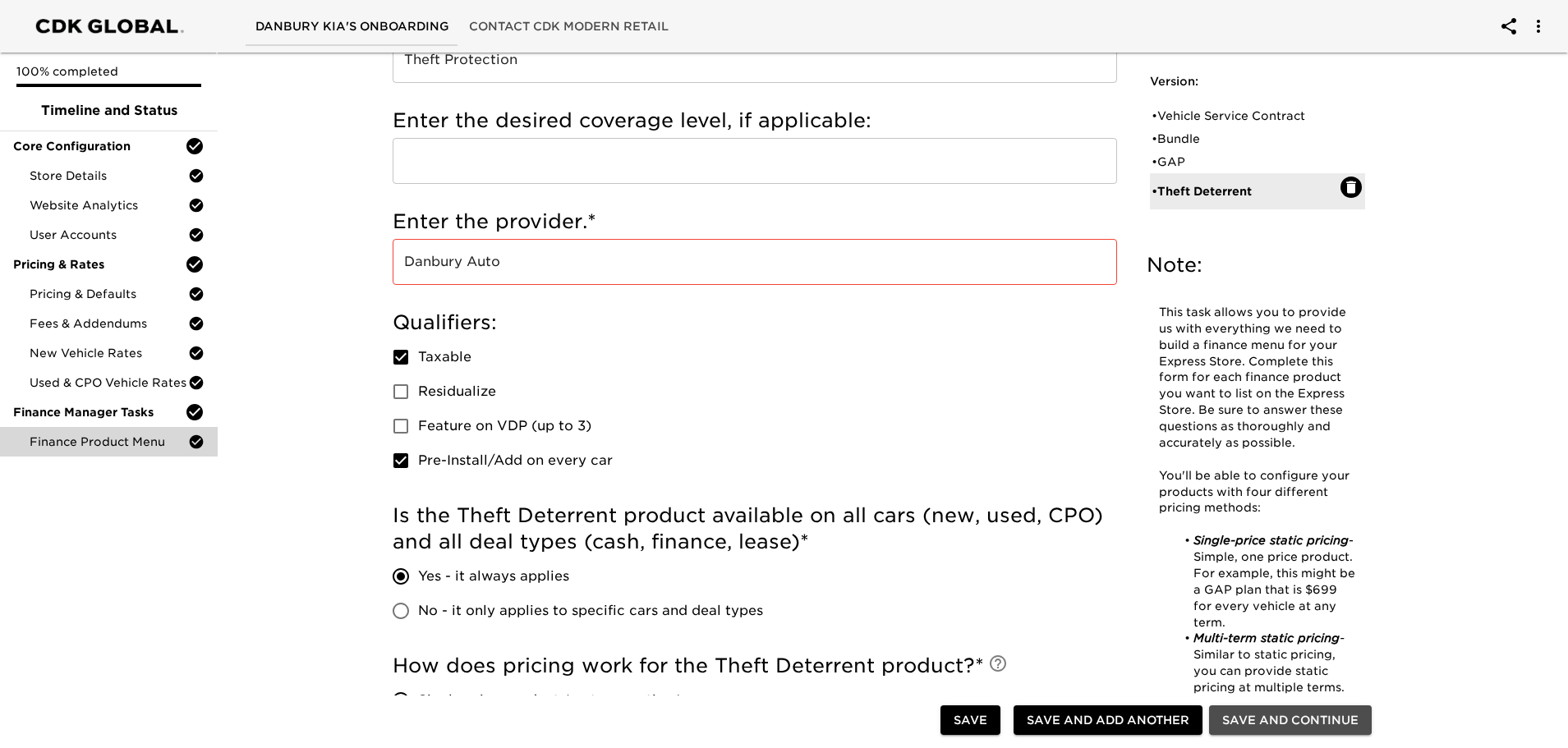
click at [1316, 721] on span "Save and Continue" at bounding box center [1290, 720] width 136 height 21
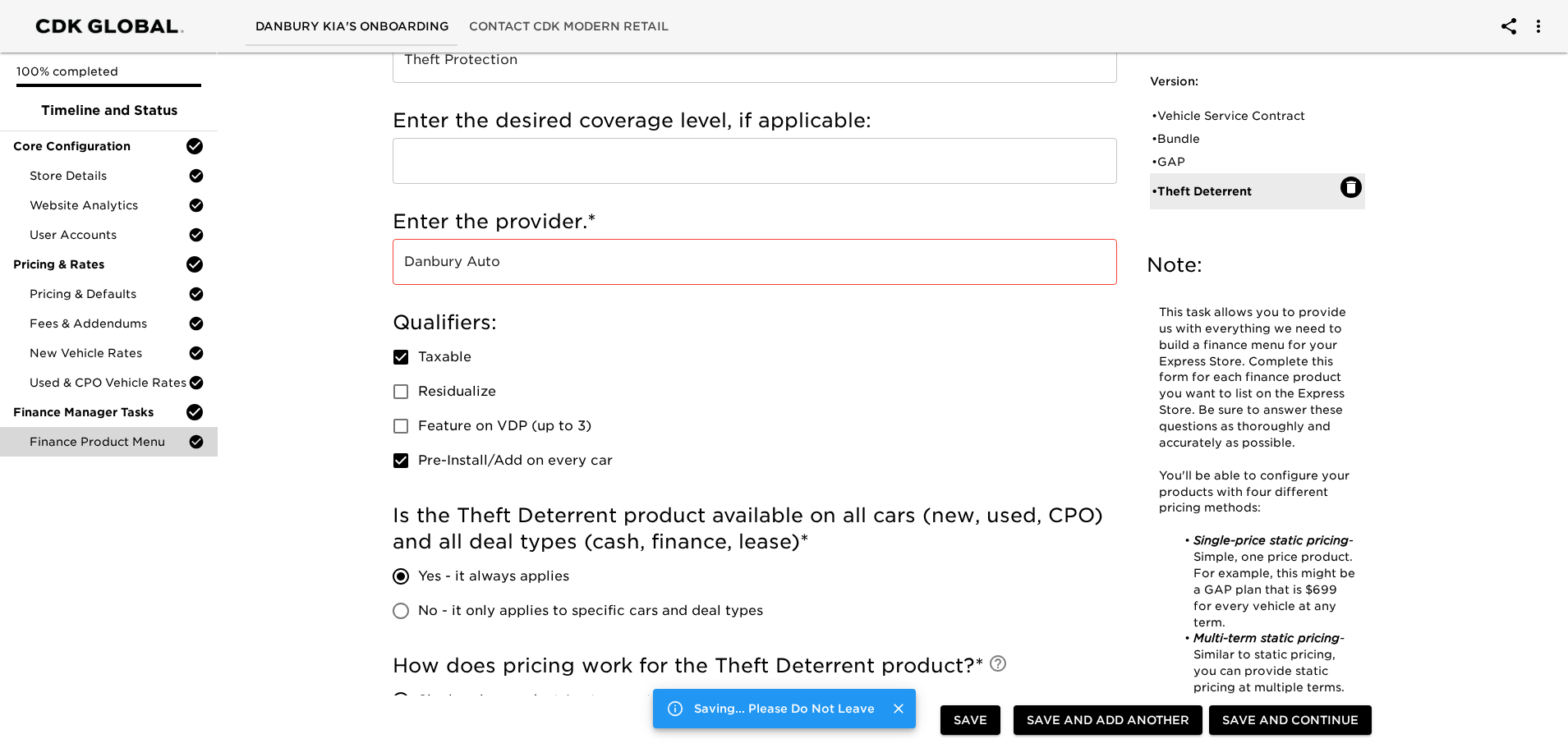
scroll to position [0, 0]
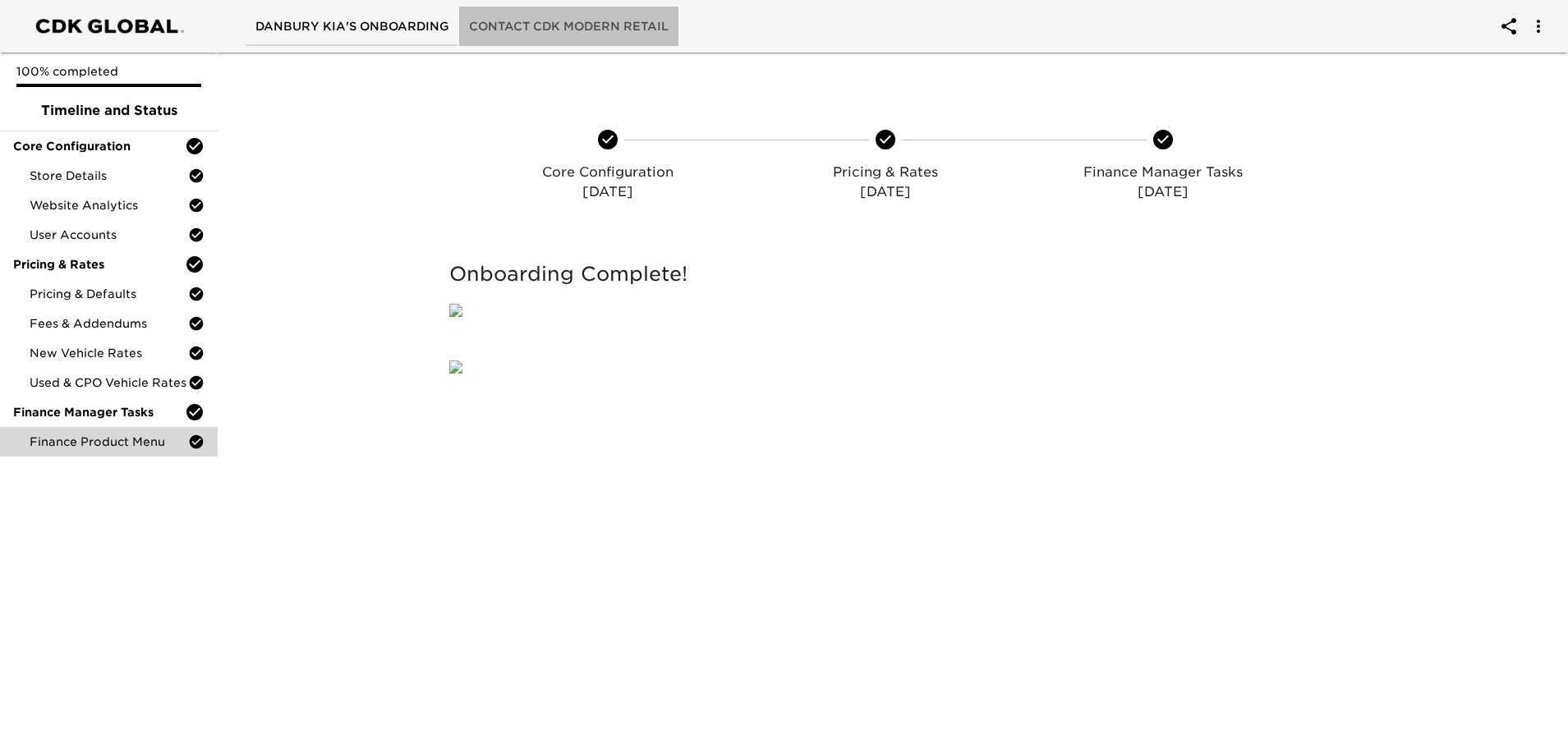
click at [540, 23] on span "Contact CDK Modern Retail" at bounding box center [568, 26] width 199 height 21
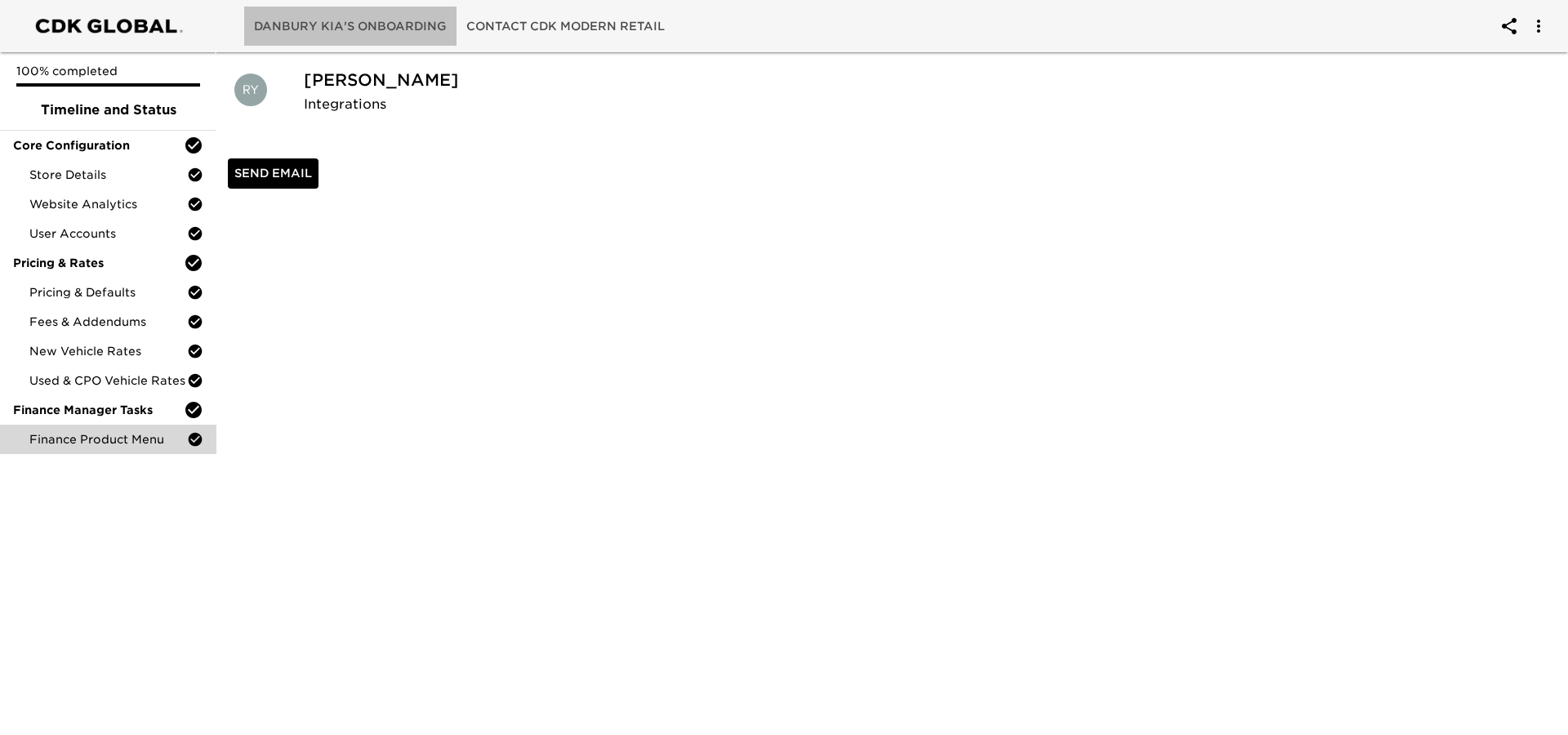
click at [313, 13] on button "Danbury Kia's Onboarding" at bounding box center [350, 26] width 212 height 39
